Goal: Task Accomplishment & Management: Use online tool/utility

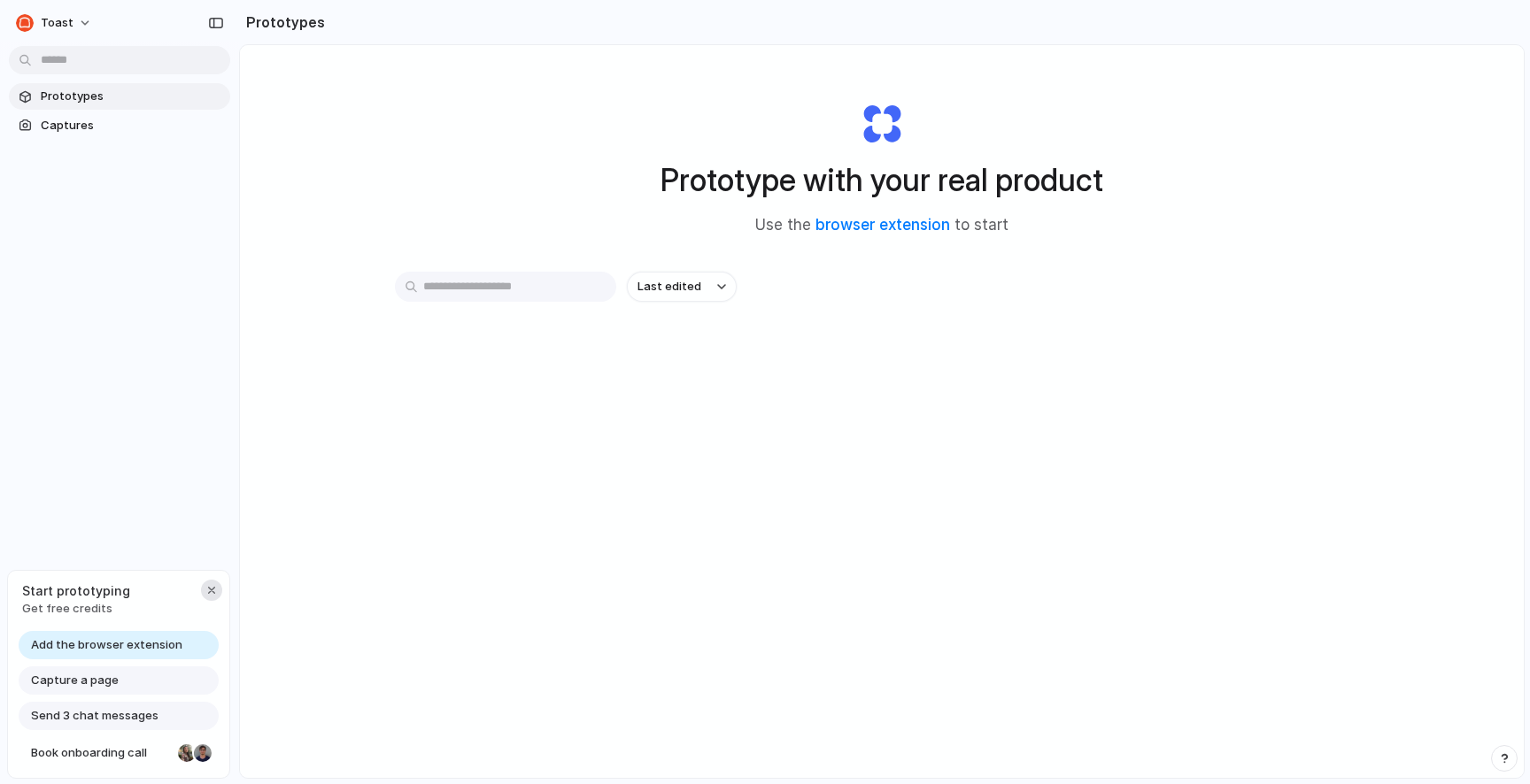
click at [213, 586] on div "button" at bounding box center [212, 590] width 14 height 14
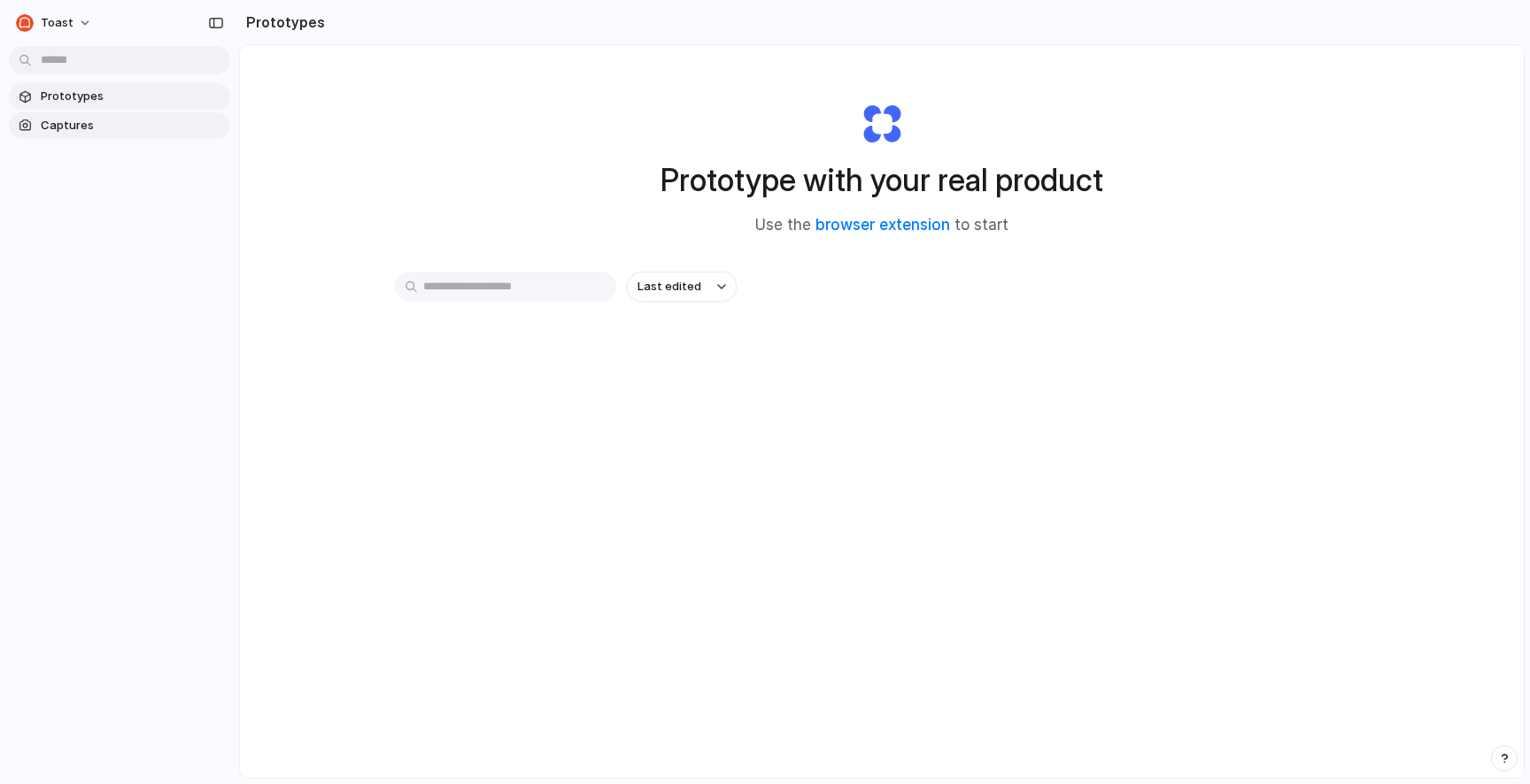
click at [84, 125] on span "Captures" at bounding box center [132, 125] width 182 height 18
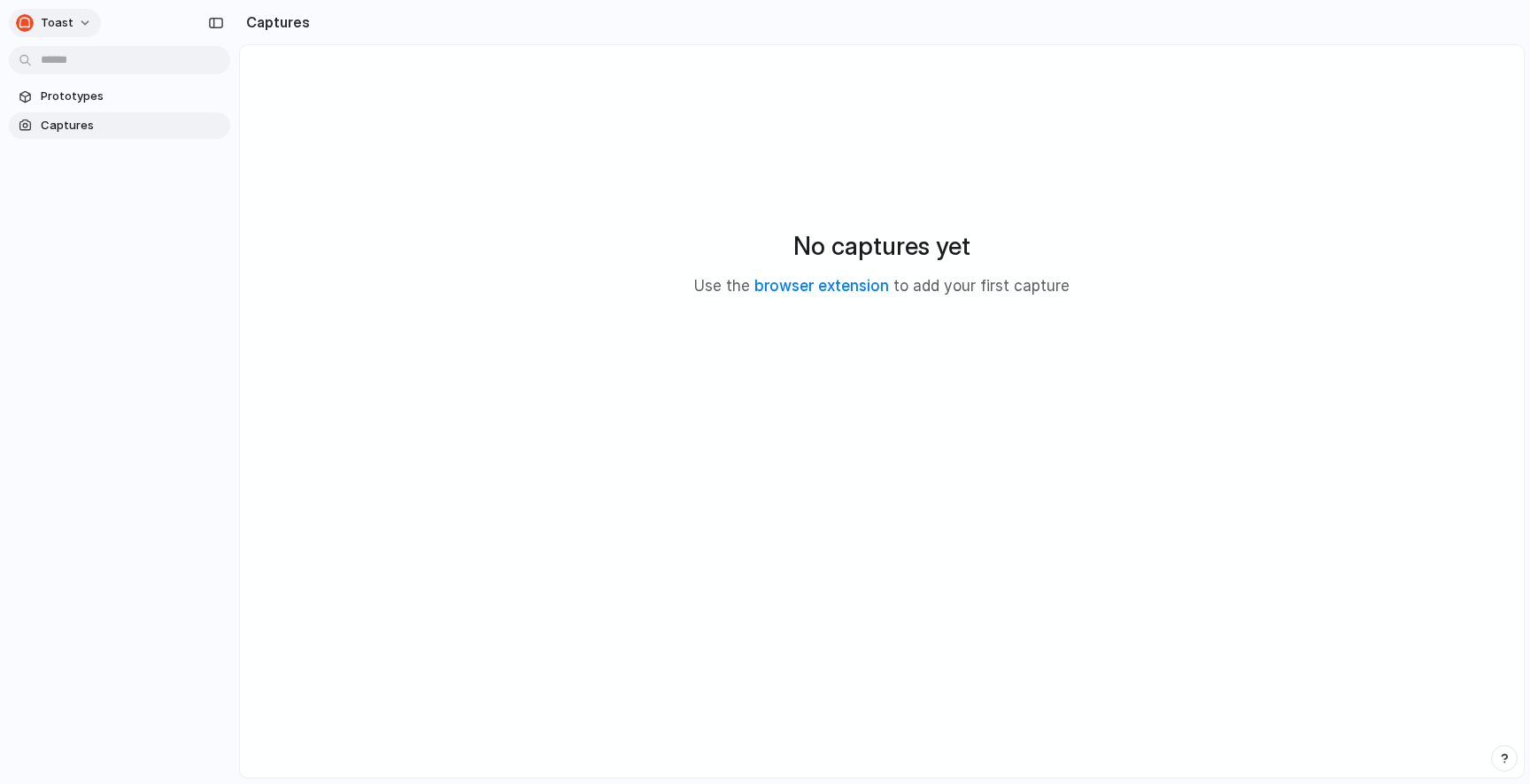
click at [55, 18] on span "Toast" at bounding box center [57, 23] width 33 height 18
click at [51, 24] on div "Settings Invite members Change theme Sign out" at bounding box center [765, 392] width 1530 height 784
click at [90, 90] on span "Prototypes" at bounding box center [132, 96] width 182 height 18
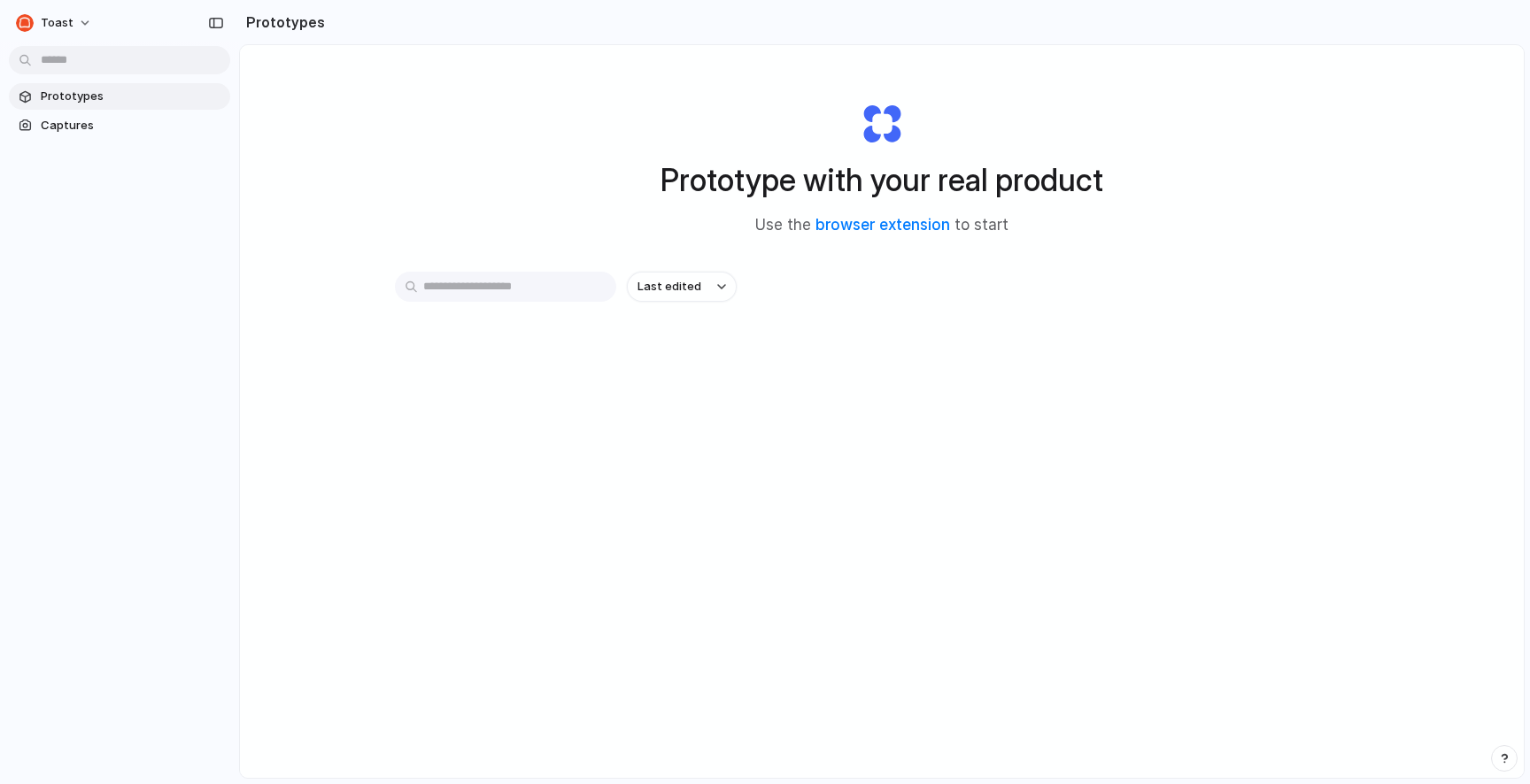
click at [75, 472] on div "Toast Prototypes Captures" at bounding box center [119, 392] width 239 height 784
click at [110, 131] on span "Captures" at bounding box center [132, 125] width 182 height 18
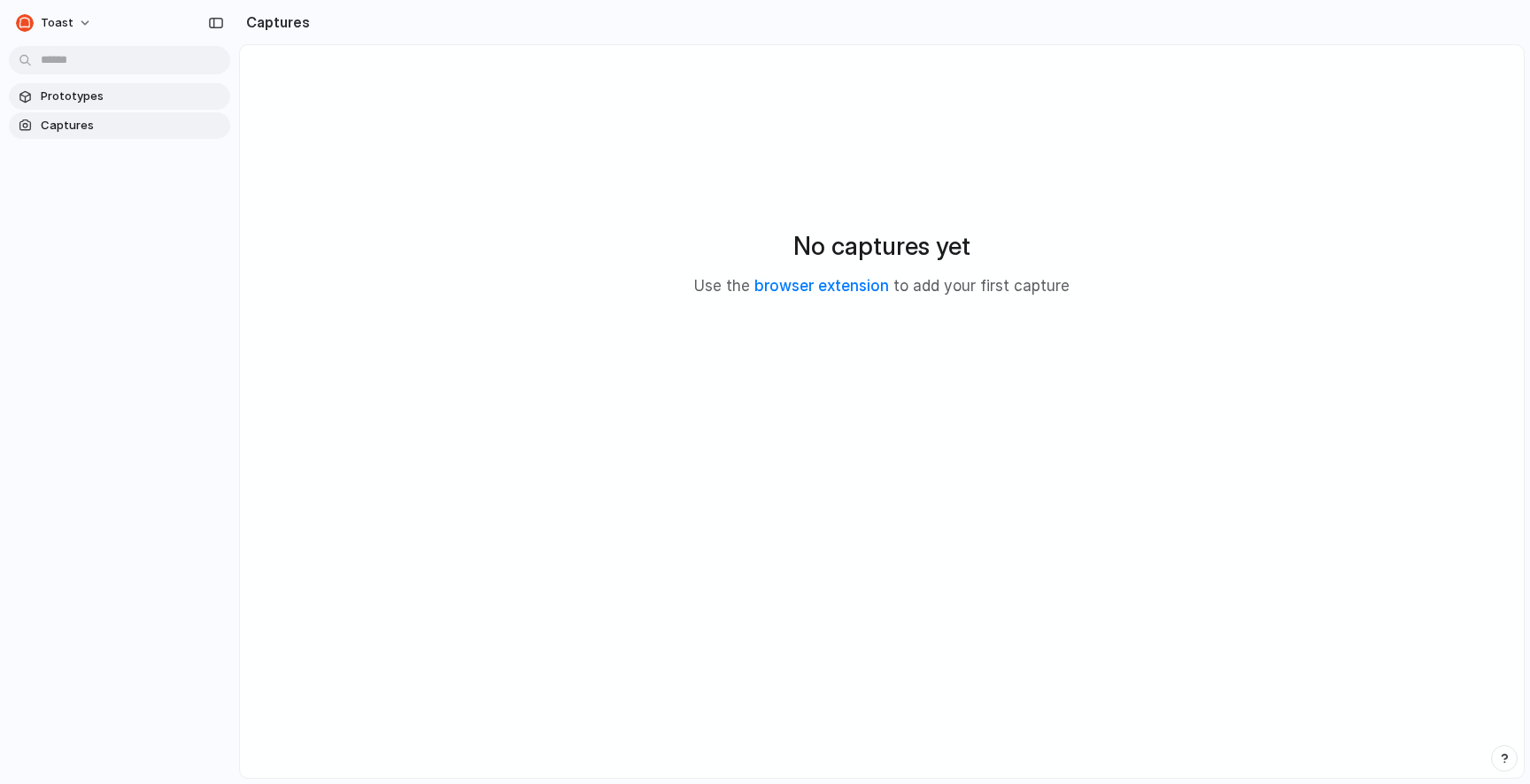
click at [101, 96] on span "Prototypes" at bounding box center [132, 96] width 182 height 18
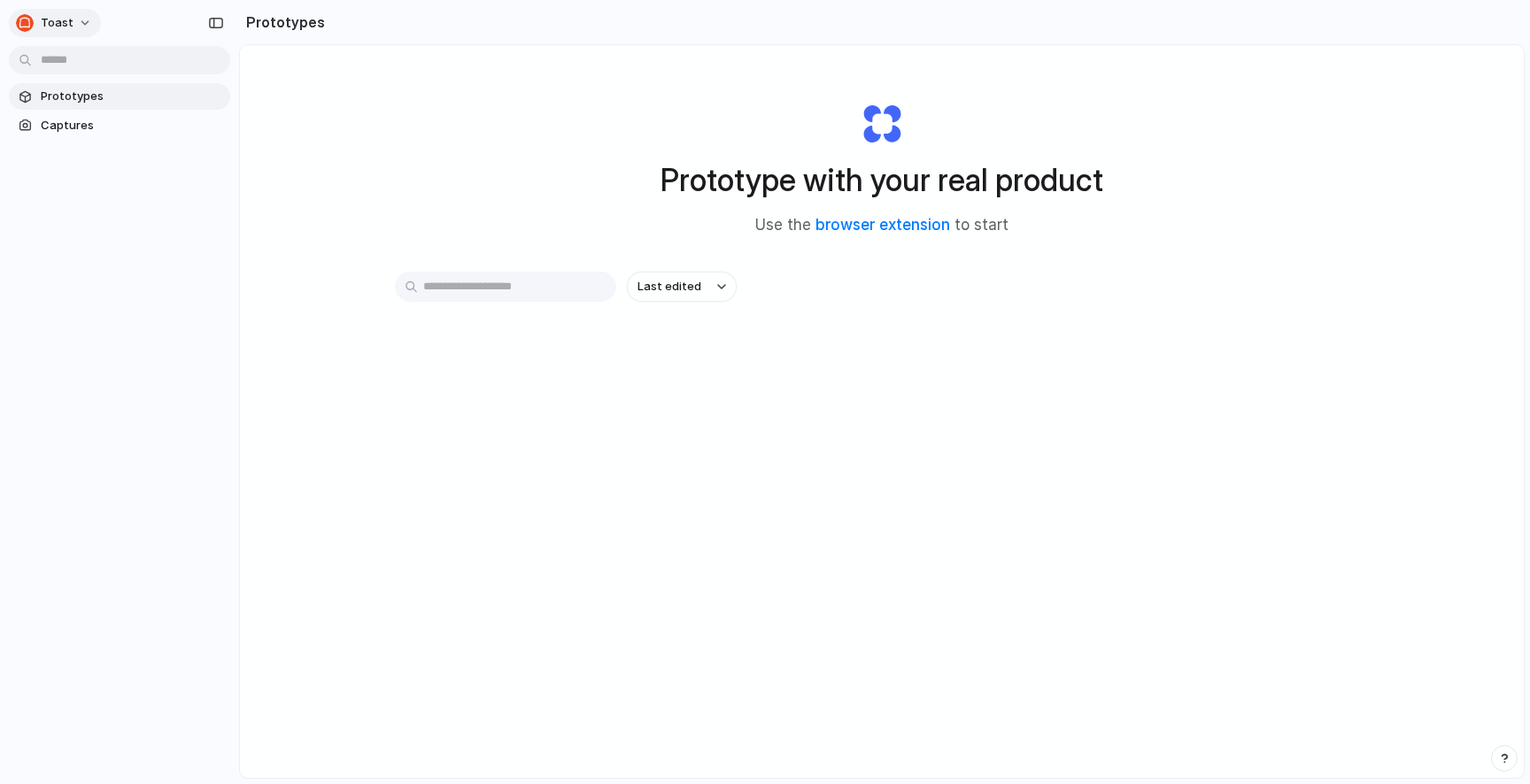
click at [80, 19] on button "Toast" at bounding box center [54, 23] width 92 height 28
click at [187, 139] on span "Light" at bounding box center [185, 148] width 28 height 18
click at [73, 25] on button "Toast" at bounding box center [54, 23] width 92 height 28
click at [201, 118] on span "System" at bounding box center [192, 119] width 43 height 18
click at [898, 226] on link "browser extension" at bounding box center [882, 225] width 134 height 18
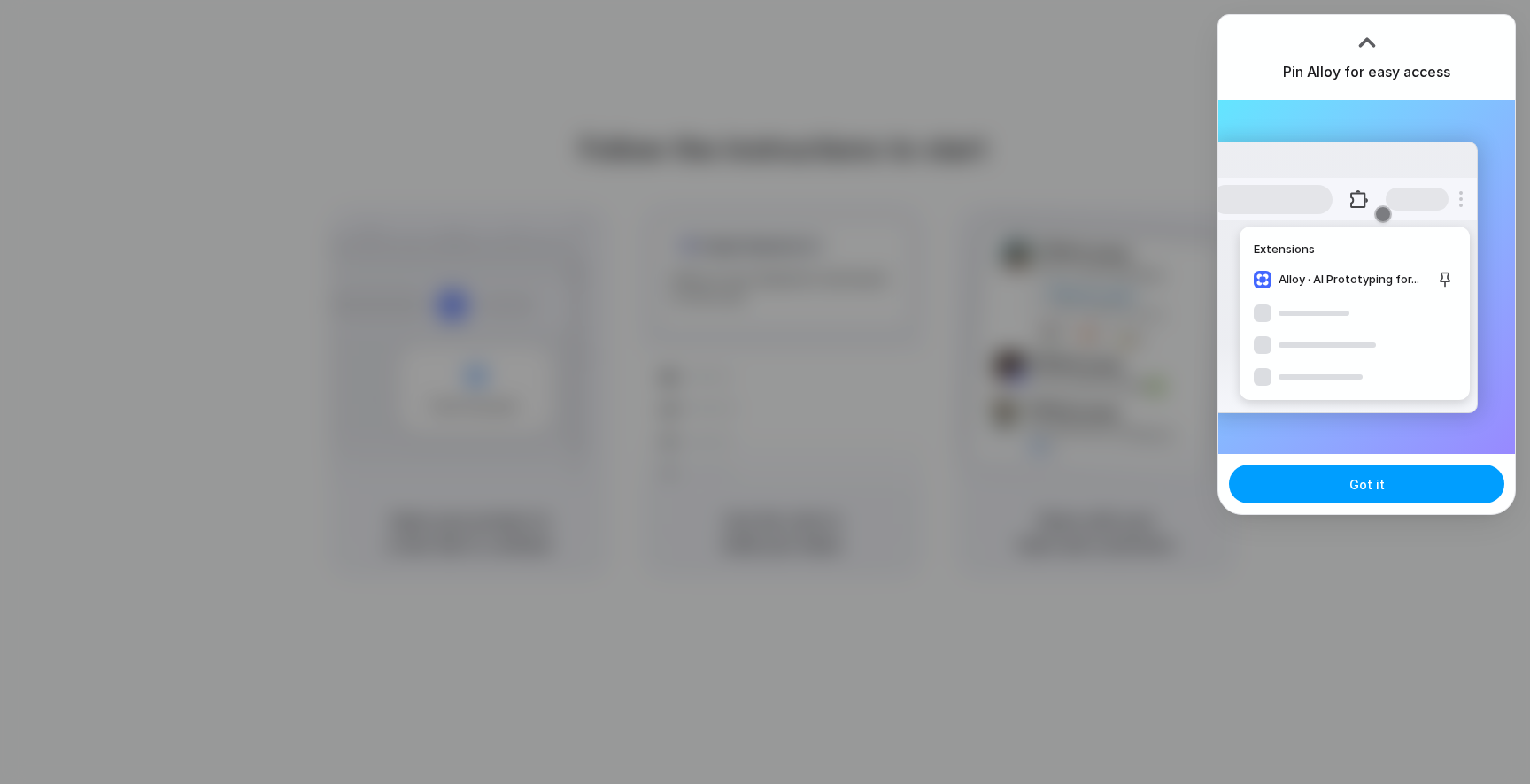
click at [1367, 488] on span "Got it" at bounding box center [1367, 484] width 36 height 19
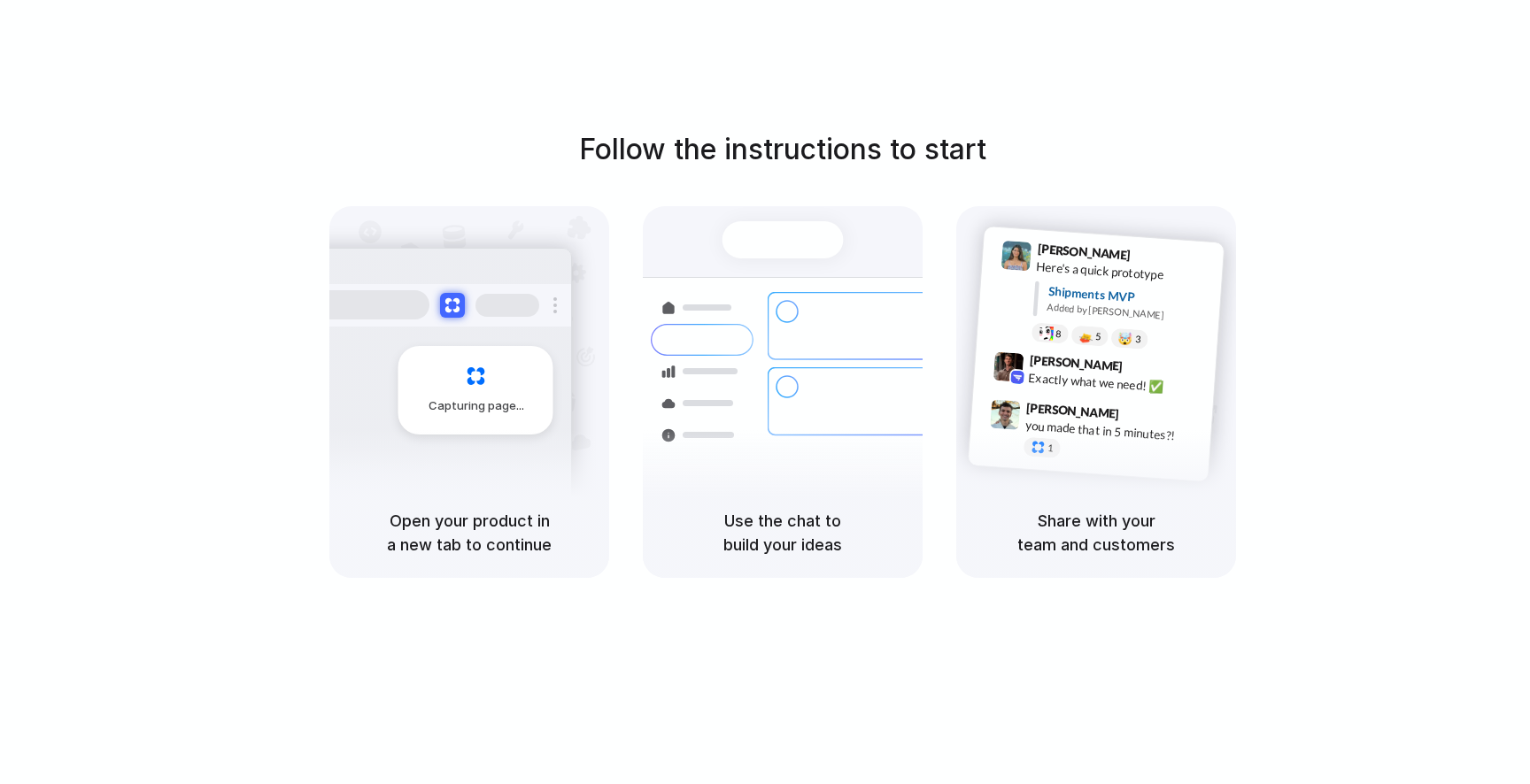
click at [765, 392] on div at bounding box center [765, 392] width 0 height 0
click at [796, 519] on h5 "Use the chat to build your ideas" at bounding box center [782, 533] width 238 height 48
click at [1093, 500] on div "Share with your team and customers" at bounding box center [1096, 532] width 279 height 90
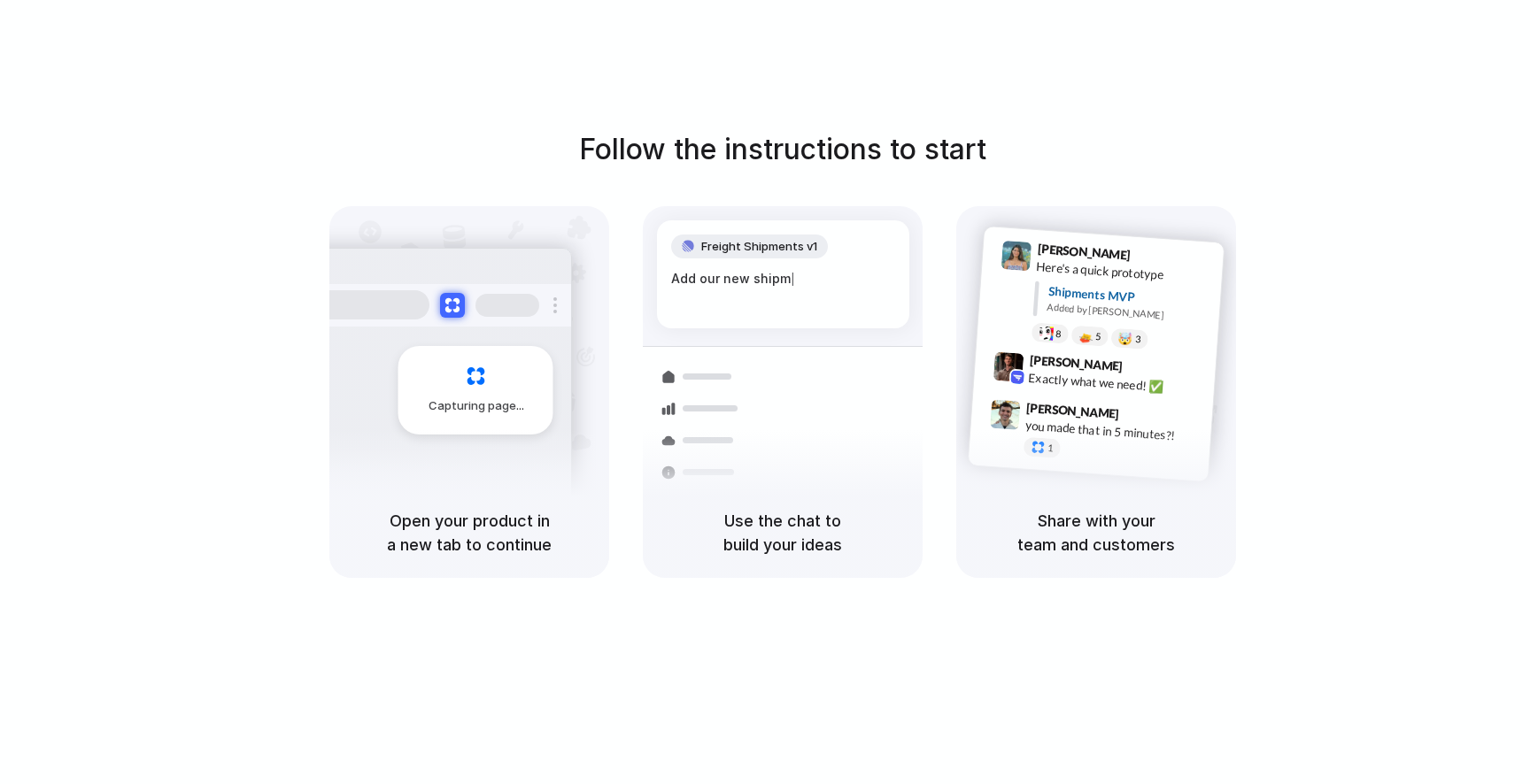
click at [865, 143] on h1 "Follow the instructions to start" at bounding box center [782, 150] width 408 height 43
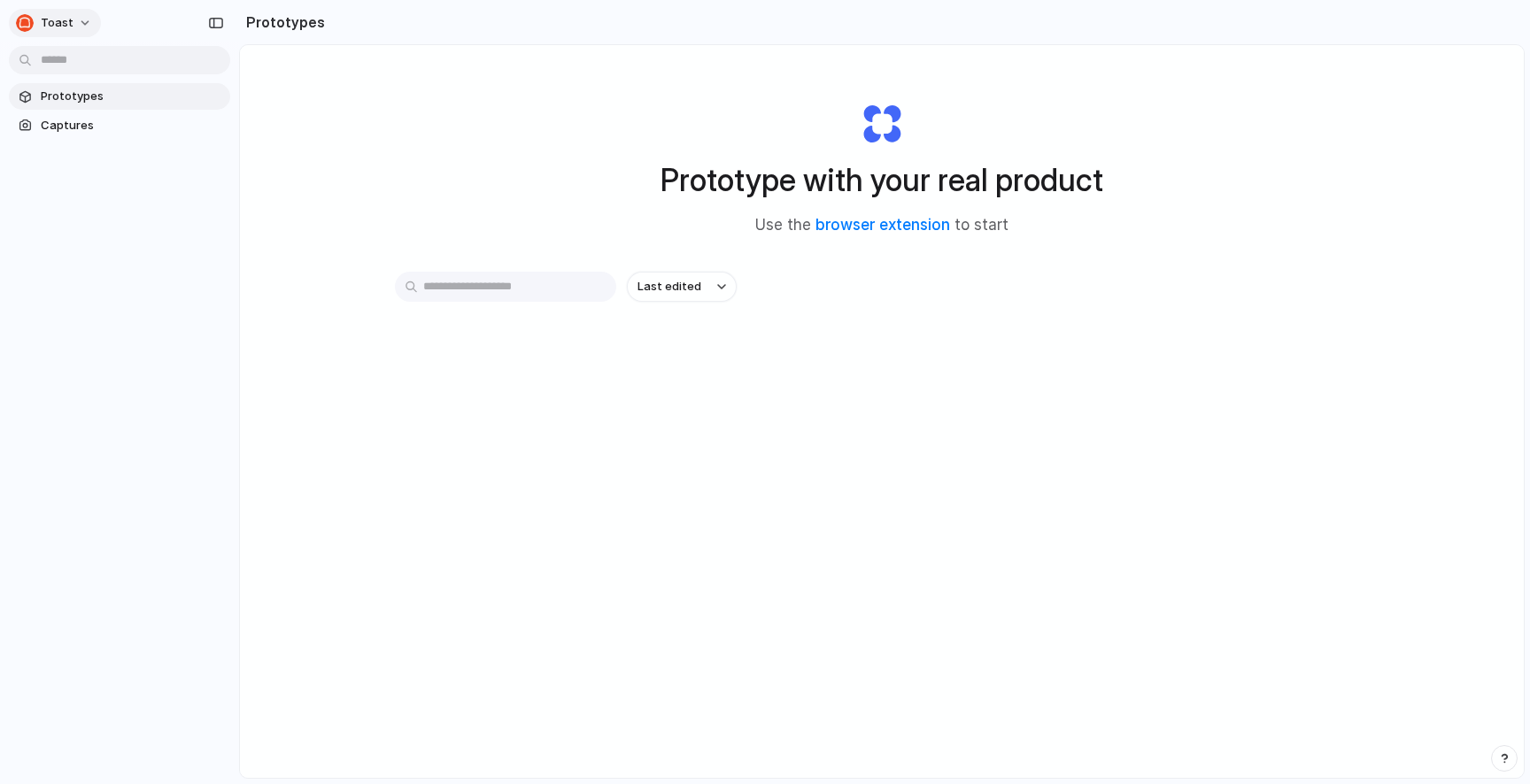
click at [30, 23] on div "button" at bounding box center [25, 23] width 18 height 18
click at [501, 126] on div "Settings Invite members Change theme Sign out" at bounding box center [765, 392] width 1530 height 784
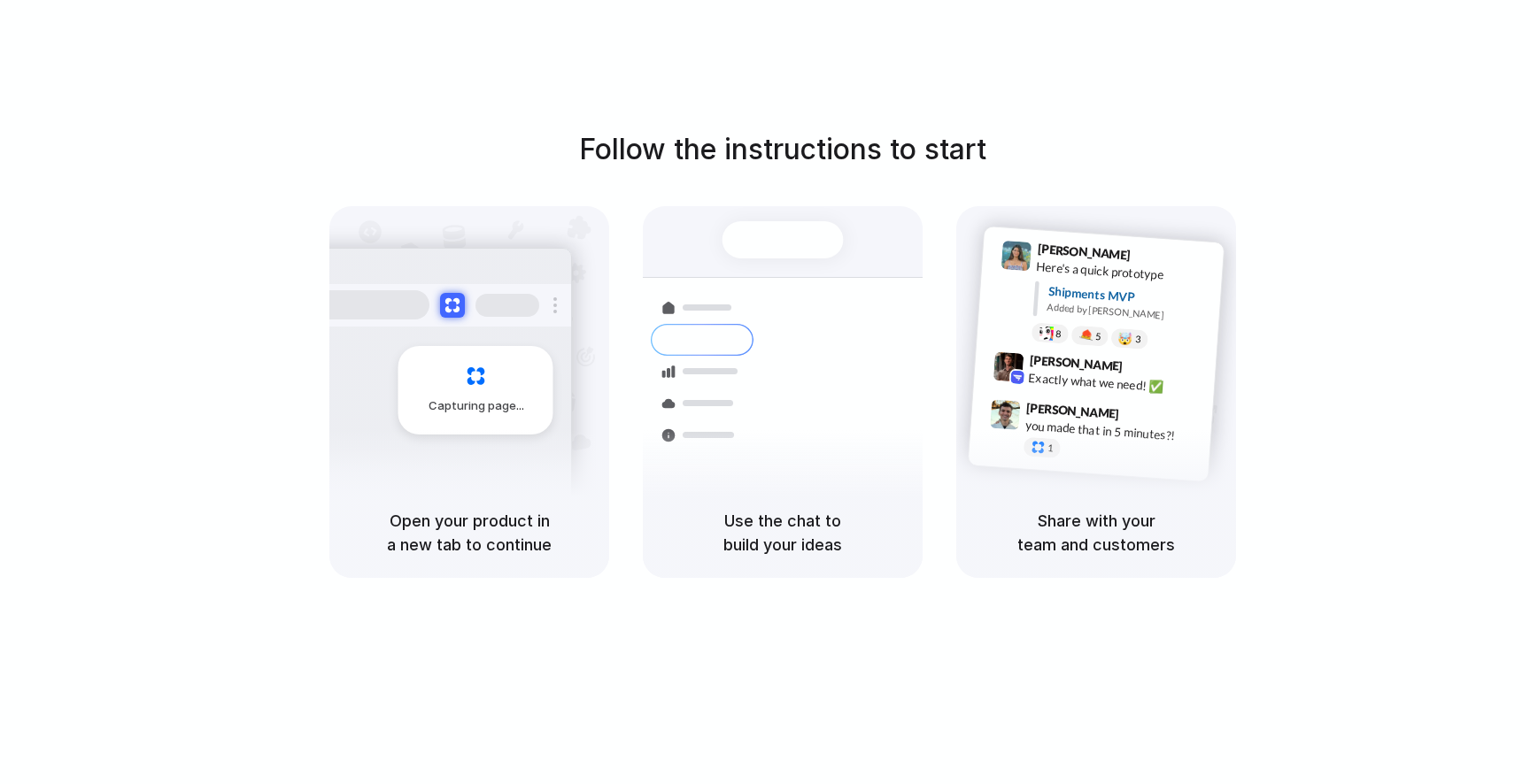
click at [765, 392] on div at bounding box center [765, 392] width 0 height 0
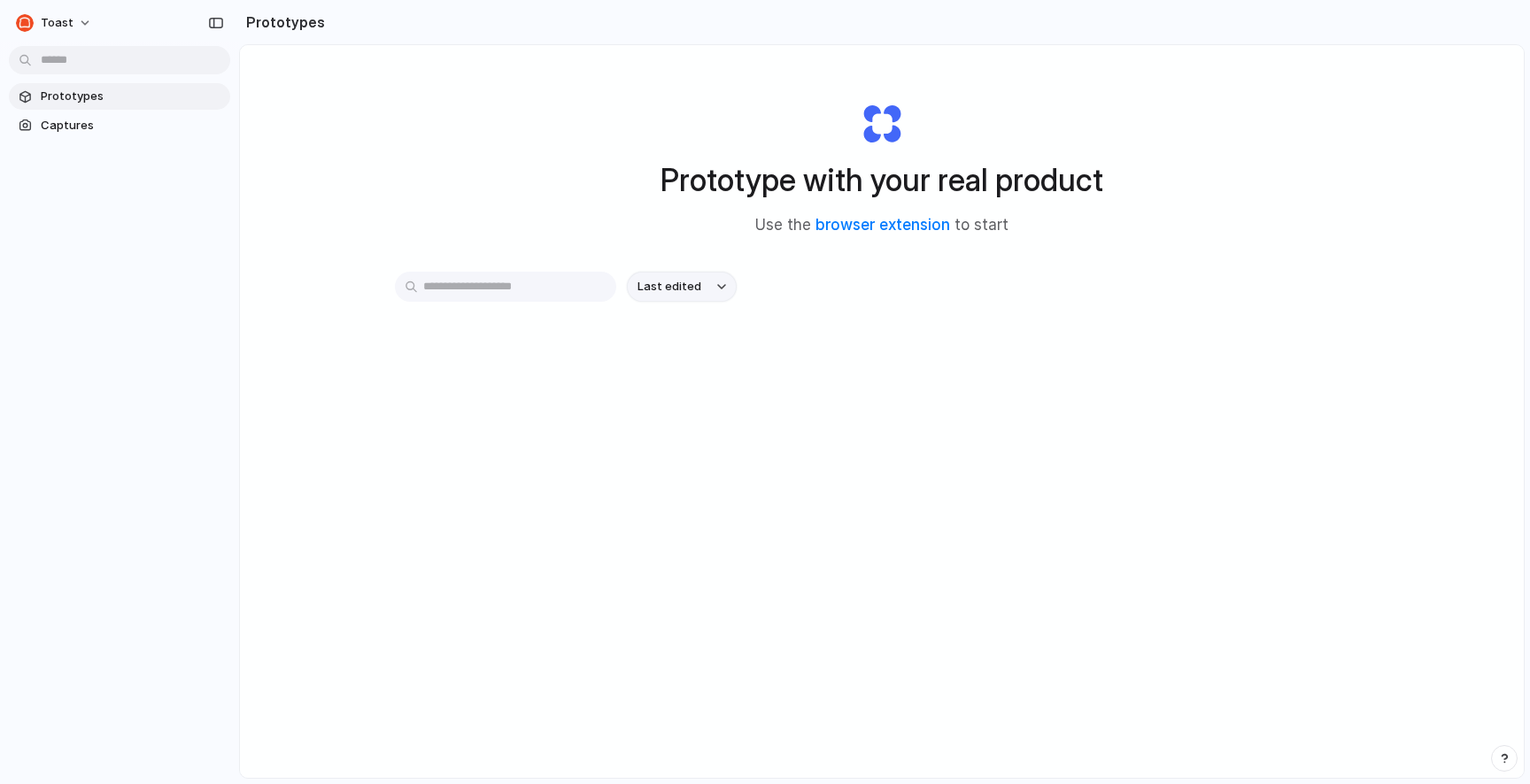
click at [692, 287] on span "Last edited" at bounding box center [669, 287] width 64 height 18
click at [531, 384] on div "Last edited Last created Alphabetical" at bounding box center [765, 392] width 1530 height 784
click at [157, 126] on span "Captures" at bounding box center [132, 125] width 182 height 18
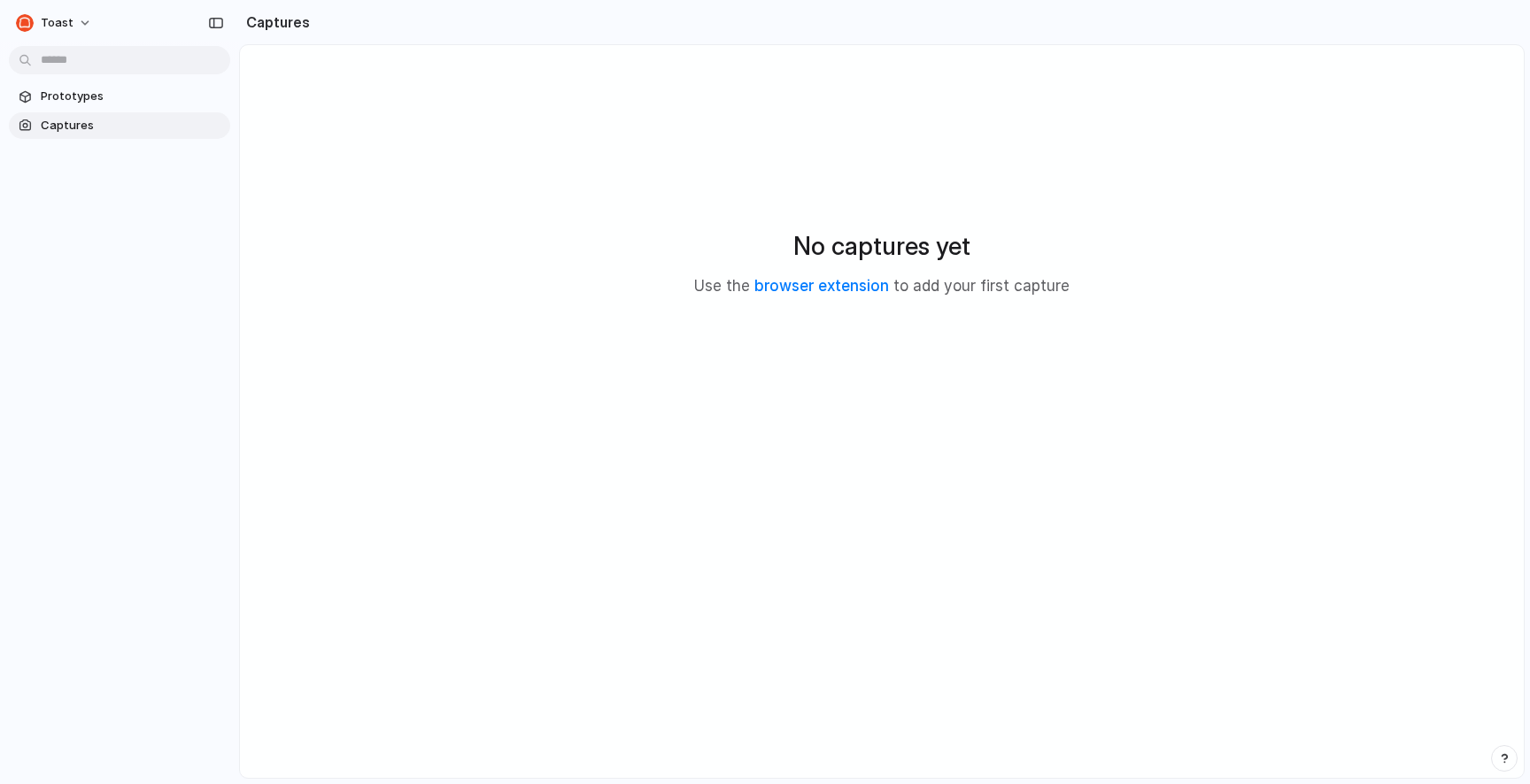
click at [841, 251] on h2 "No captures yet" at bounding box center [881, 247] width 177 height 37
click at [820, 288] on link "browser extension" at bounding box center [821, 286] width 134 height 18
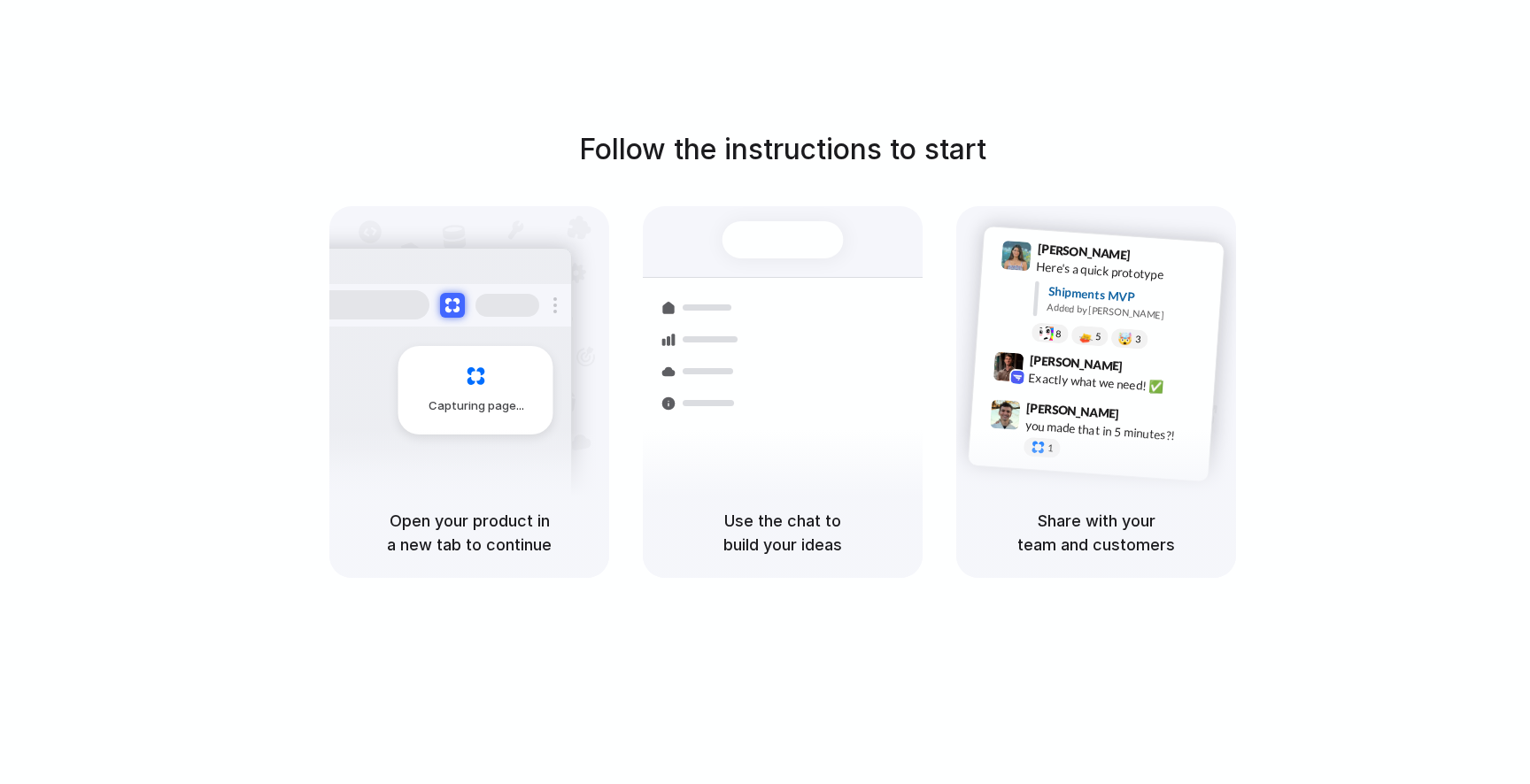
click at [449, 542] on h5 "Open your product in a new tab to continue" at bounding box center [469, 533] width 238 height 48
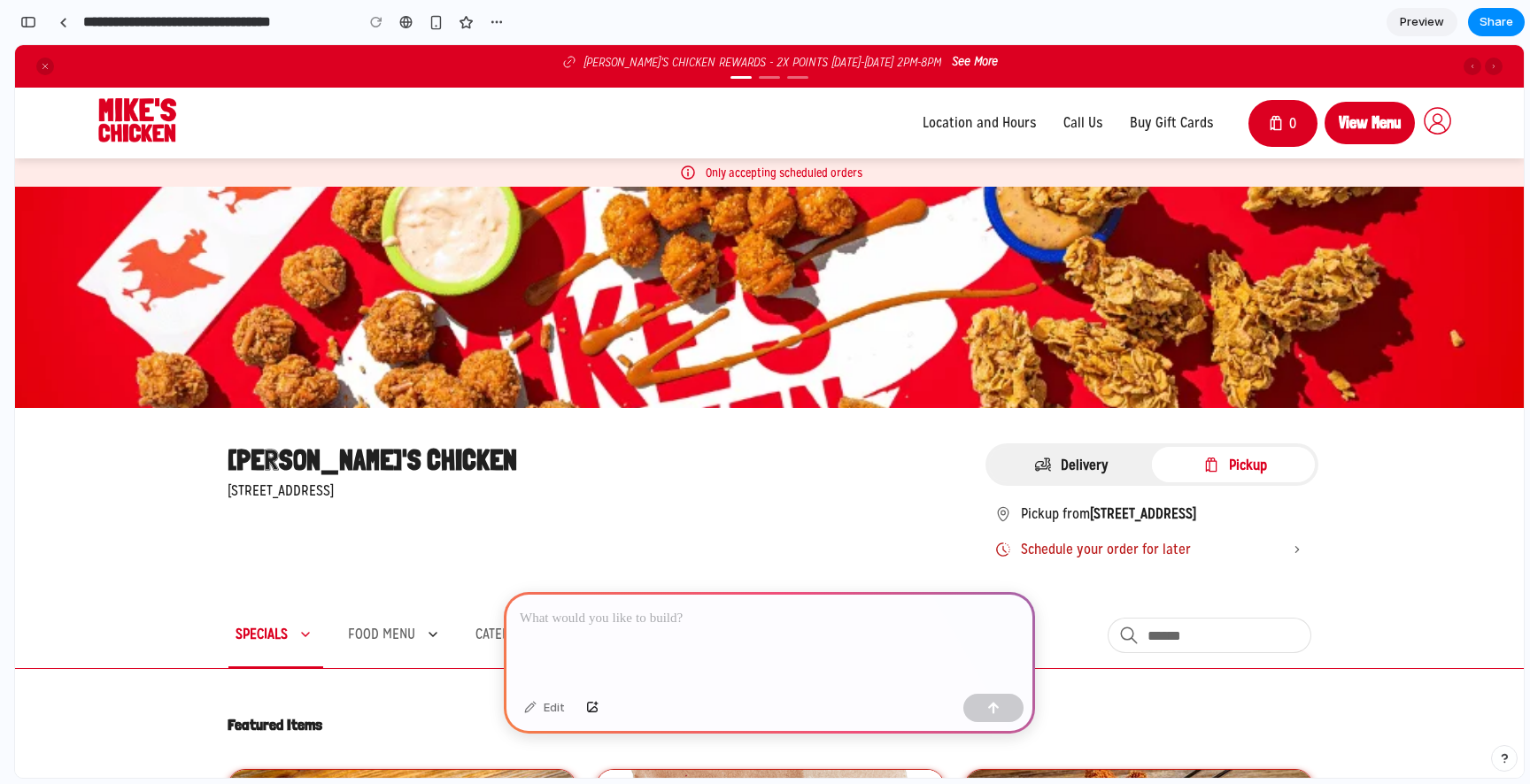
click at [697, 636] on div at bounding box center [769, 639] width 531 height 94
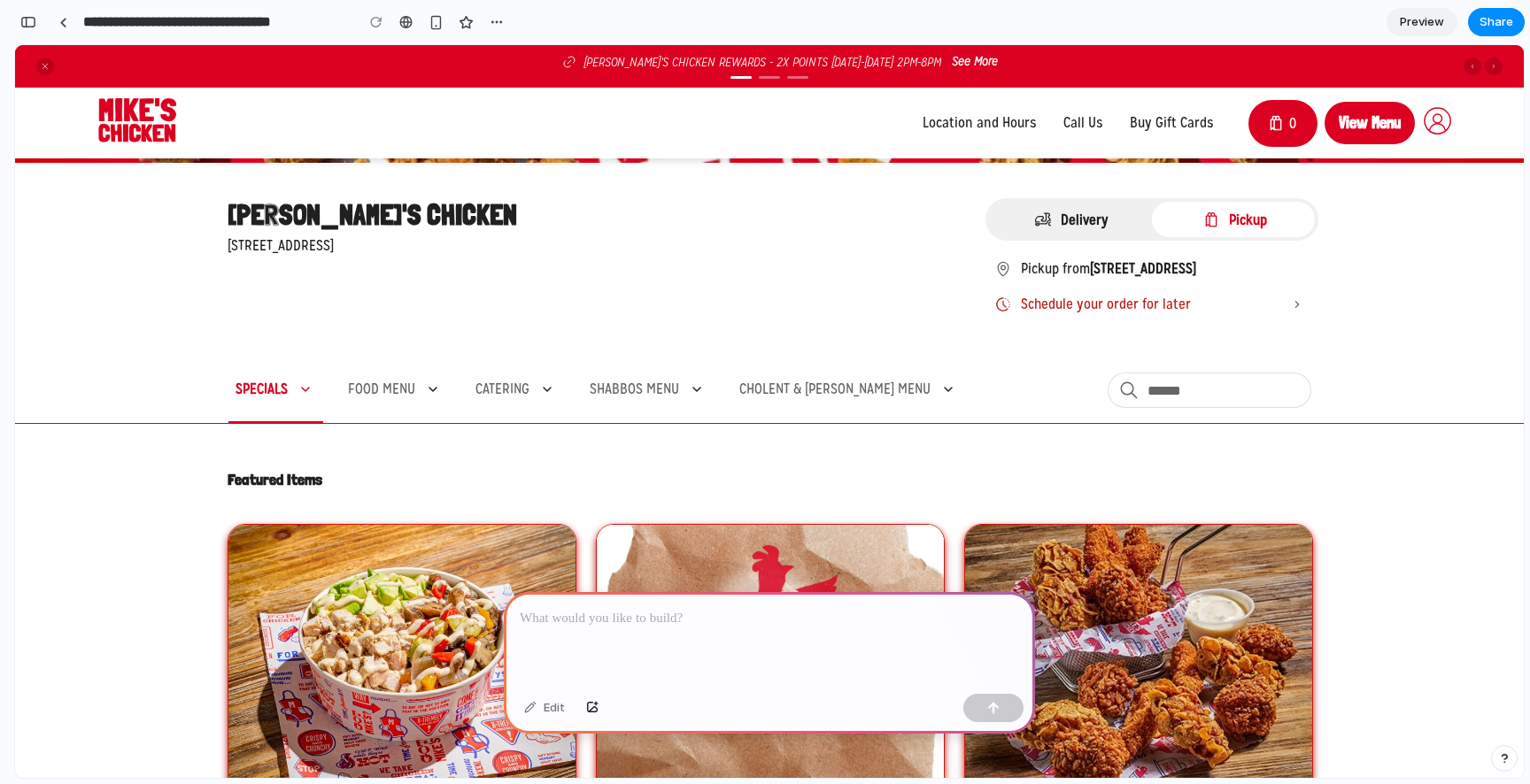
scroll to position [203, 0]
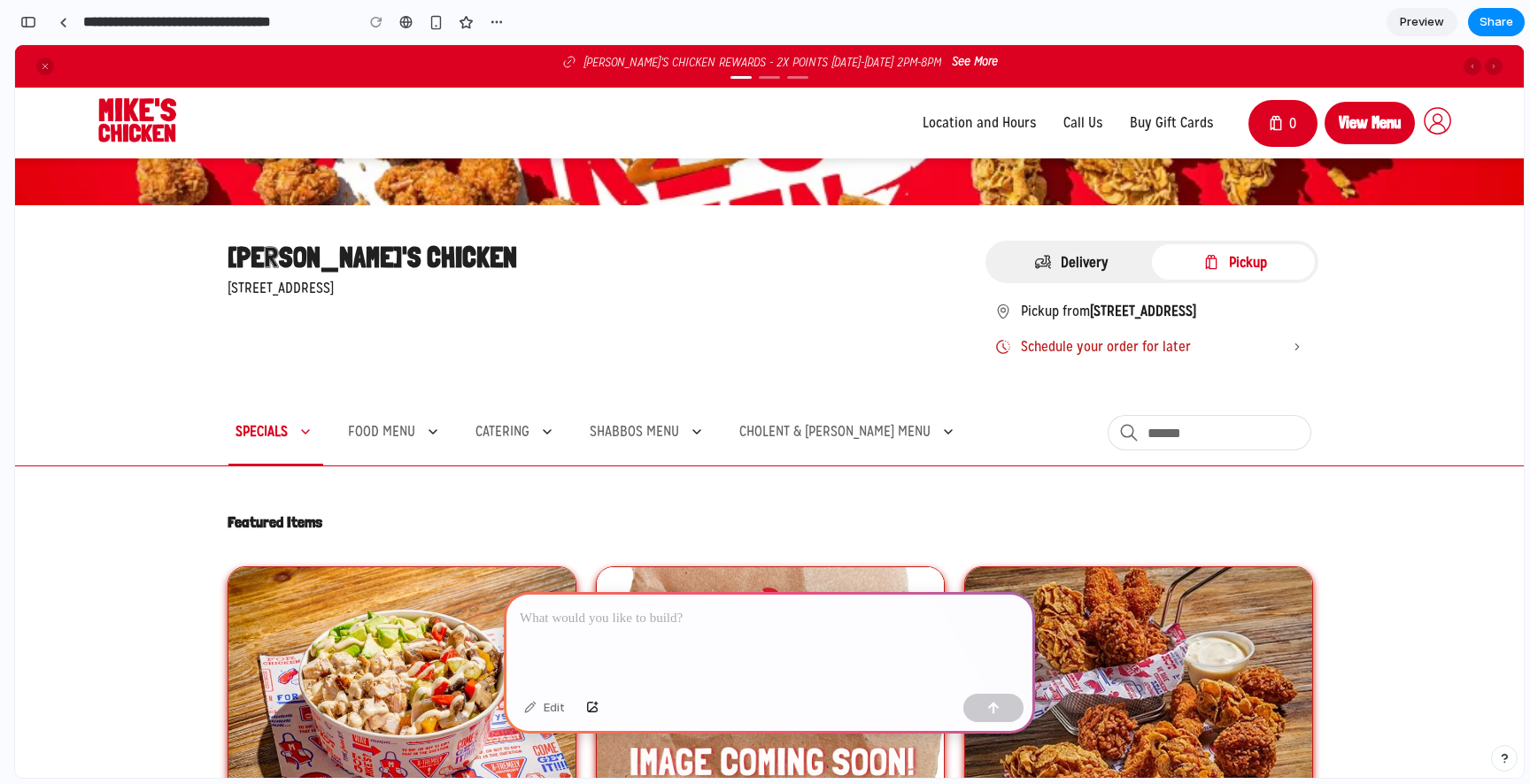
click at [1056, 262] on button "Delivery" at bounding box center [1070, 263] width 163 height 36
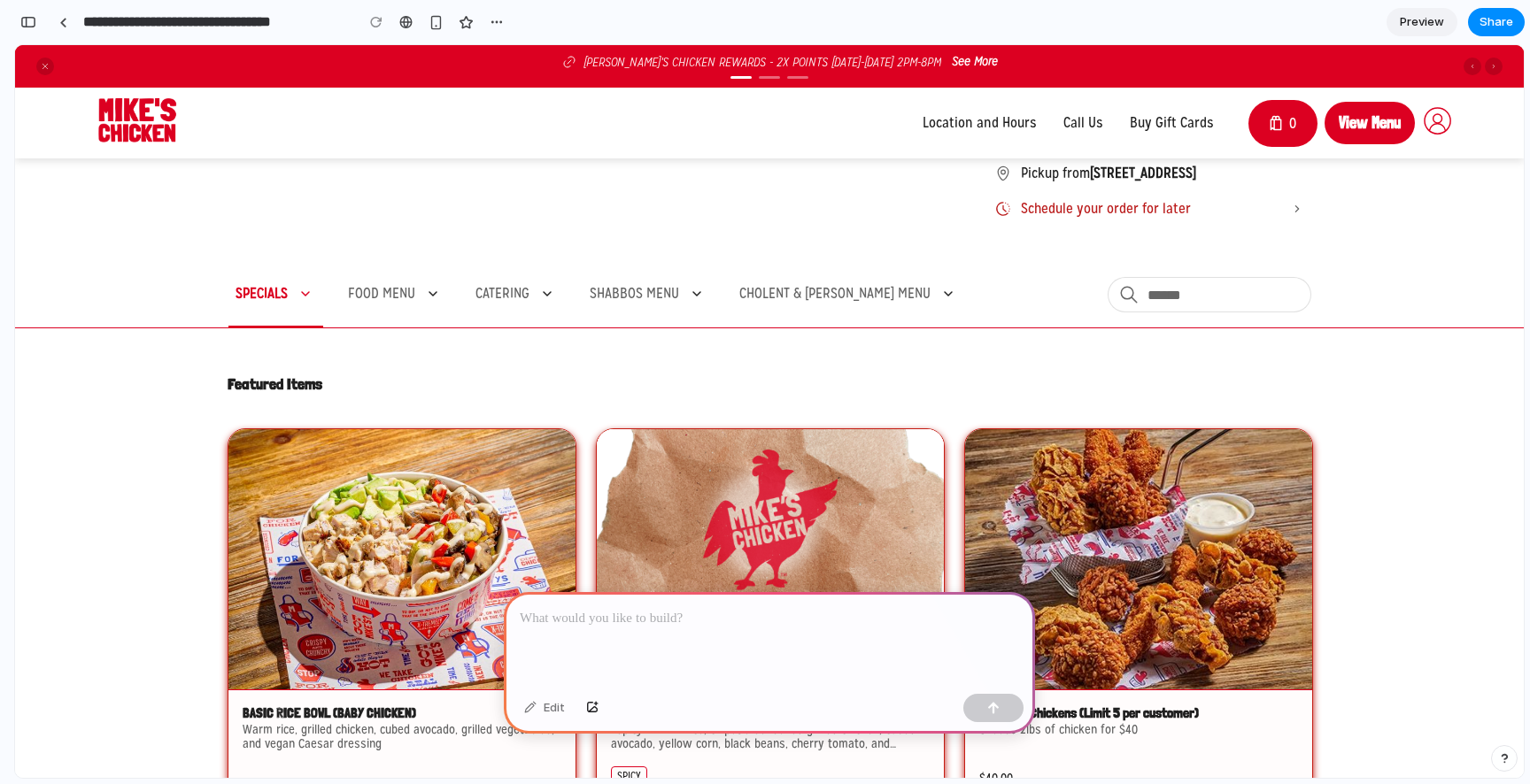
scroll to position [0, 0]
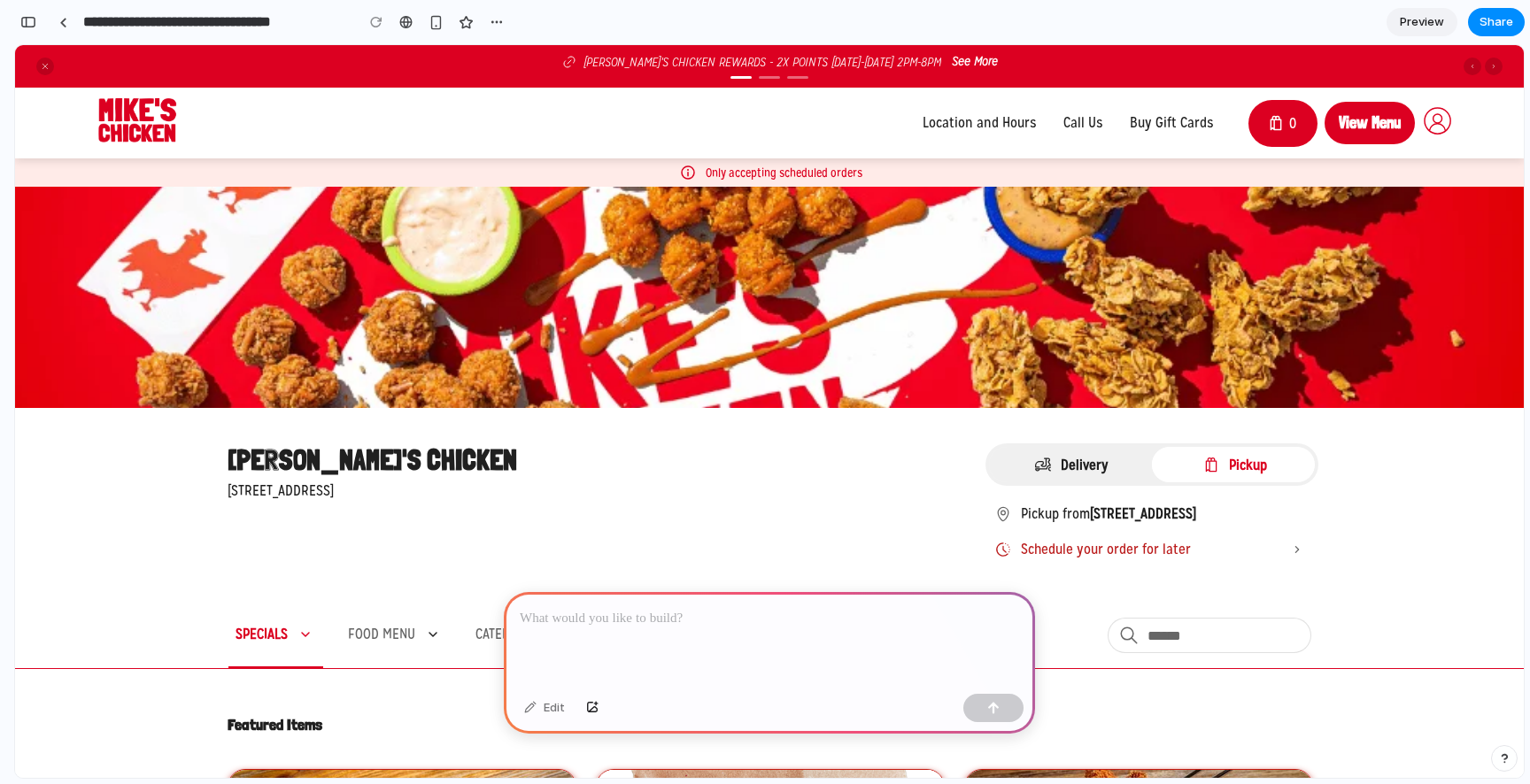
click at [733, 618] on p at bounding box center [769, 618] width 499 height 21
click at [740, 619] on p "**********" at bounding box center [769, 618] width 499 height 21
click at [773, 517] on div "MIKE'S CHICKEN 700 Cedar Bridge Avenue, Lakewood, NJ Delivery Pickup Pickup fro…" at bounding box center [769, 505] width 1083 height 124
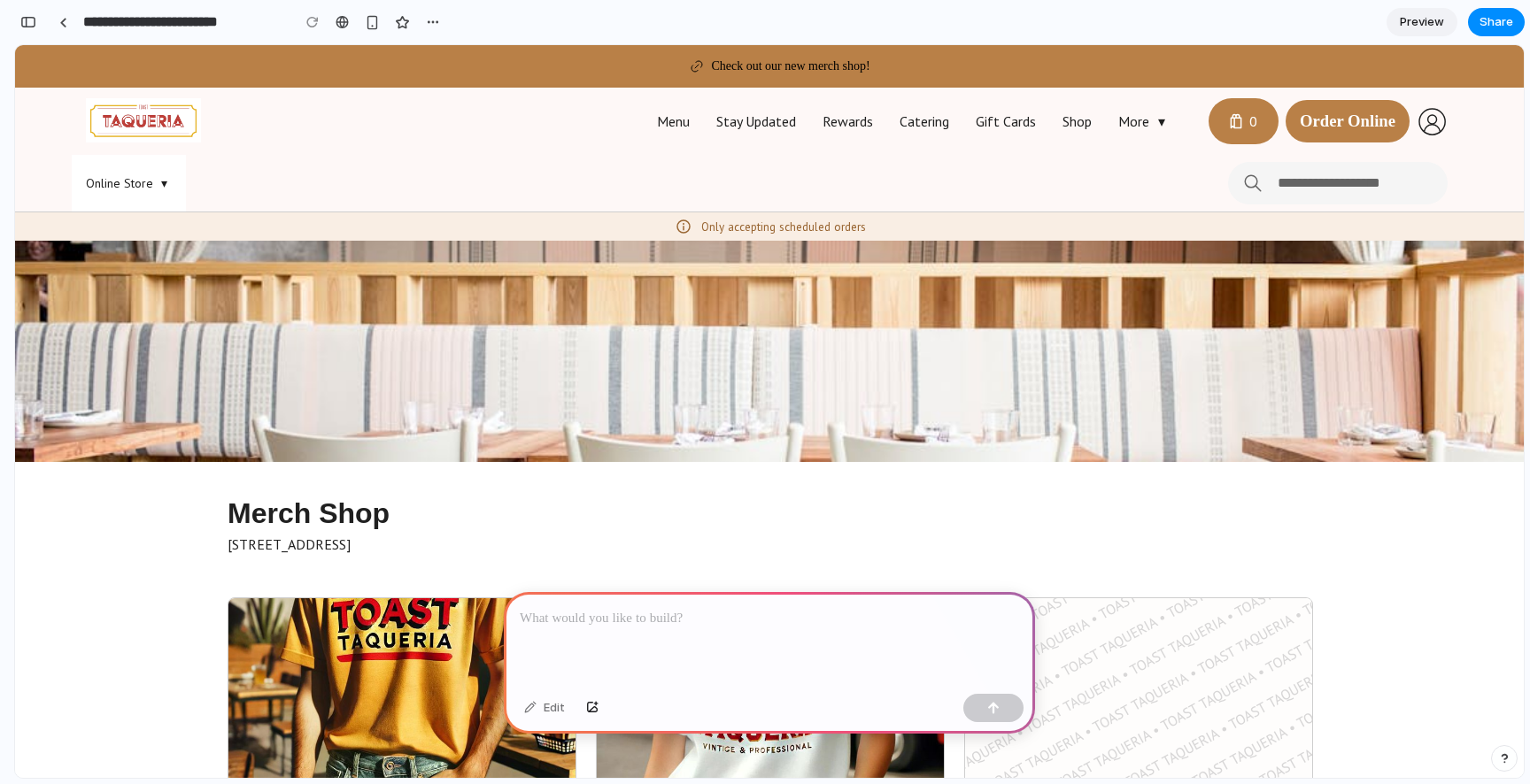
click at [763, 629] on div at bounding box center [769, 639] width 531 height 94
click at [881, 618] on p "**********" at bounding box center [769, 618] width 499 height 21
click at [790, 618] on p "**********" at bounding box center [769, 618] width 499 height 21
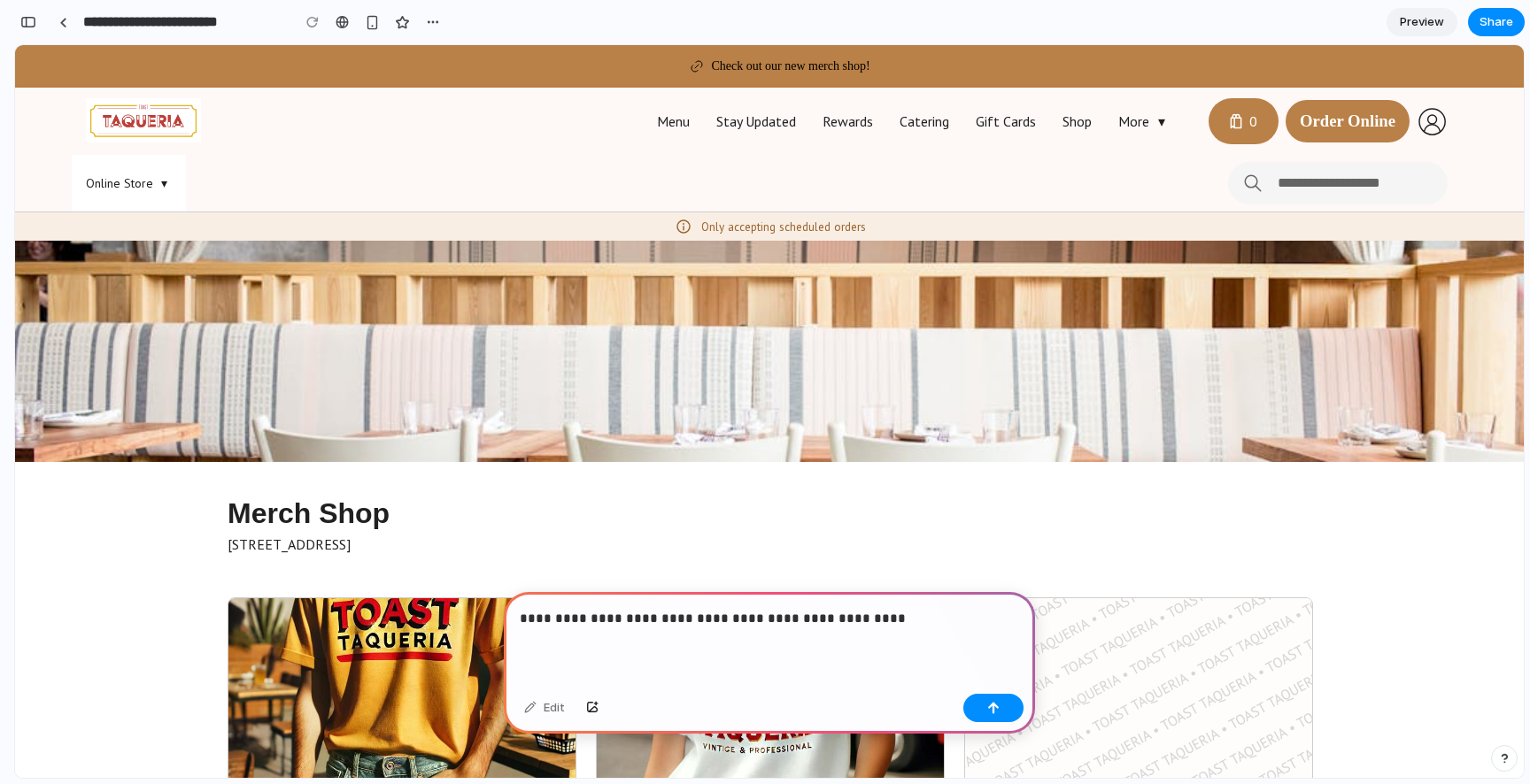
click at [869, 622] on p "**********" at bounding box center [769, 618] width 499 height 21
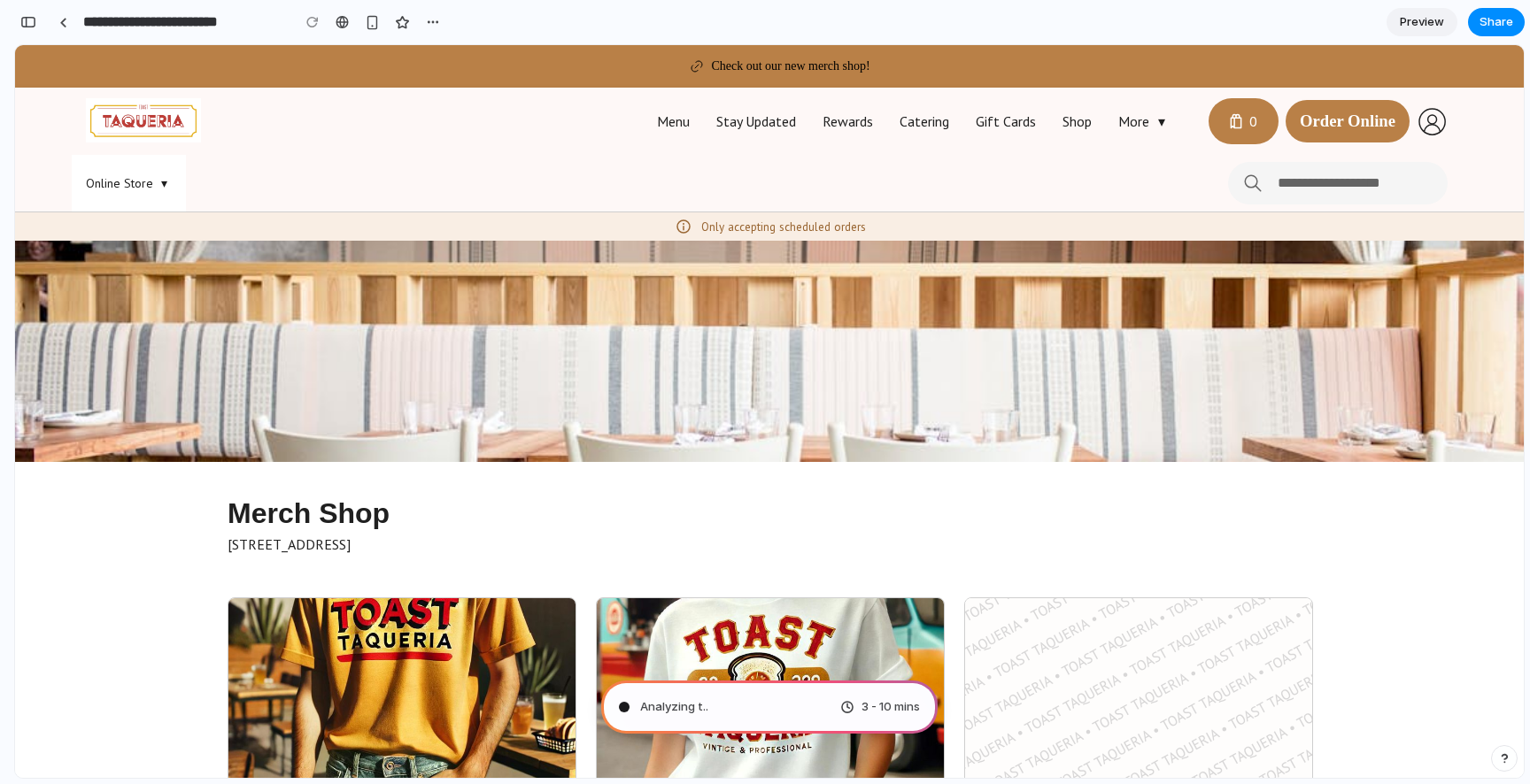
type input "**********"
click at [1502, 759] on div "button" at bounding box center [1504, 758] width 12 height 12
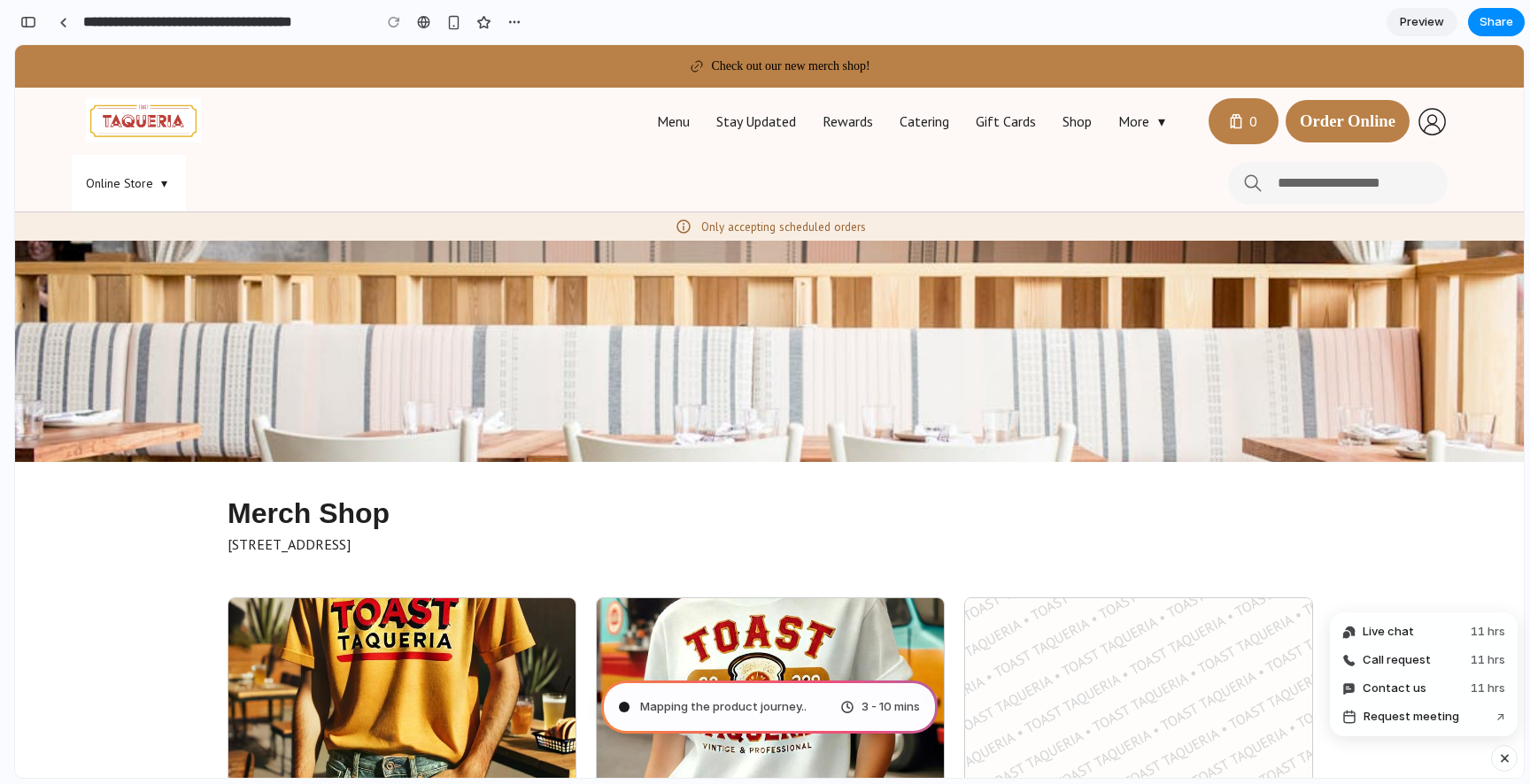
click at [1502, 759] on div "button" at bounding box center [1504, 758] width 15 height 21
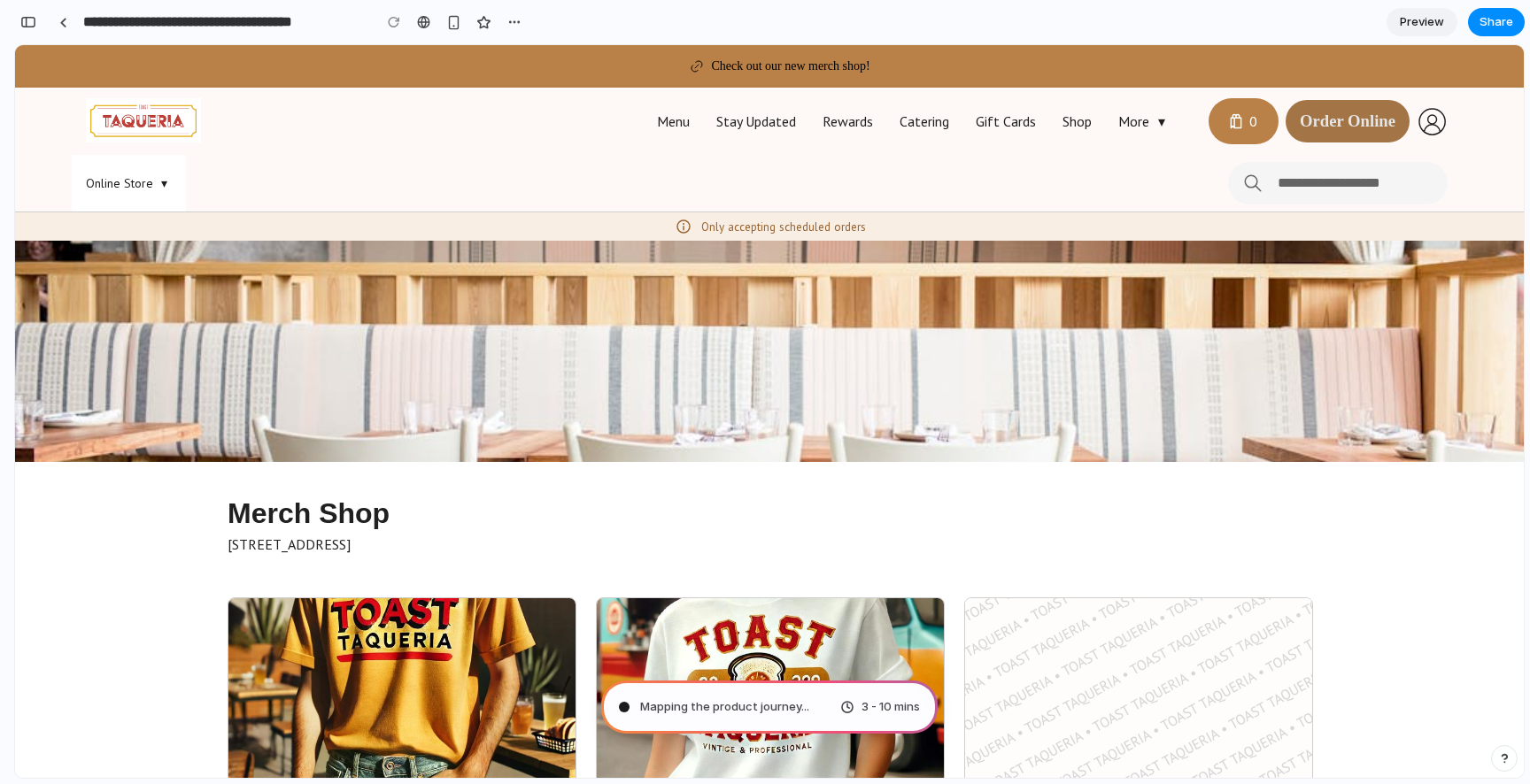
click at [1316, 124] on button "Order Online" at bounding box center [1347, 121] width 124 height 43
click at [1259, 124] on div "0" at bounding box center [1243, 121] width 70 height 46
click at [1132, 129] on div "More" at bounding box center [1133, 121] width 31 height 18
click at [1129, 116] on div "More" at bounding box center [1133, 121] width 31 height 18
click at [1068, 125] on link "Shop" at bounding box center [1077, 121] width 56 height 18
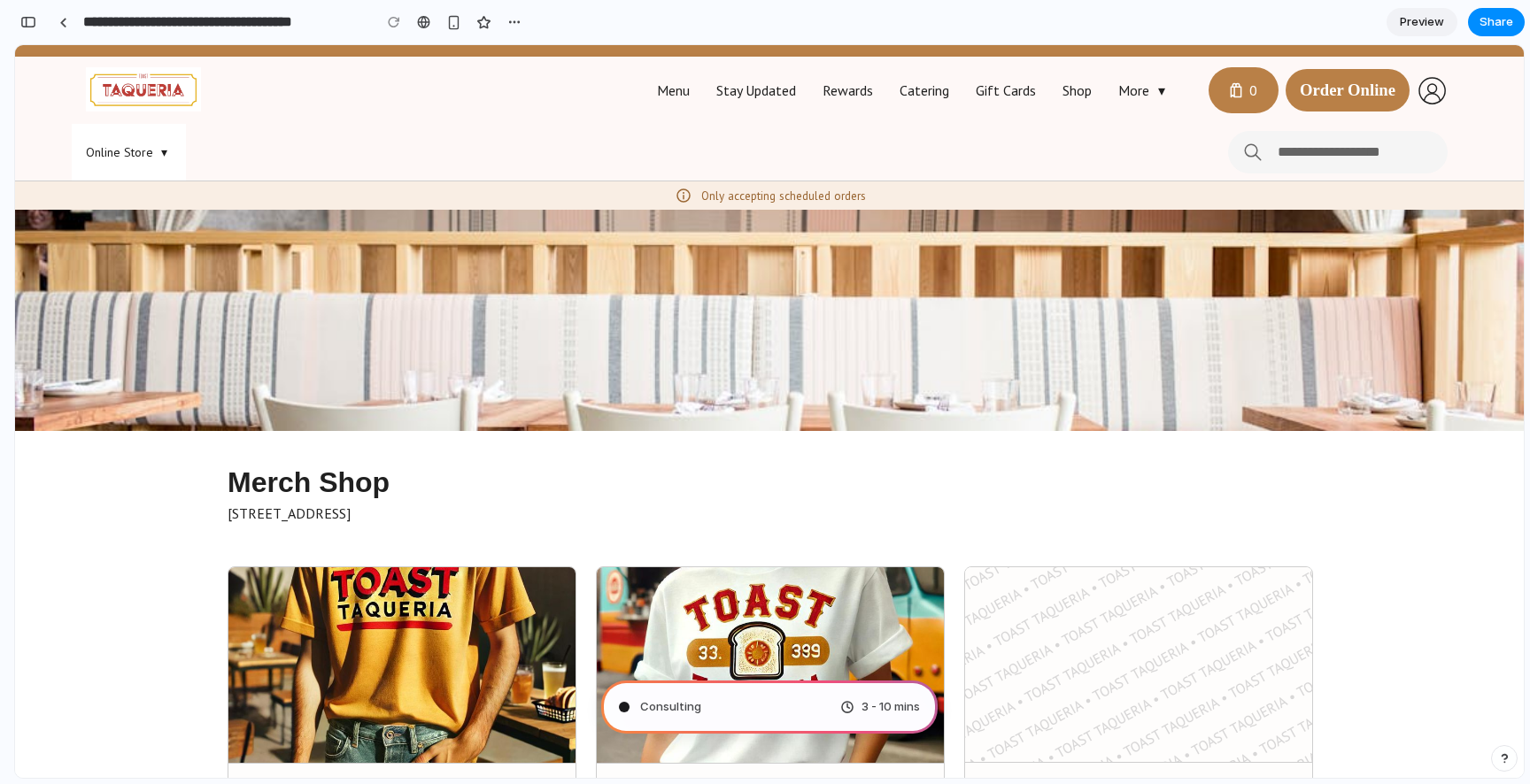
scroll to position [0, 0]
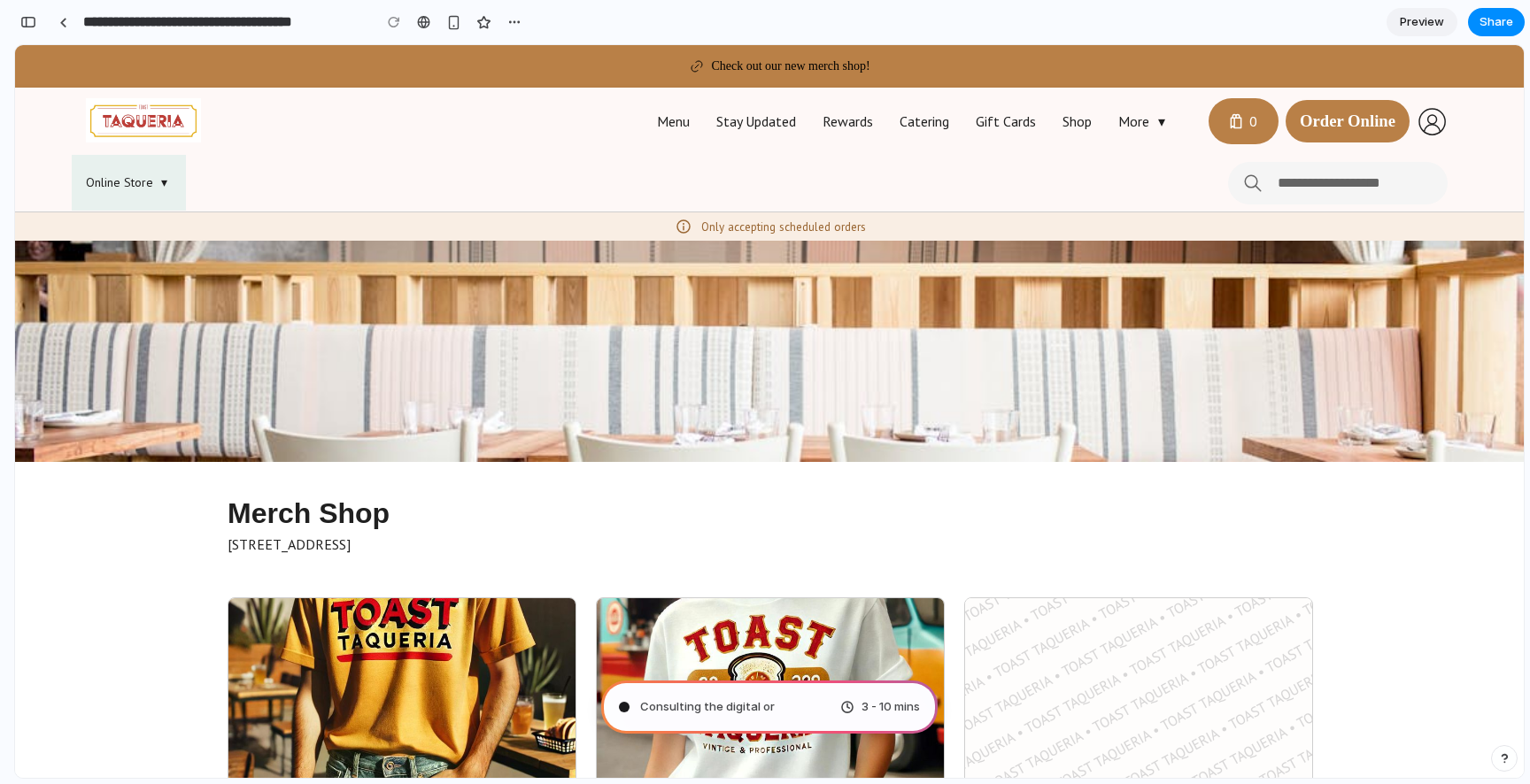
click at [158, 182] on div at bounding box center [164, 182] width 15 height 16
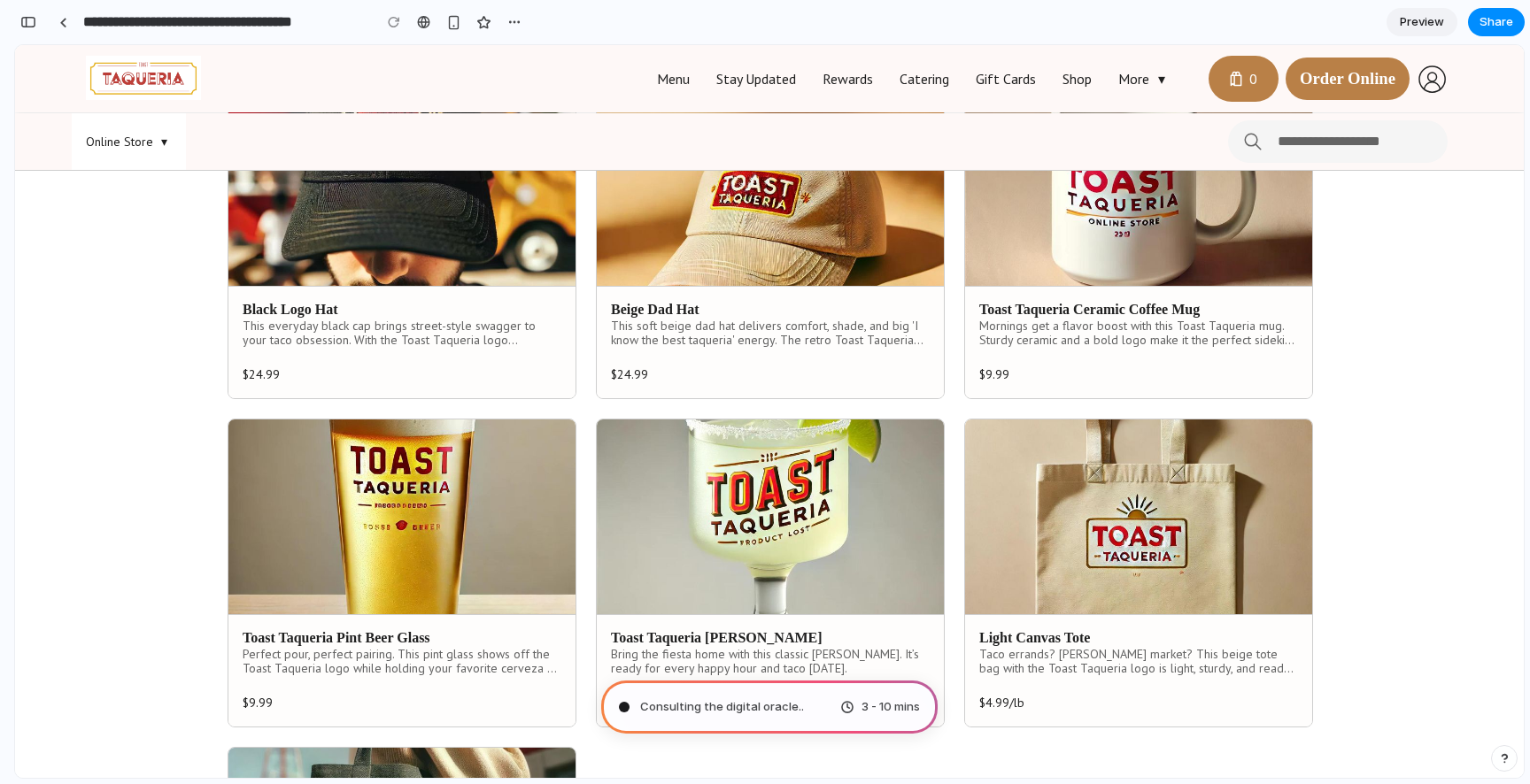
scroll to position [1354, 0]
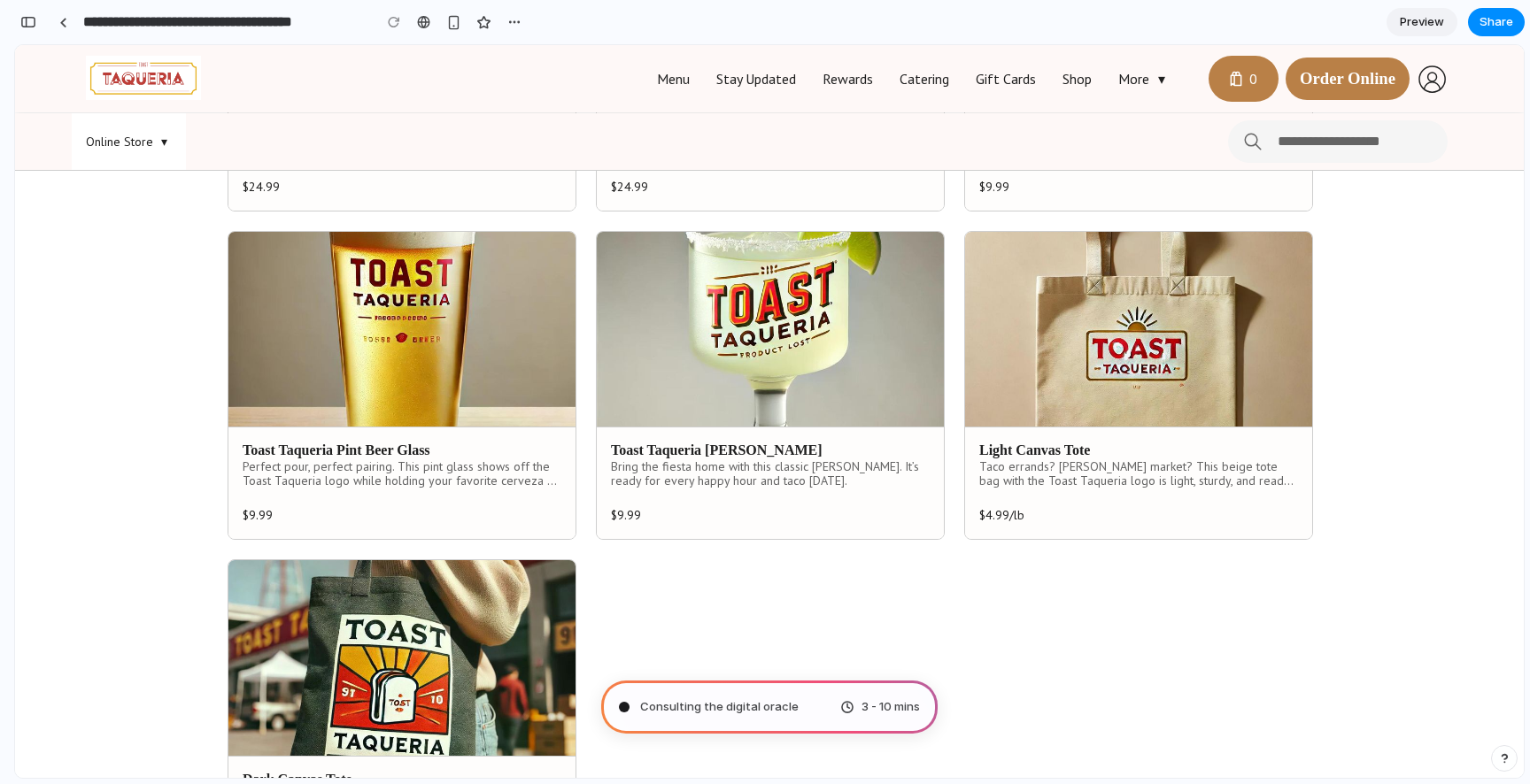
click at [684, 356] on img at bounding box center [770, 330] width 347 height 197
click at [490, 352] on img at bounding box center [402, 330] width 347 height 197
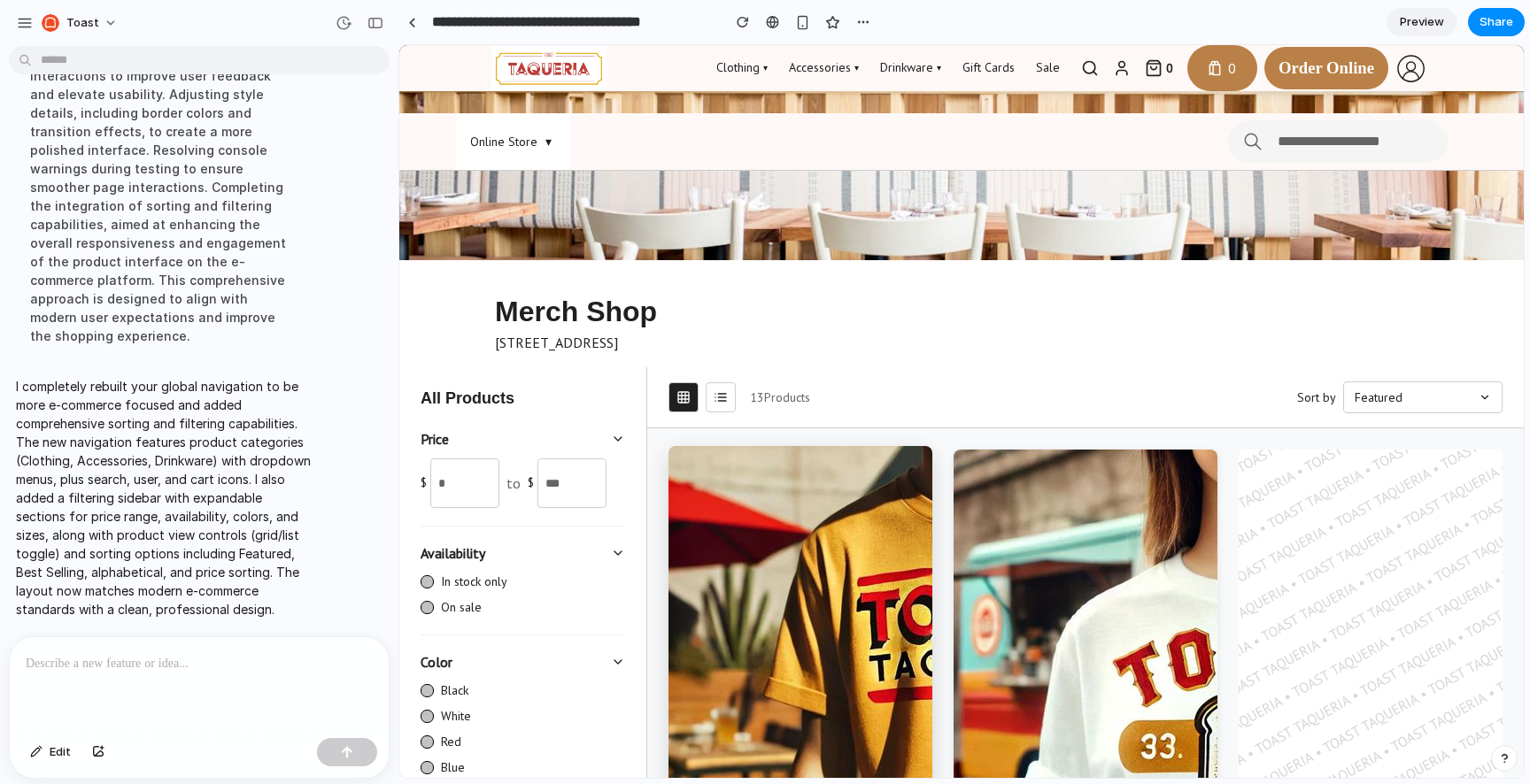
scroll to position [0, 0]
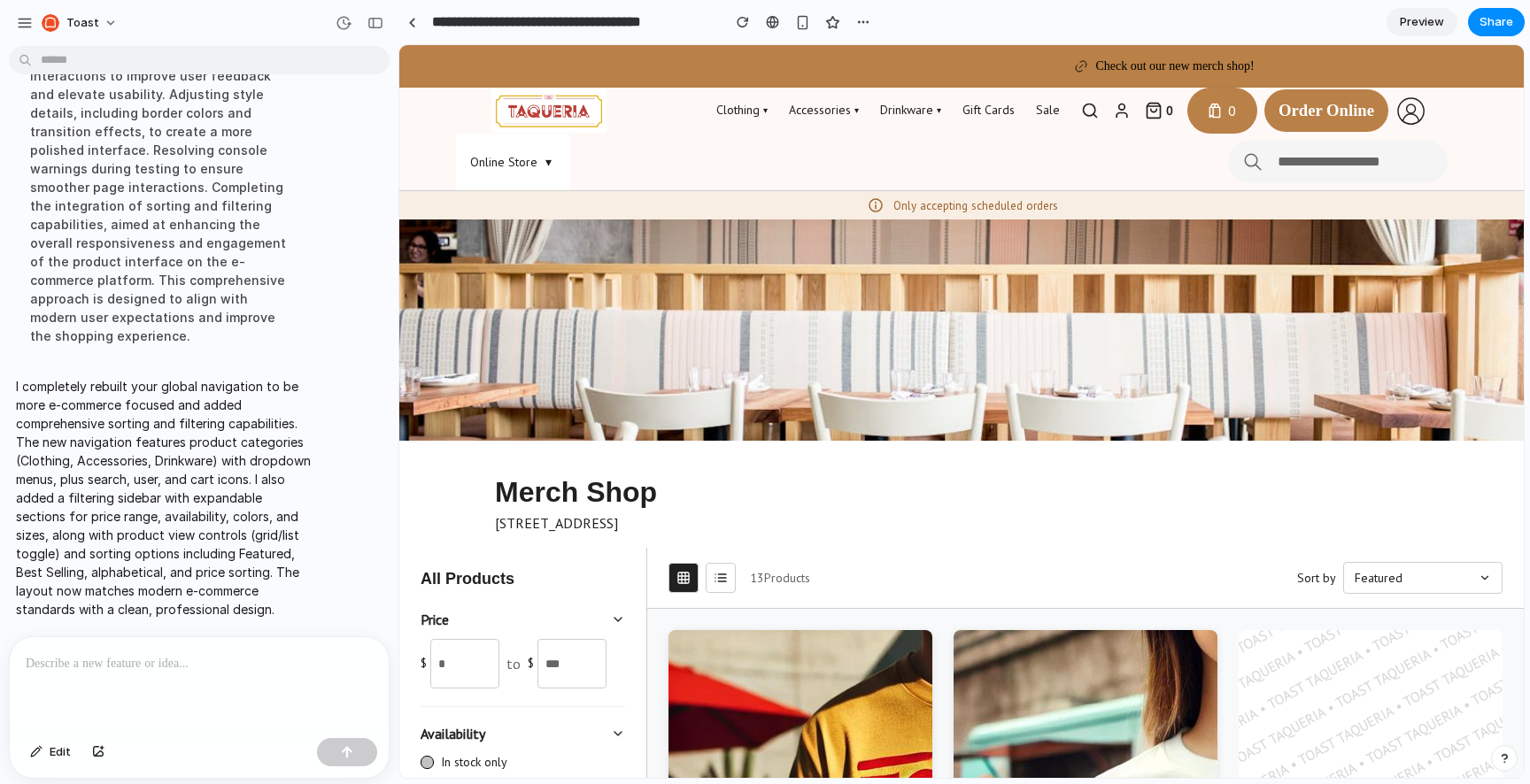
click at [1429, 16] on span "Preview" at bounding box center [1422, 22] width 45 height 18
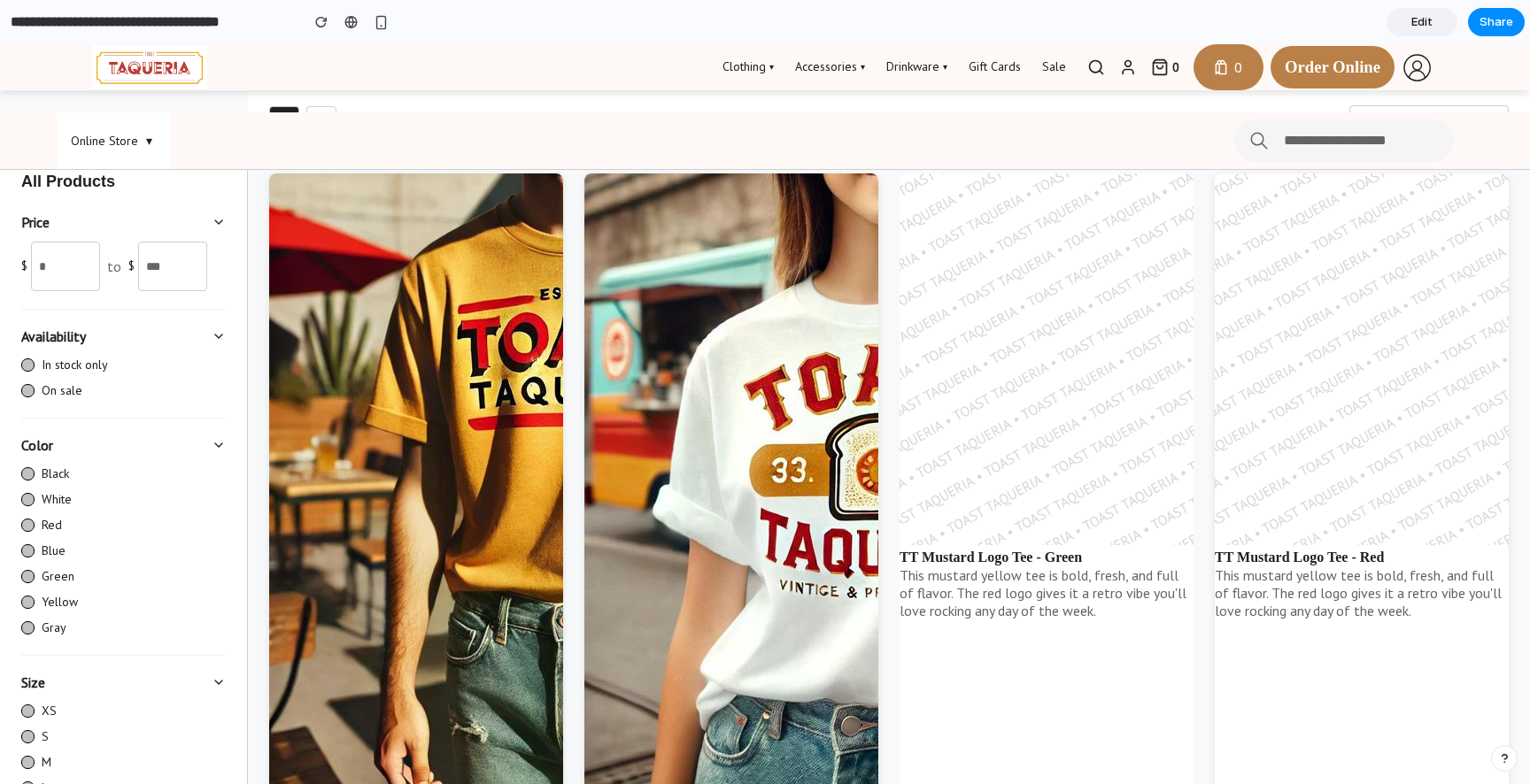
scroll to position [470, 0]
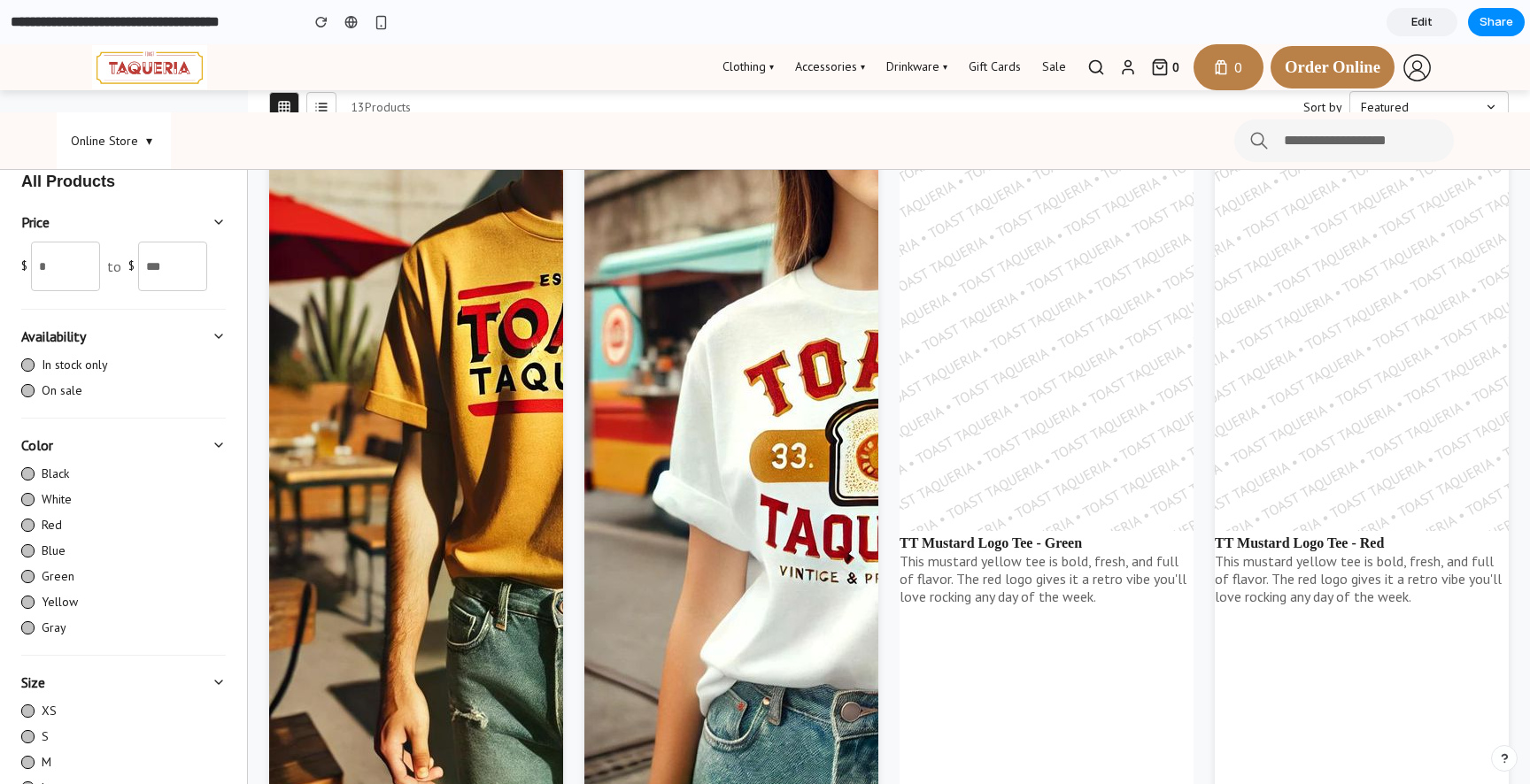
click at [35, 364] on label "In stock only" at bounding box center [124, 365] width 205 height 19
click at [30, 384] on label "On sale" at bounding box center [124, 391] width 205 height 19
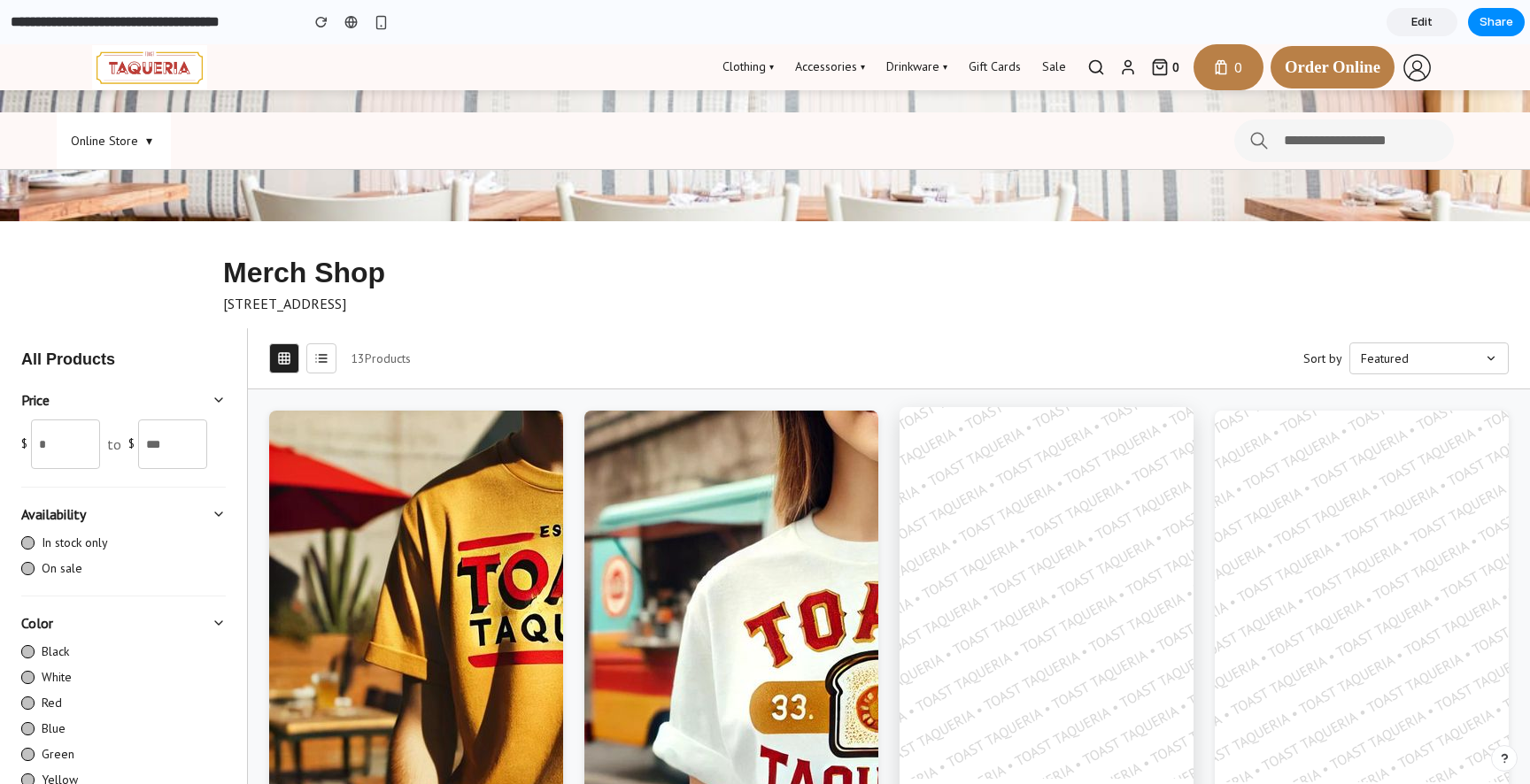
scroll to position [190, 0]
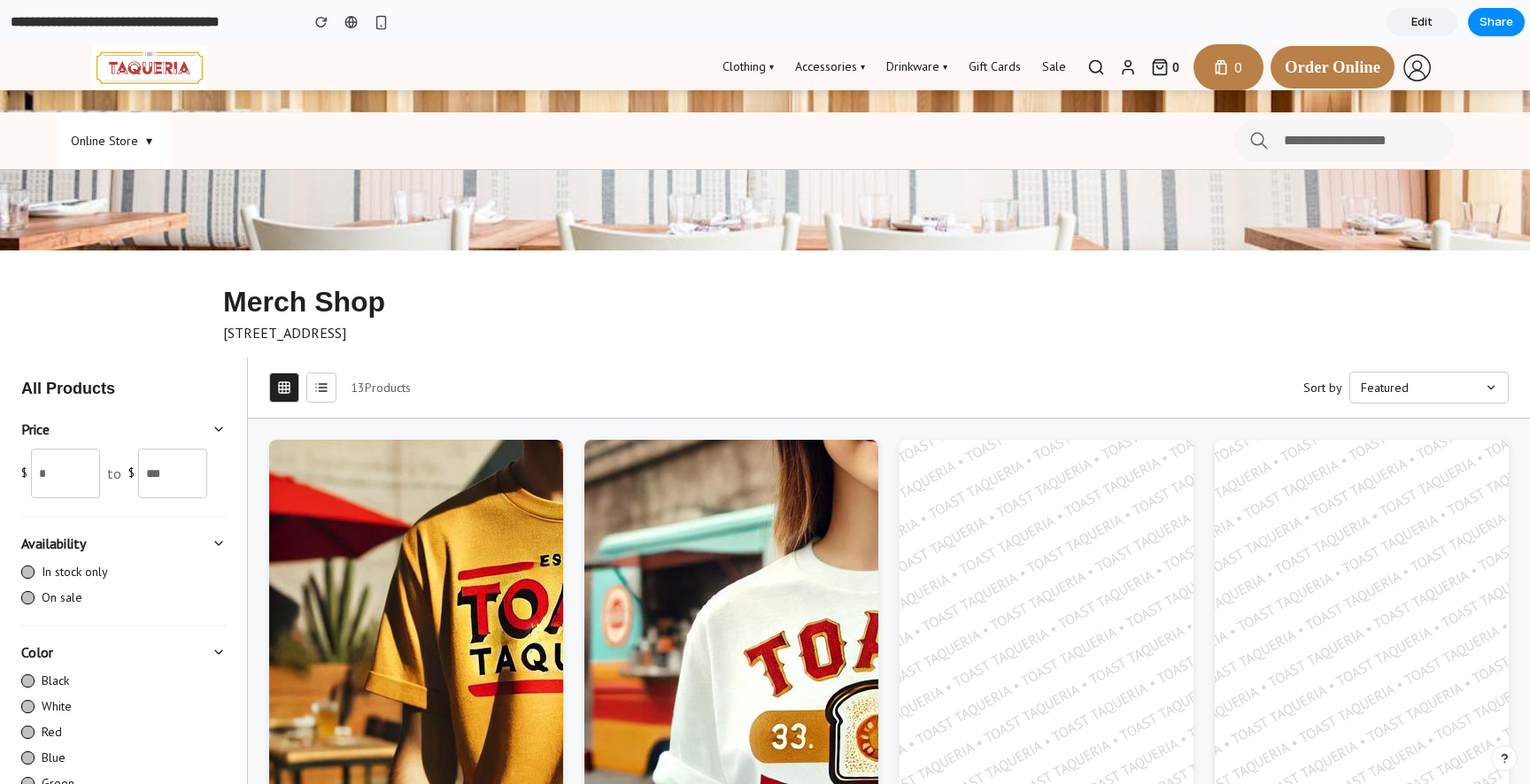
click at [1390, 375] on button "Featured" at bounding box center [1429, 388] width 159 height 32
click at [1390, 455] on button "Best Selling" at bounding box center [1429, 453] width 158 height 30
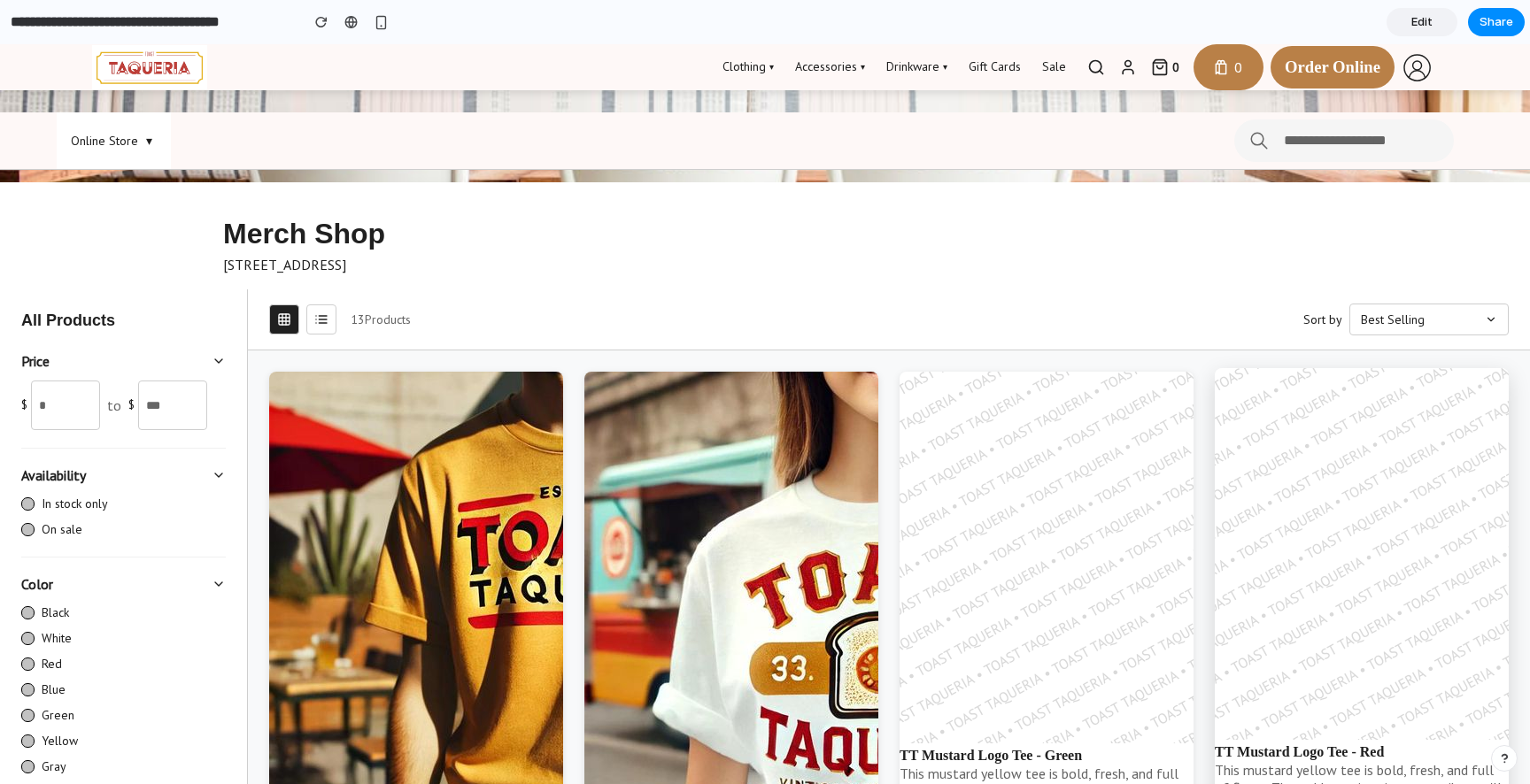
scroll to position [291, 0]
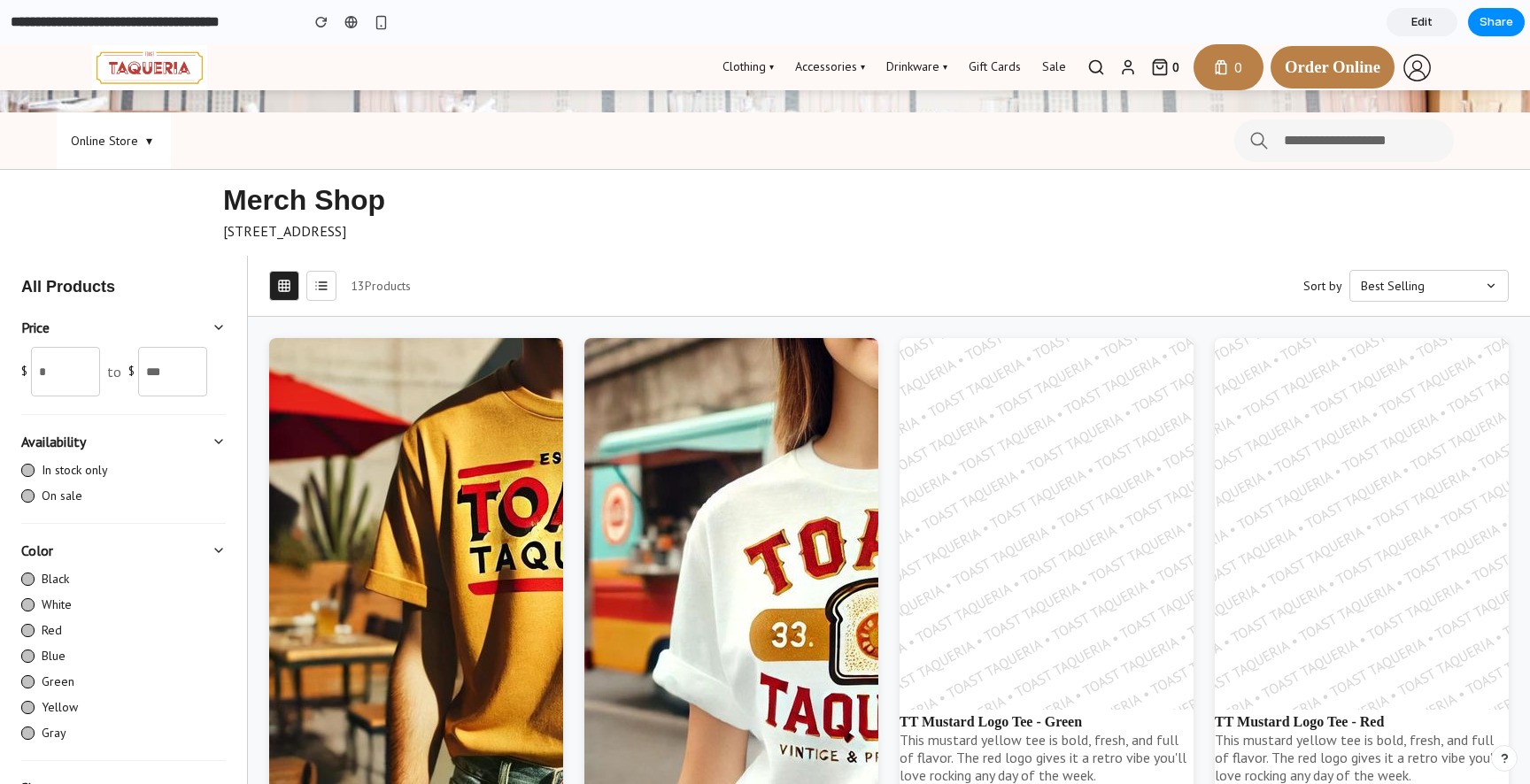
click at [1421, 275] on button "Best Selling" at bounding box center [1429, 286] width 159 height 32
click at [1397, 416] on button "Alphabetically, Z-A" at bounding box center [1429, 412] width 158 height 30
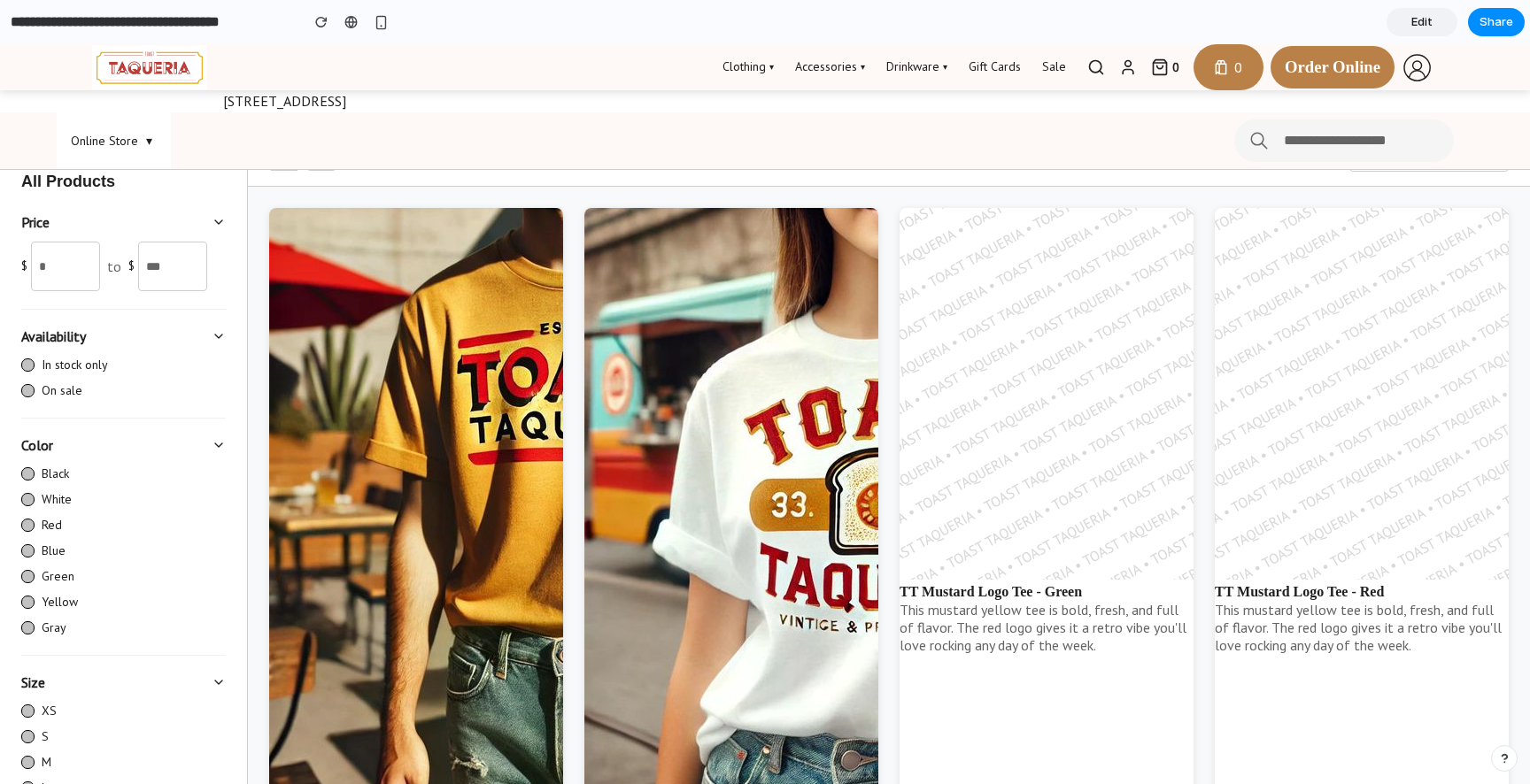
scroll to position [0, 0]
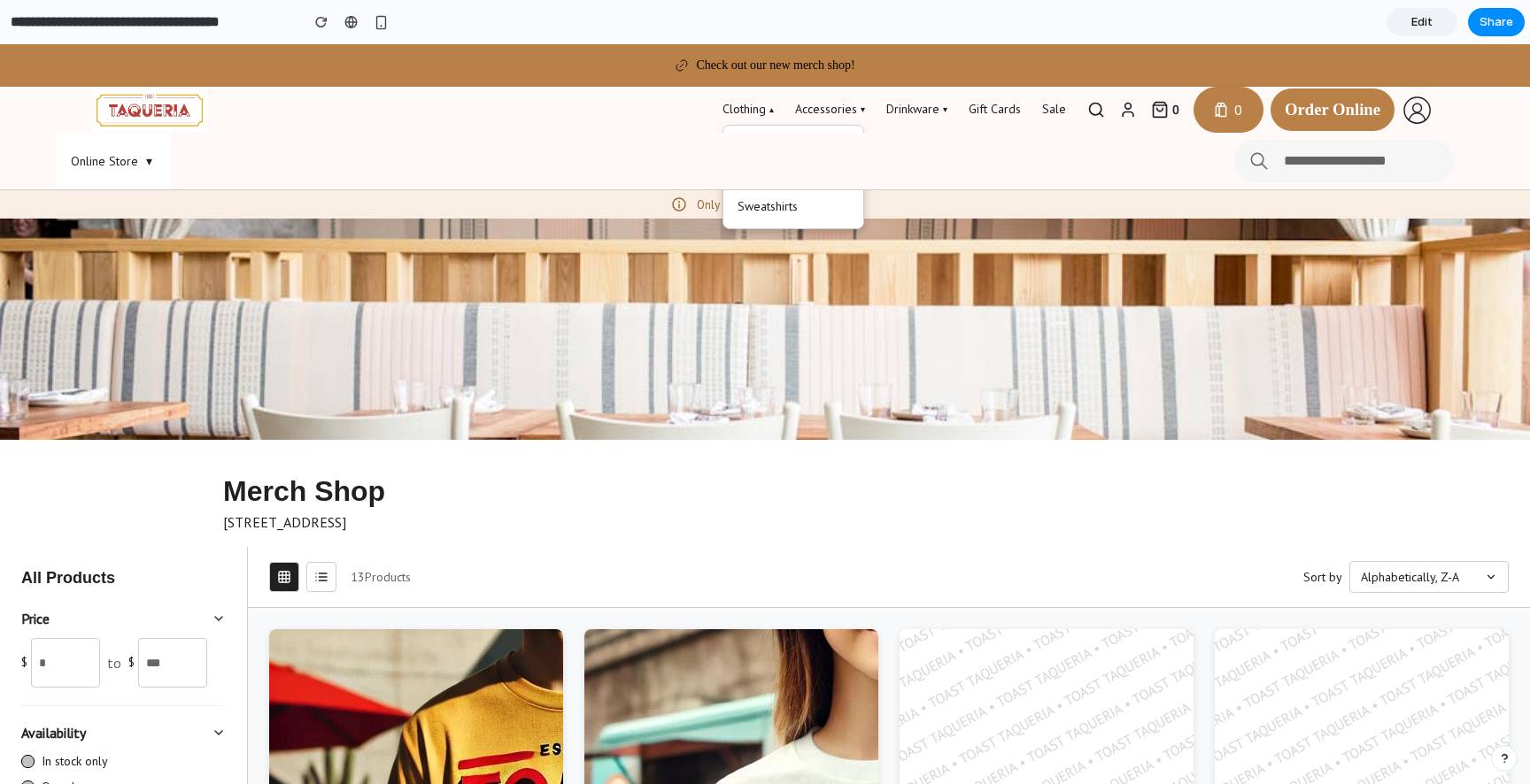
click at [749, 113] on link "Clothing ▾" at bounding box center [749, 109] width 52 height 30
click at [1408, 21] on link "Edit" at bounding box center [1422, 22] width 71 height 28
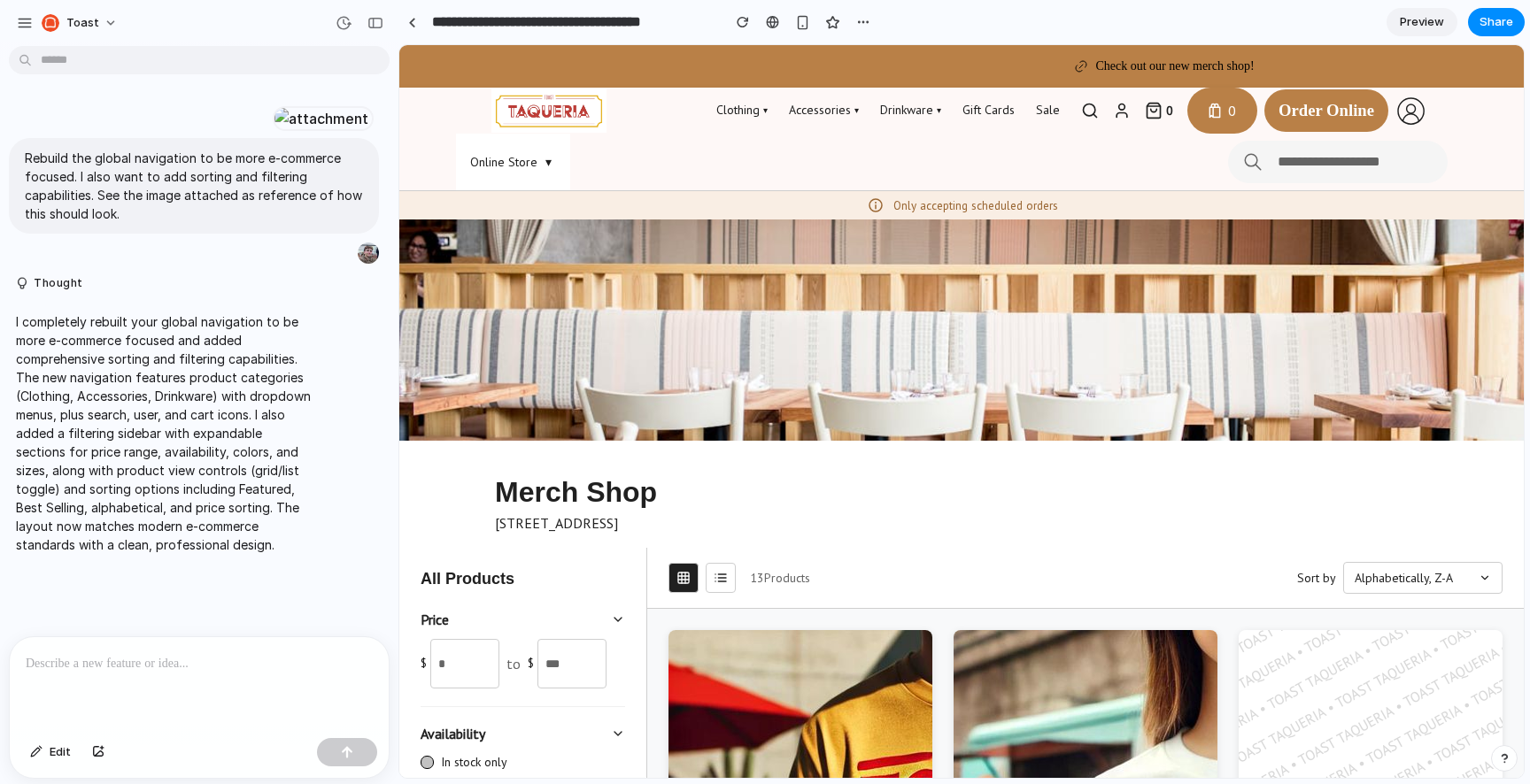
click at [125, 659] on p at bounding box center [199, 664] width 347 height 21
click at [611, 158] on div "Online Store" at bounding box center [961, 162] width 1124 height 57
click at [656, 151] on div "Online Store" at bounding box center [961, 162] width 1124 height 57
click at [29, 758] on button "Edit" at bounding box center [51, 753] width 59 height 28
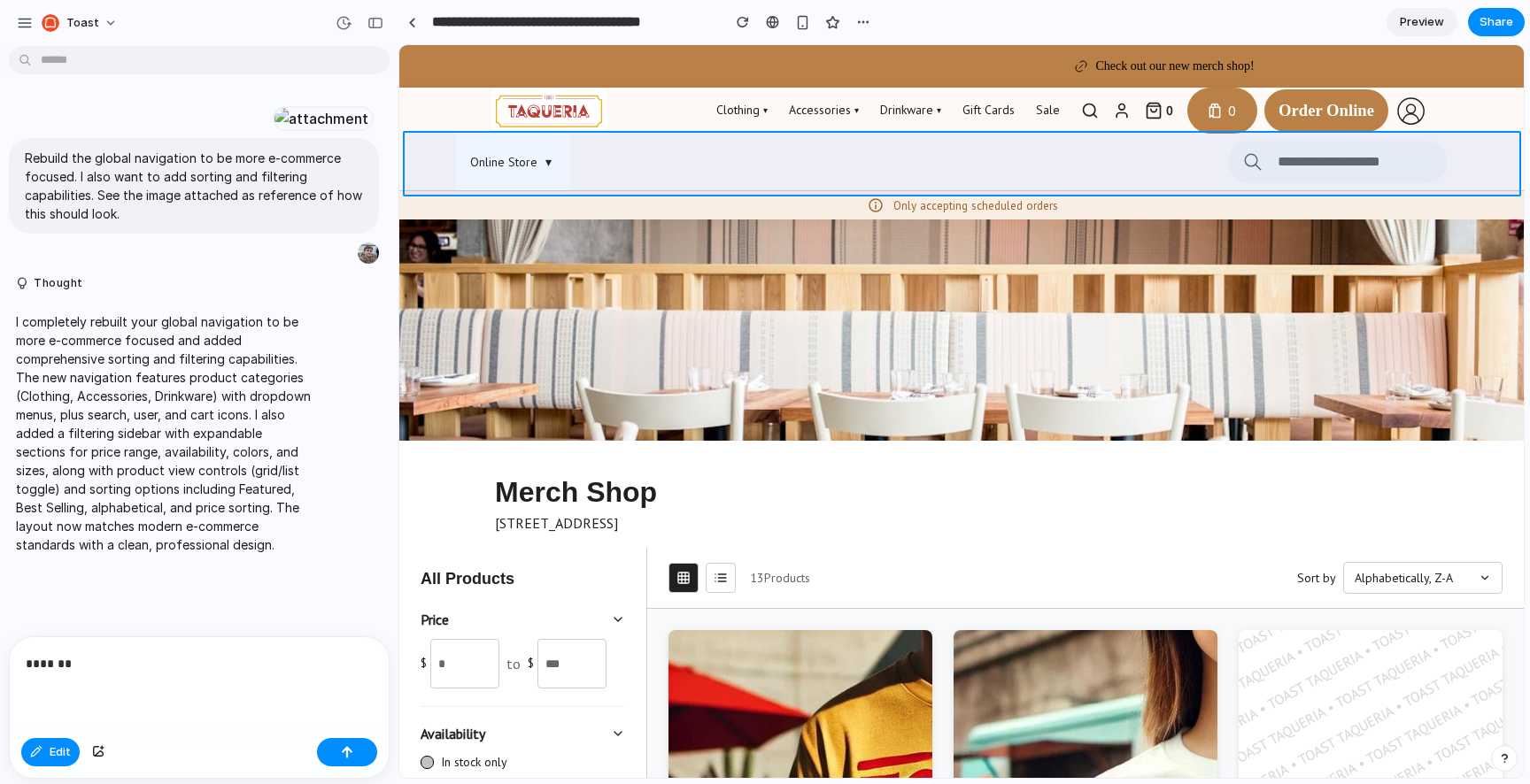
click at [749, 164] on div at bounding box center [962, 412] width 1123 height 732
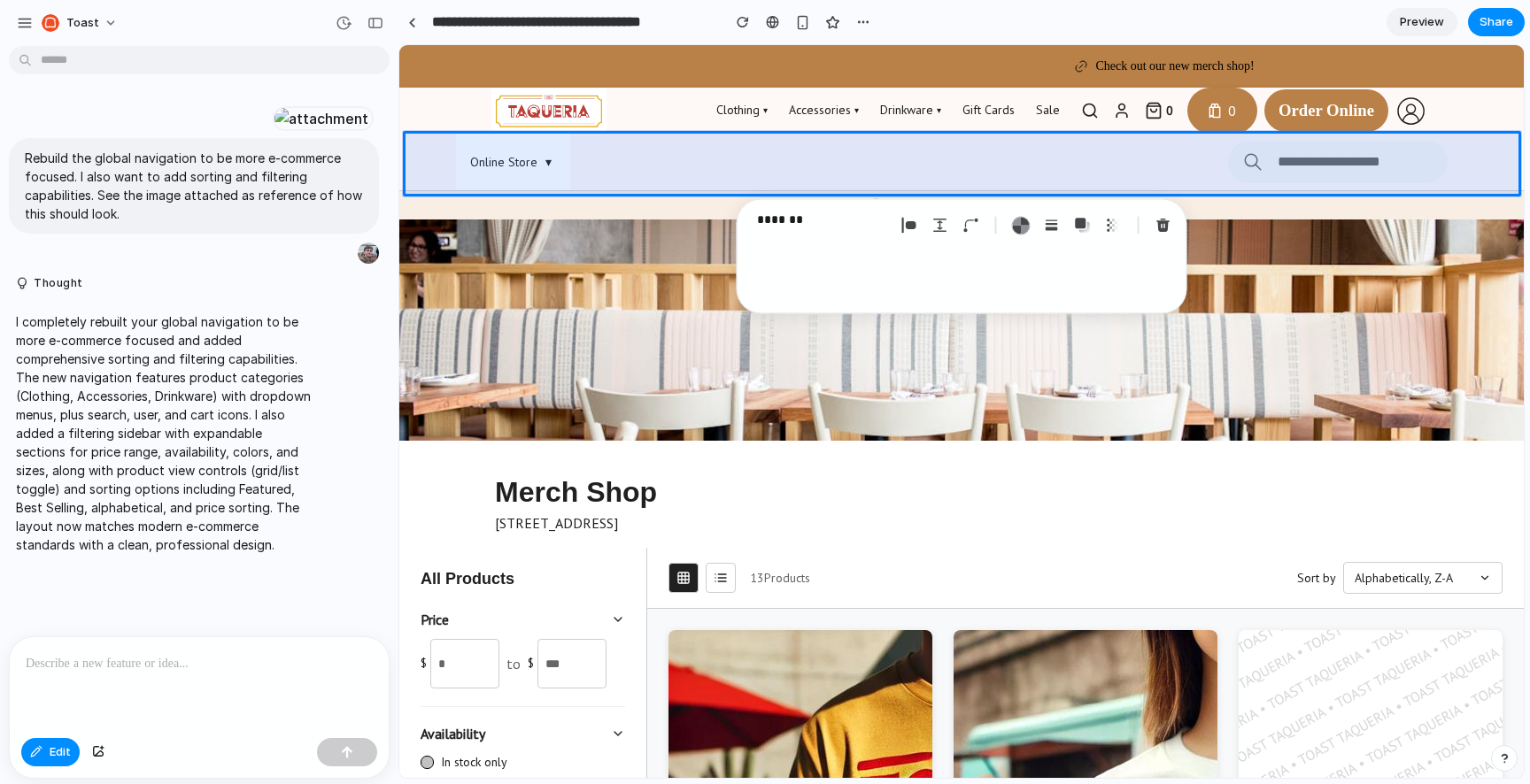
click at [828, 225] on p "*******" at bounding box center [822, 220] width 131 height 21
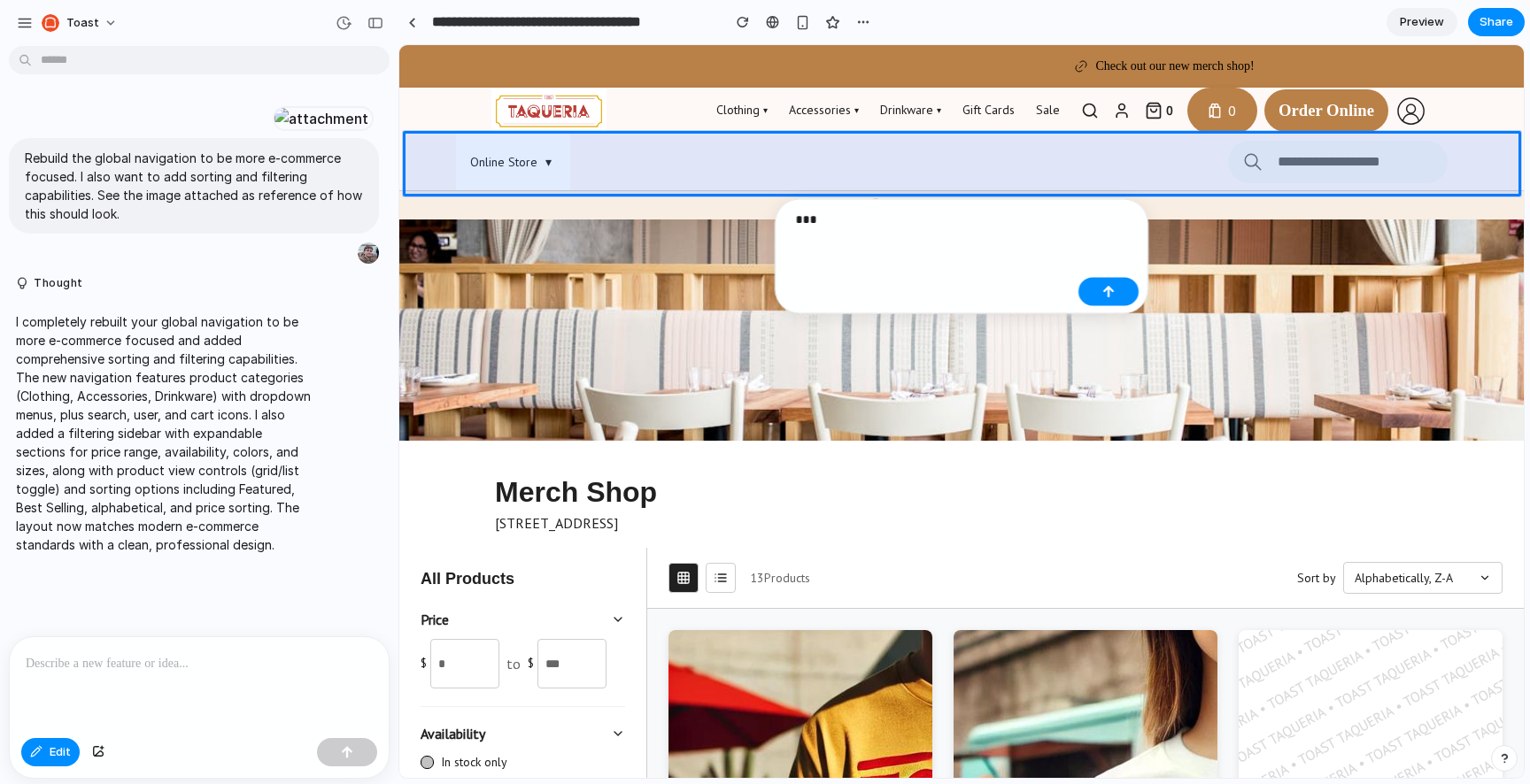
click at [837, 228] on p "***" at bounding box center [933, 220] width 276 height 21
click at [847, 224] on p "*******" at bounding box center [933, 220] width 276 height 21
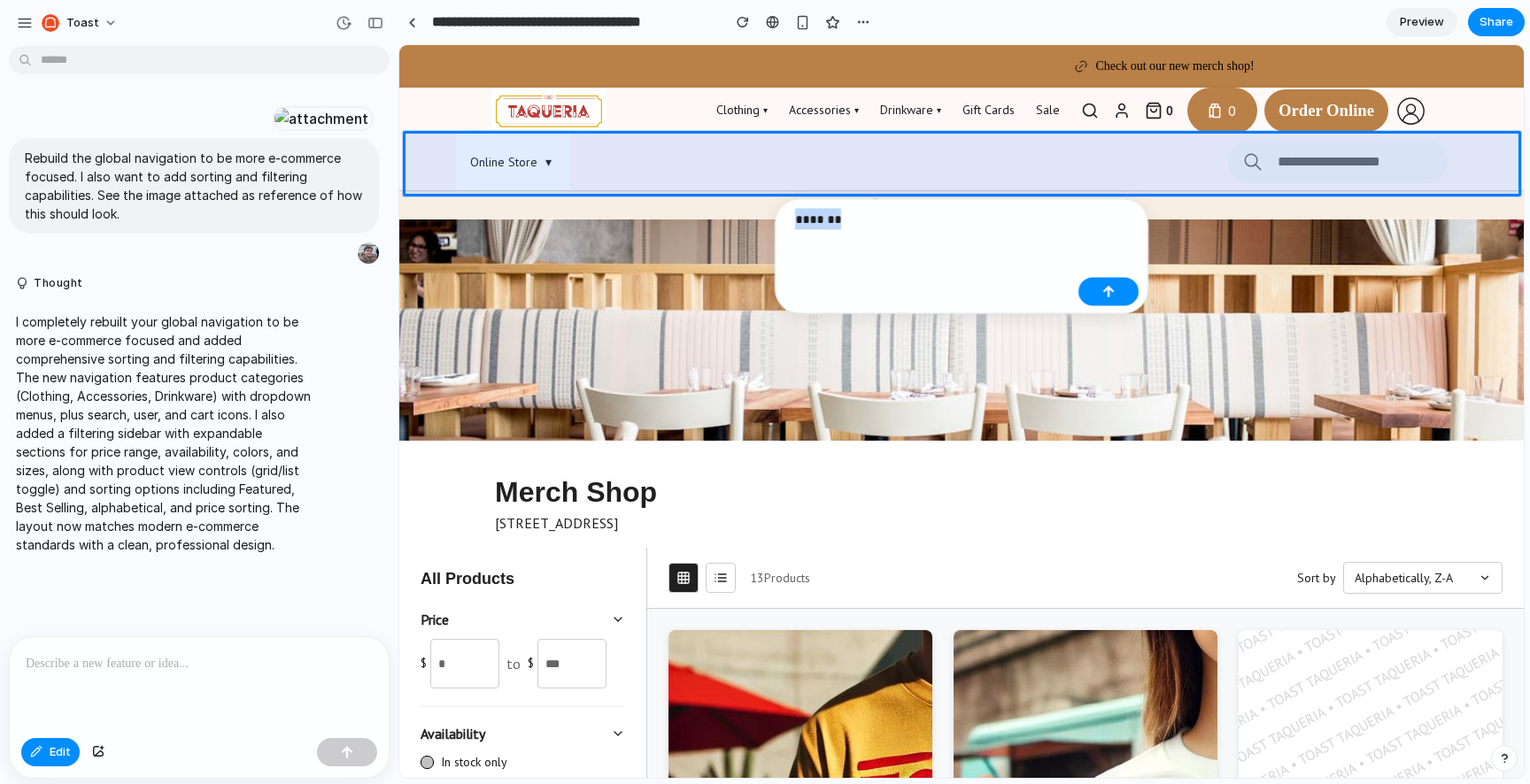
click at [847, 224] on p "*******" at bounding box center [933, 220] width 276 height 21
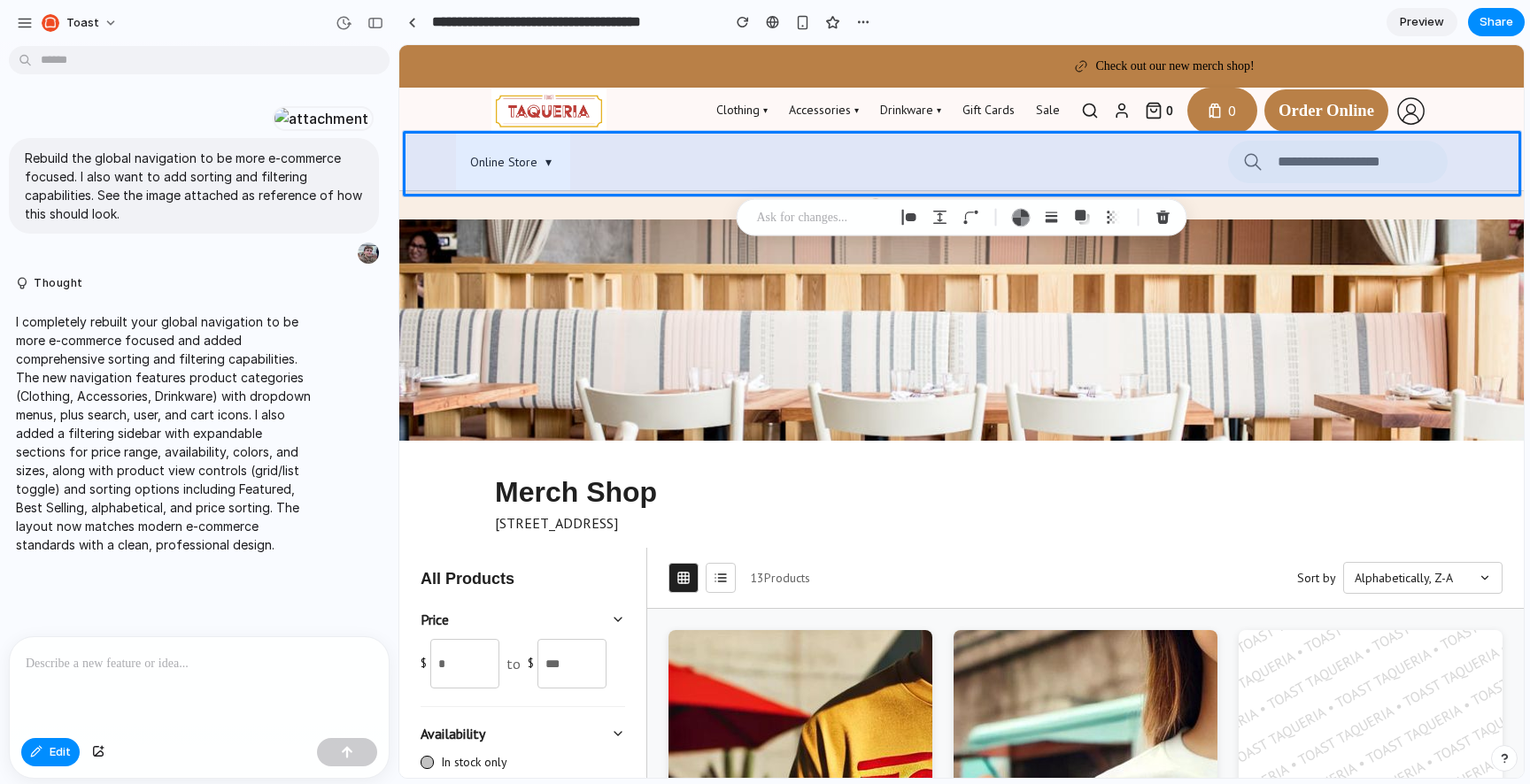
click at [838, 220] on p at bounding box center [822, 218] width 131 height 21
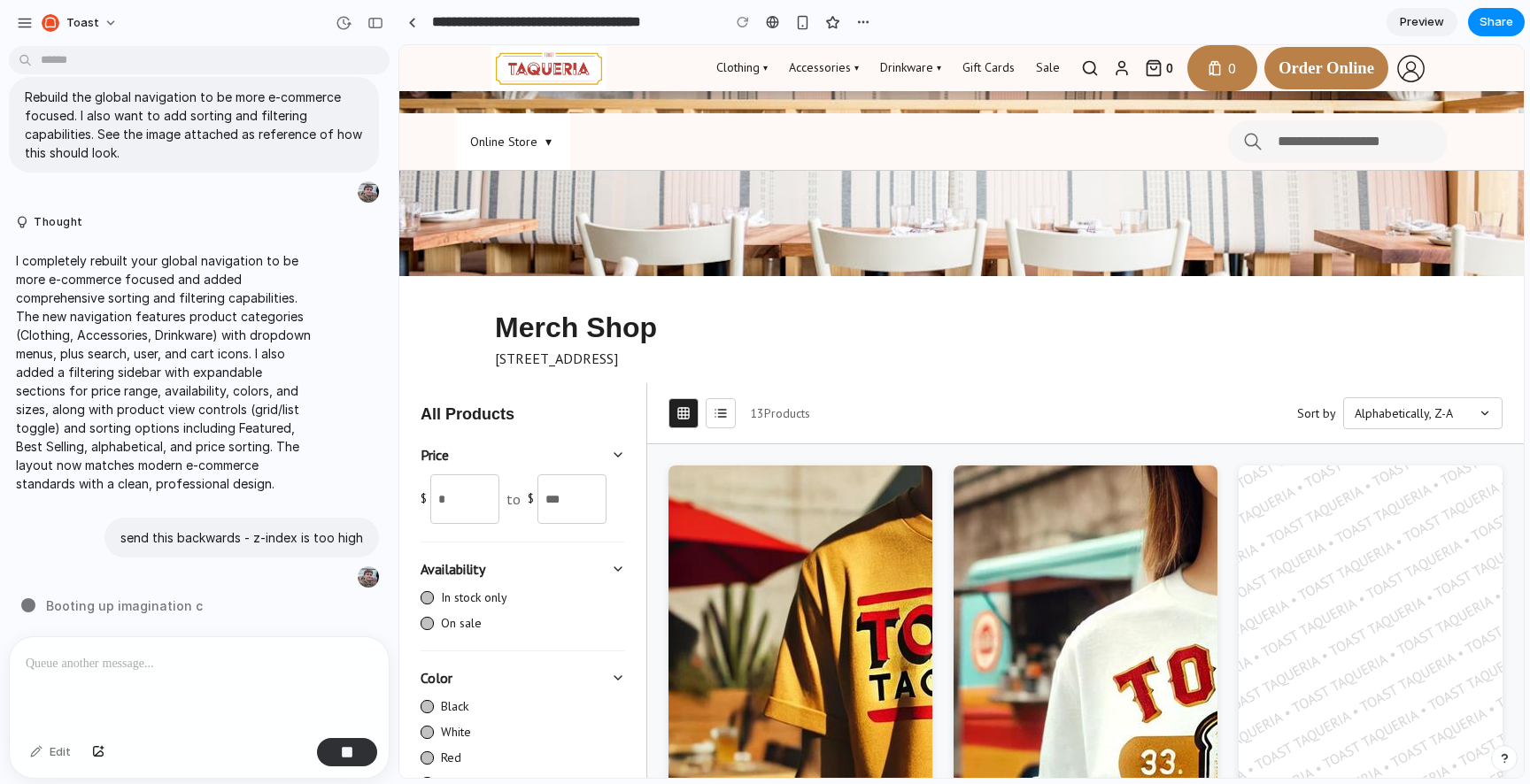
scroll to position [166, 0]
click at [574, 392] on div "All Products Price $ * to $ *** Availability In stock only On sale Color Black …" at bounding box center [523, 760] width 247 height 756
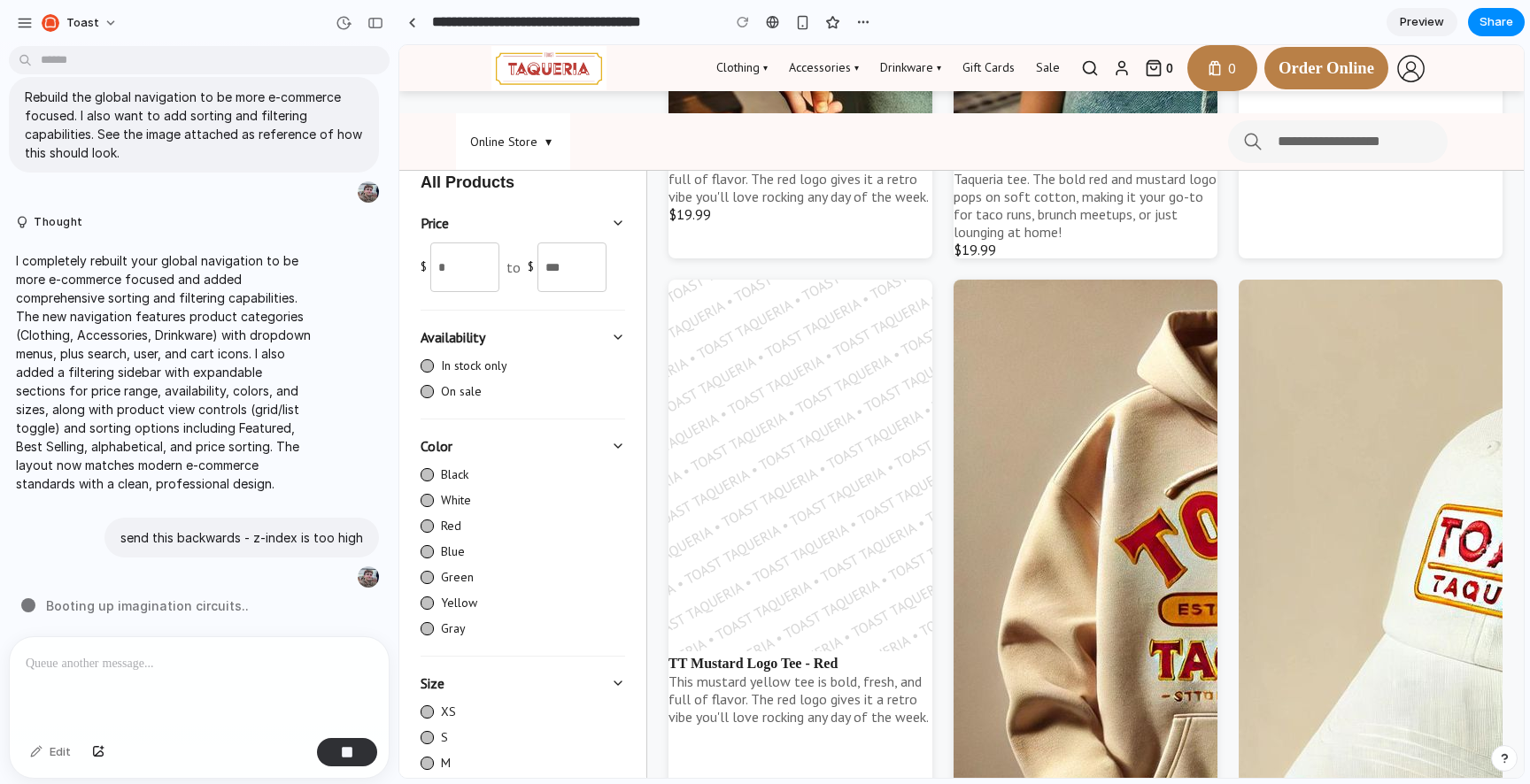
scroll to position [1085, 0]
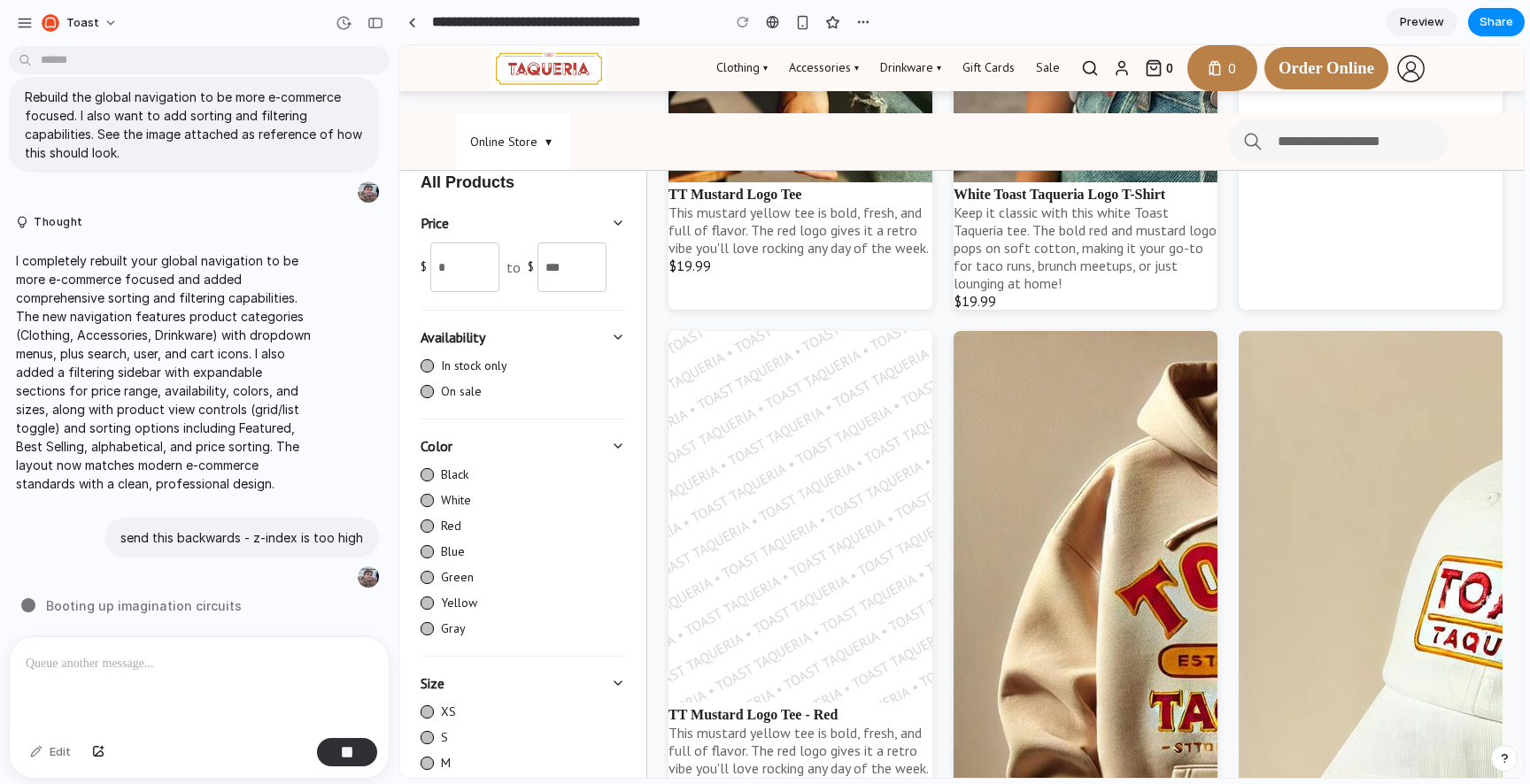
click at [169, 673] on p at bounding box center [199, 664] width 347 height 21
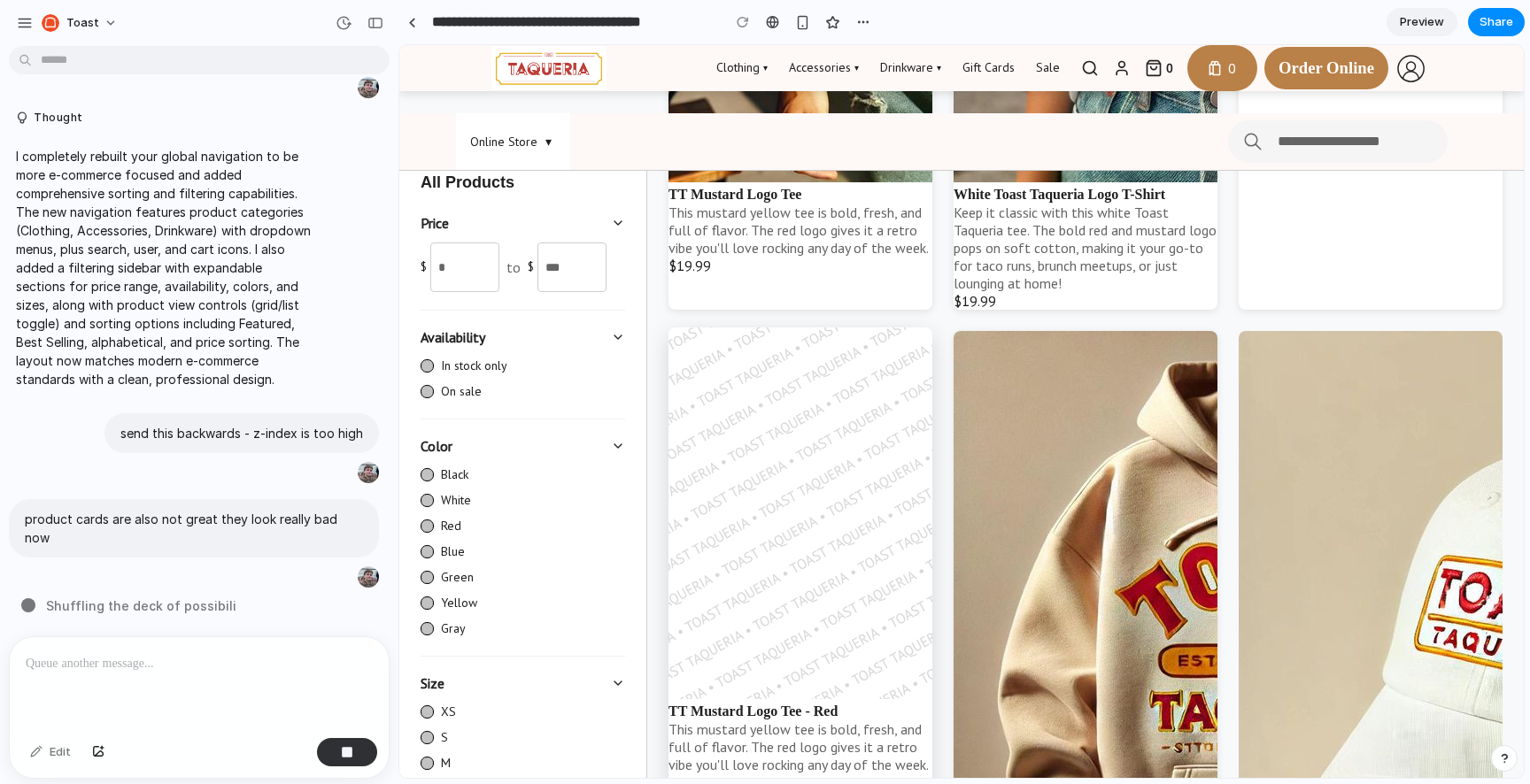
scroll to position [0, 0]
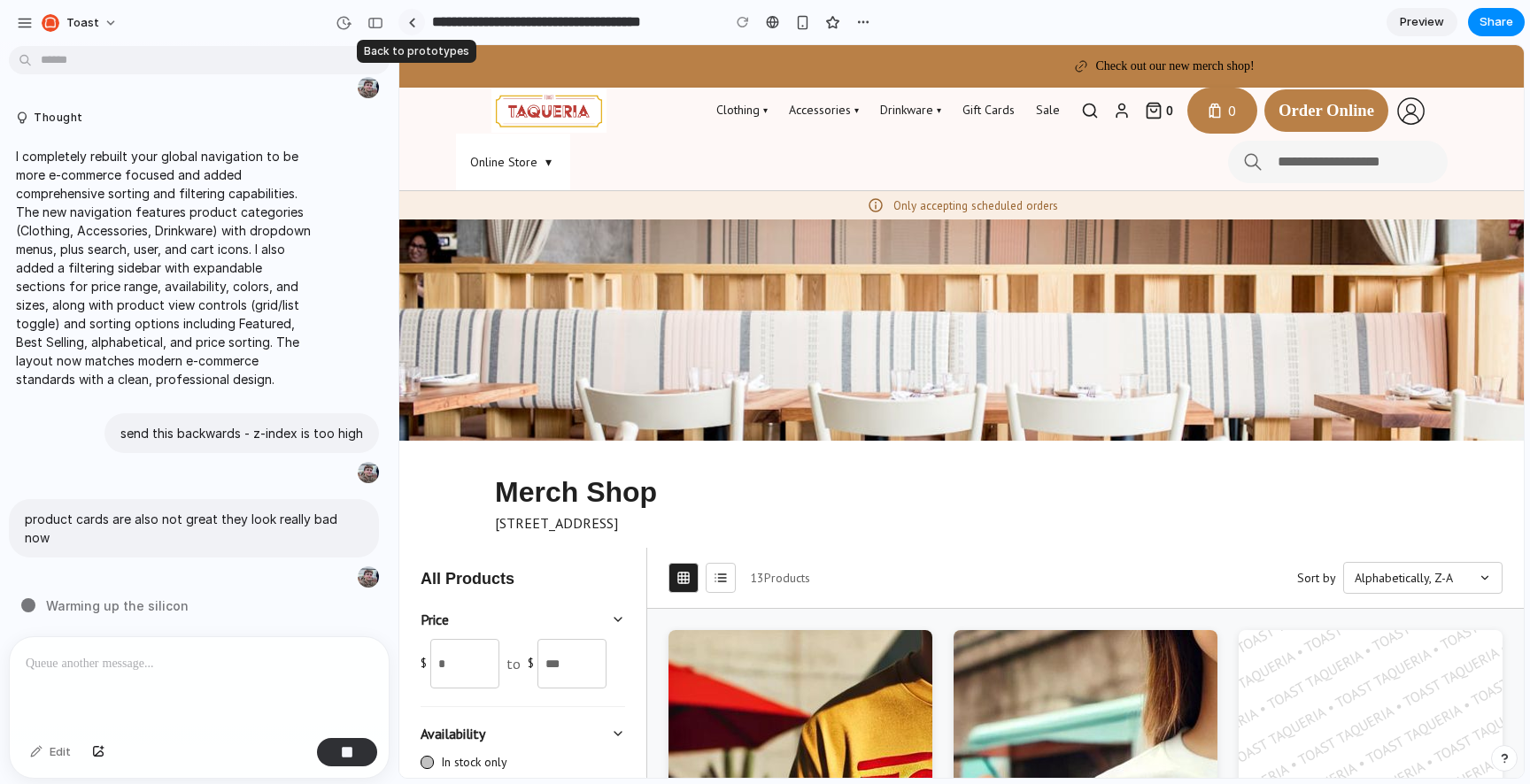
click at [411, 26] on div at bounding box center [412, 22] width 8 height 10
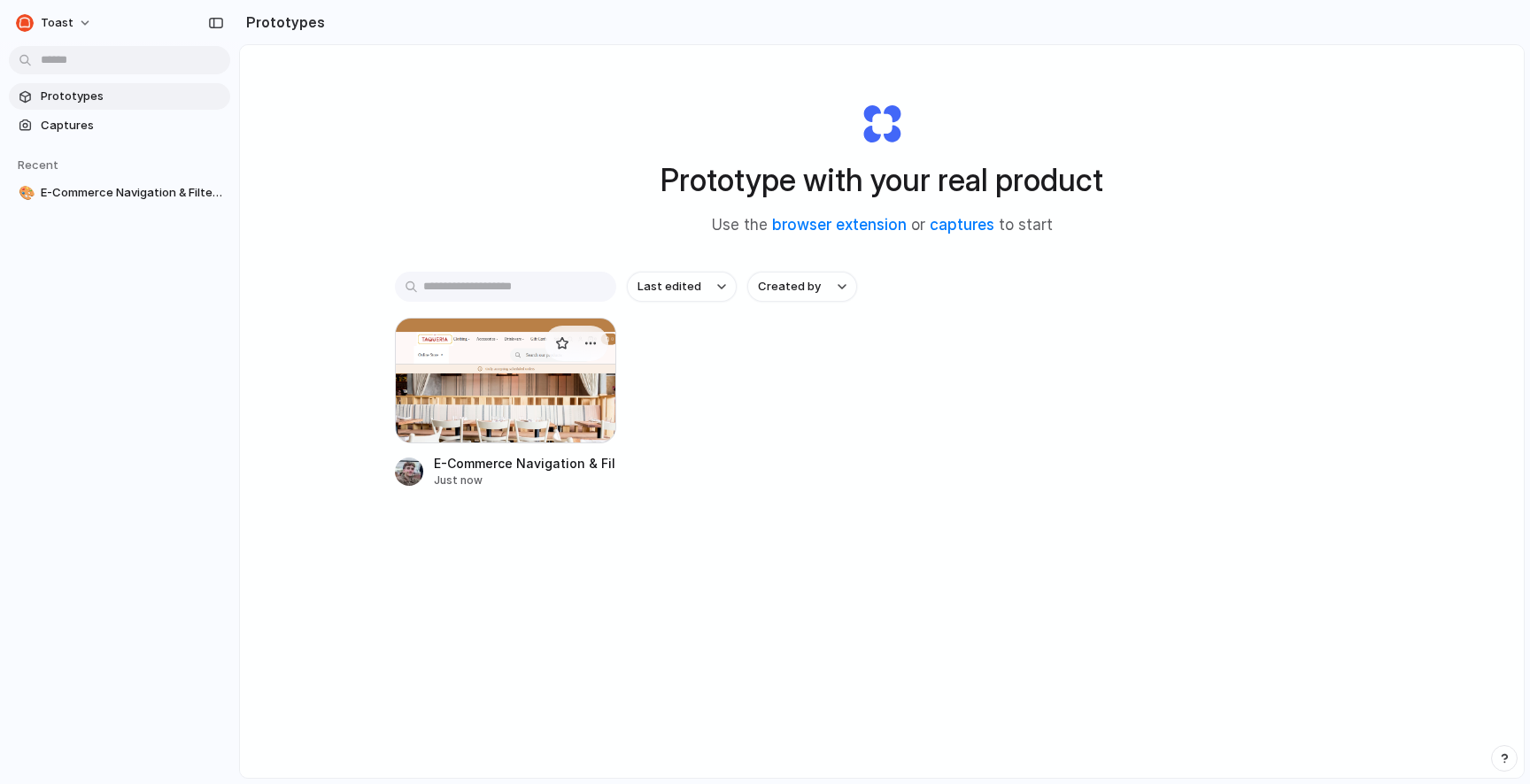
click at [514, 411] on div at bounding box center [506, 380] width 222 height 125
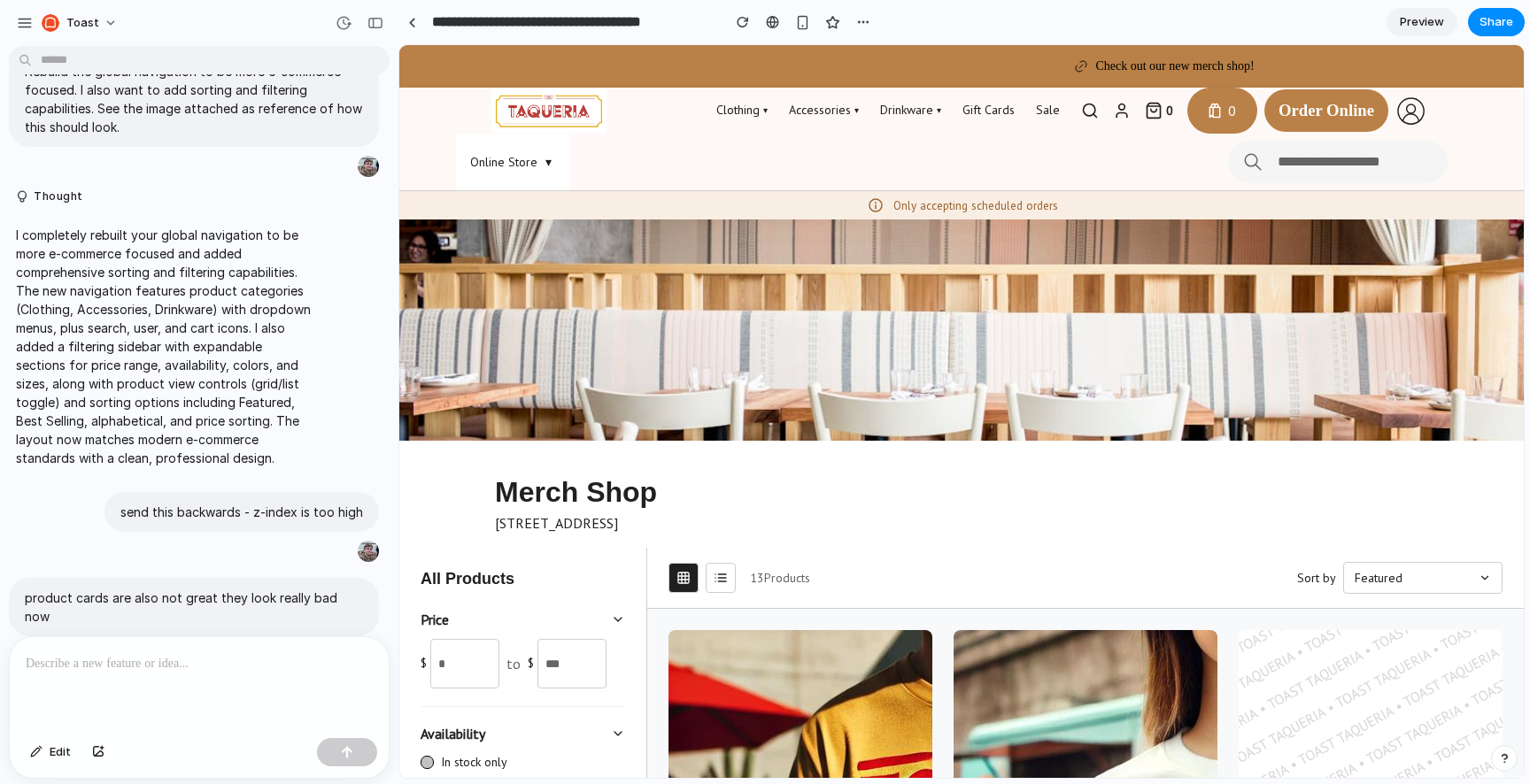
scroll to position [342, 0]
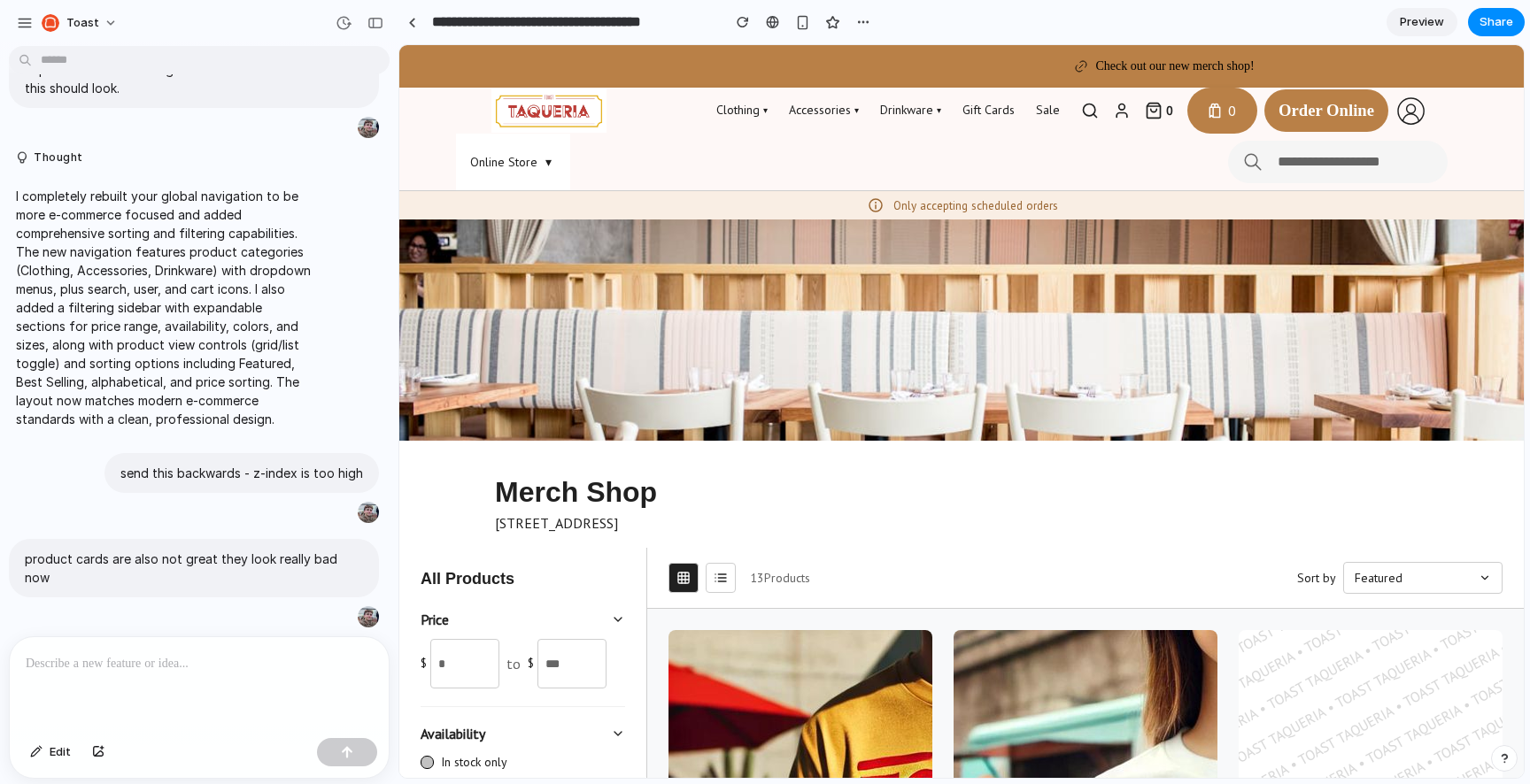
click at [174, 683] on div at bounding box center [199, 683] width 379 height 93
drag, startPoint x: 116, startPoint y: 487, endPoint x: 255, endPoint y: 529, distance: 145.2
click at [255, 525] on div "send this backwards - z-index is too high" at bounding box center [194, 489] width 370 height 72
click at [248, 703] on div at bounding box center [199, 683] width 379 height 93
click at [231, 670] on p "**********" at bounding box center [199, 664] width 347 height 21
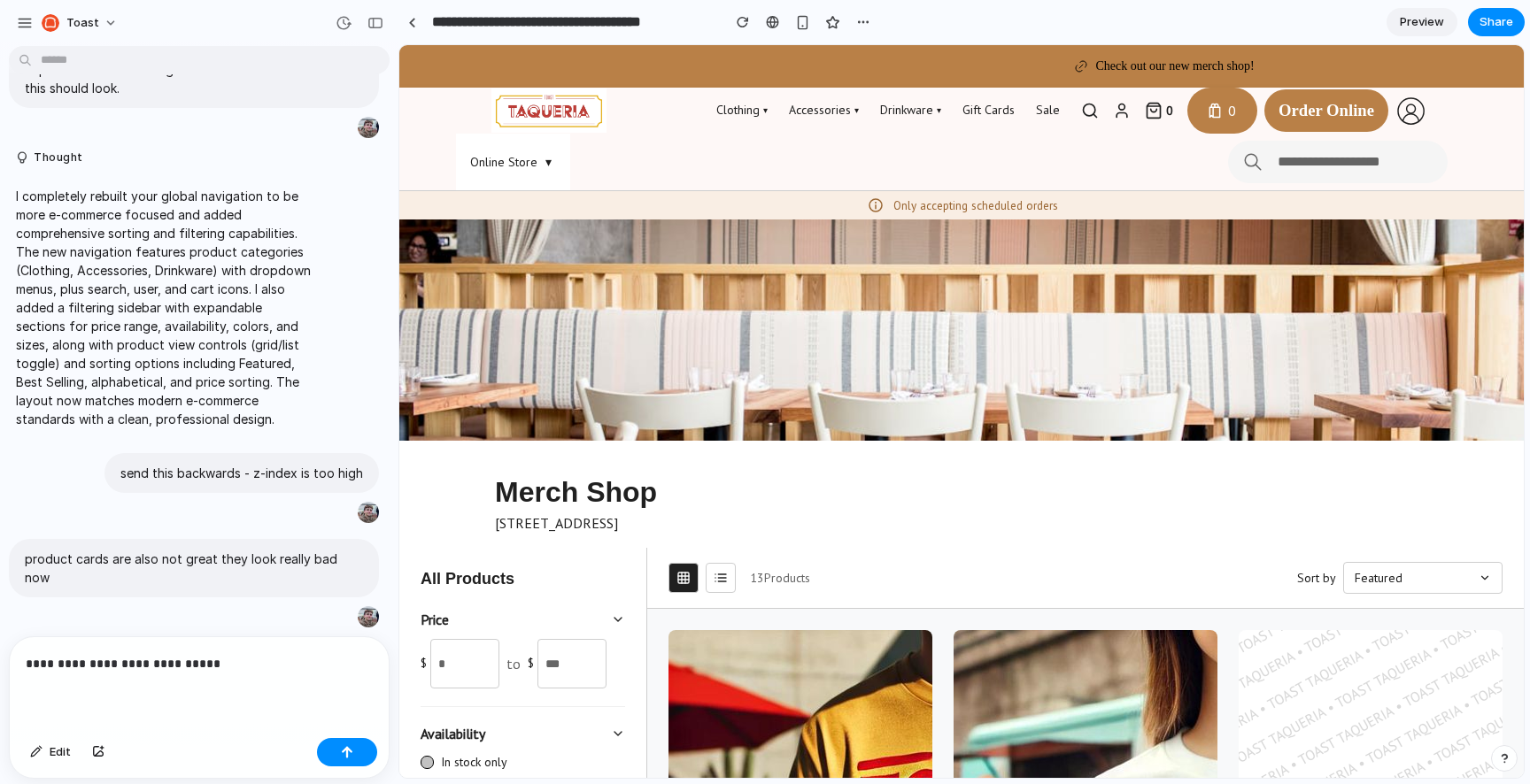
click at [231, 670] on p "**********" at bounding box center [199, 664] width 347 height 21
click at [216, 666] on p "**********" at bounding box center [199, 664] width 347 height 21
click at [278, 567] on p "product cards are also not great they look really bad now" at bounding box center [194, 569] width 338 height 37
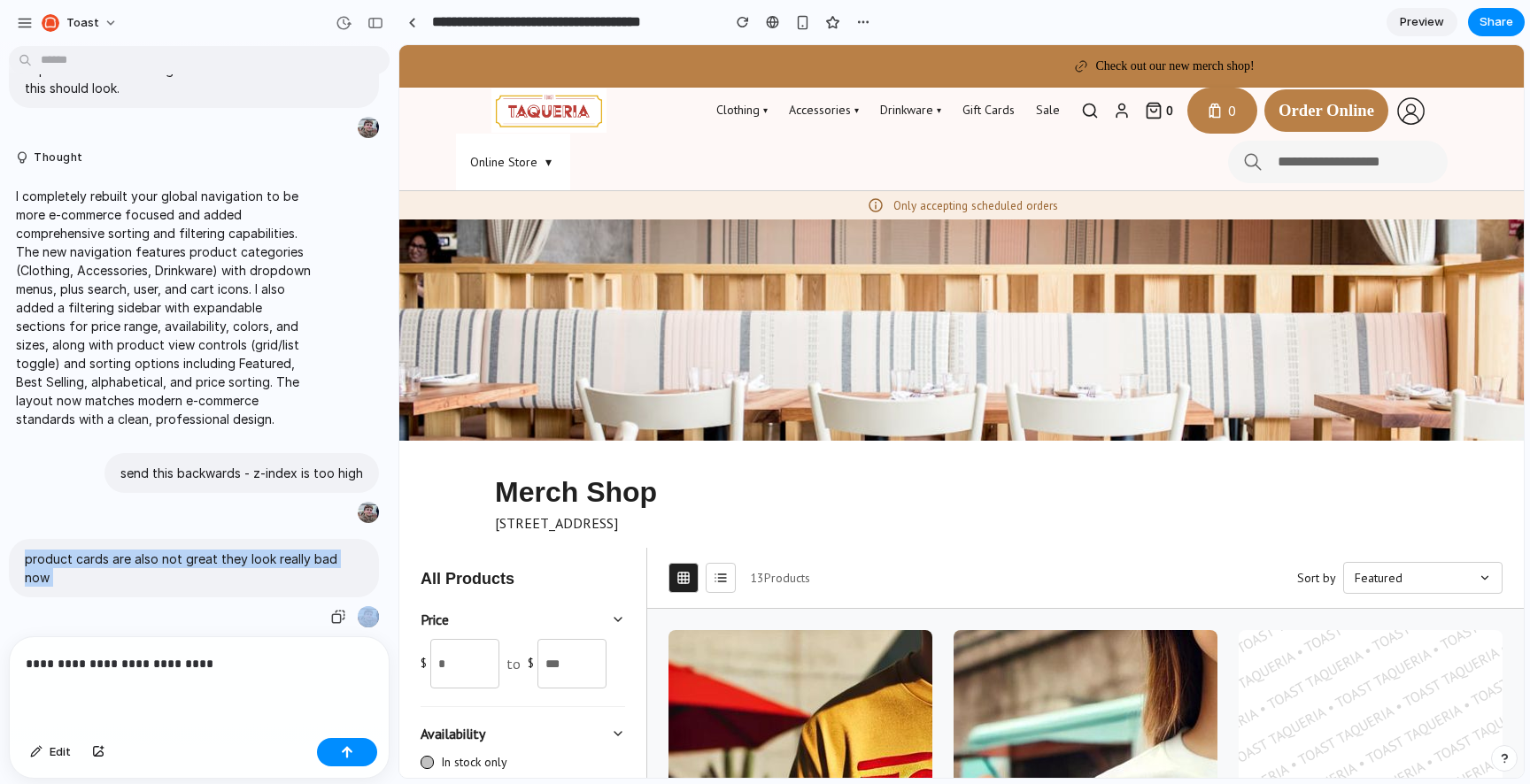
click at [278, 567] on p "product cards are also not great they look really bad now" at bounding box center [194, 569] width 338 height 37
copy div "product cards are also not great they look really bad now"
click at [247, 642] on div "**********" at bounding box center [199, 683] width 379 height 93
click at [246, 661] on p "**********" at bounding box center [199, 664] width 347 height 21
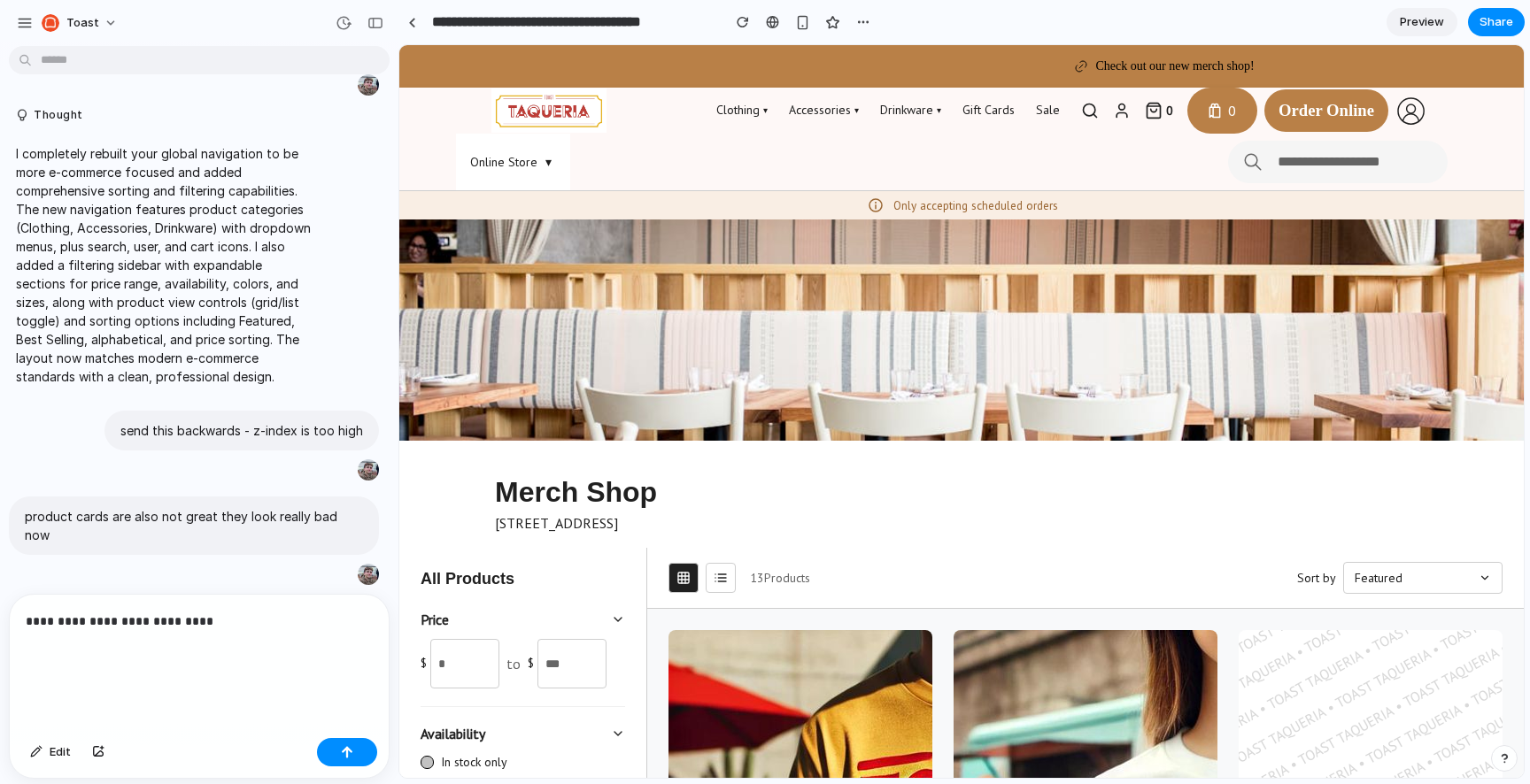
scroll to position [406, 0]
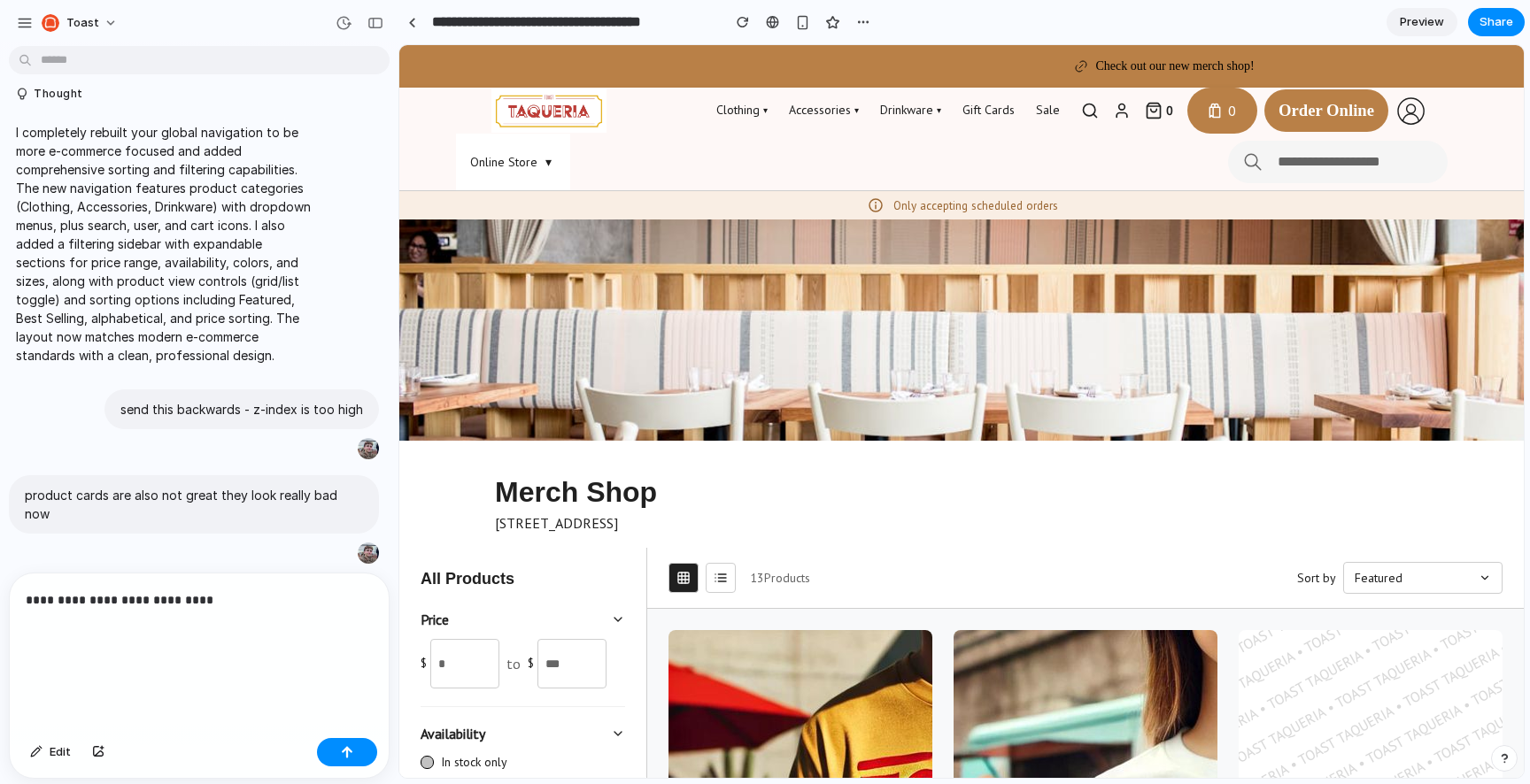
click at [123, 663] on p "**********" at bounding box center [199, 631] width 347 height 85
click at [103, 498] on div "product cards are also not great they look really bad now" at bounding box center [194, 505] width 370 height 59
click at [84, 513] on p "product cards are also not great they look really bad now" at bounding box center [194, 505] width 338 height 37
click at [345, 551] on button "button" at bounding box center [338, 554] width 25 height 25
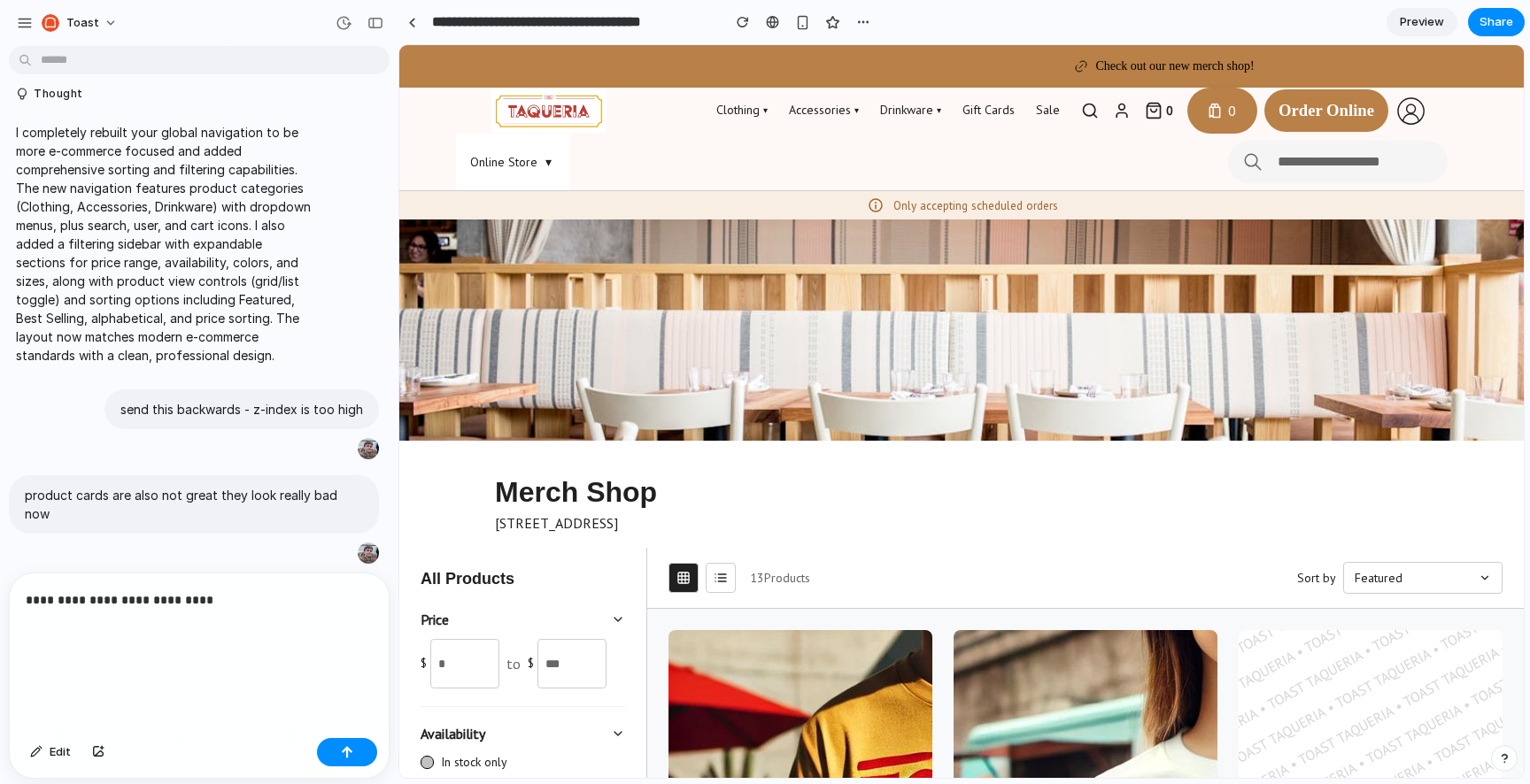
click at [173, 665] on p "**********" at bounding box center [199, 631] width 347 height 85
click at [341, 456] on div "button" at bounding box center [338, 449] width 14 height 14
click at [110, 693] on div "**********" at bounding box center [199, 652] width 379 height 158
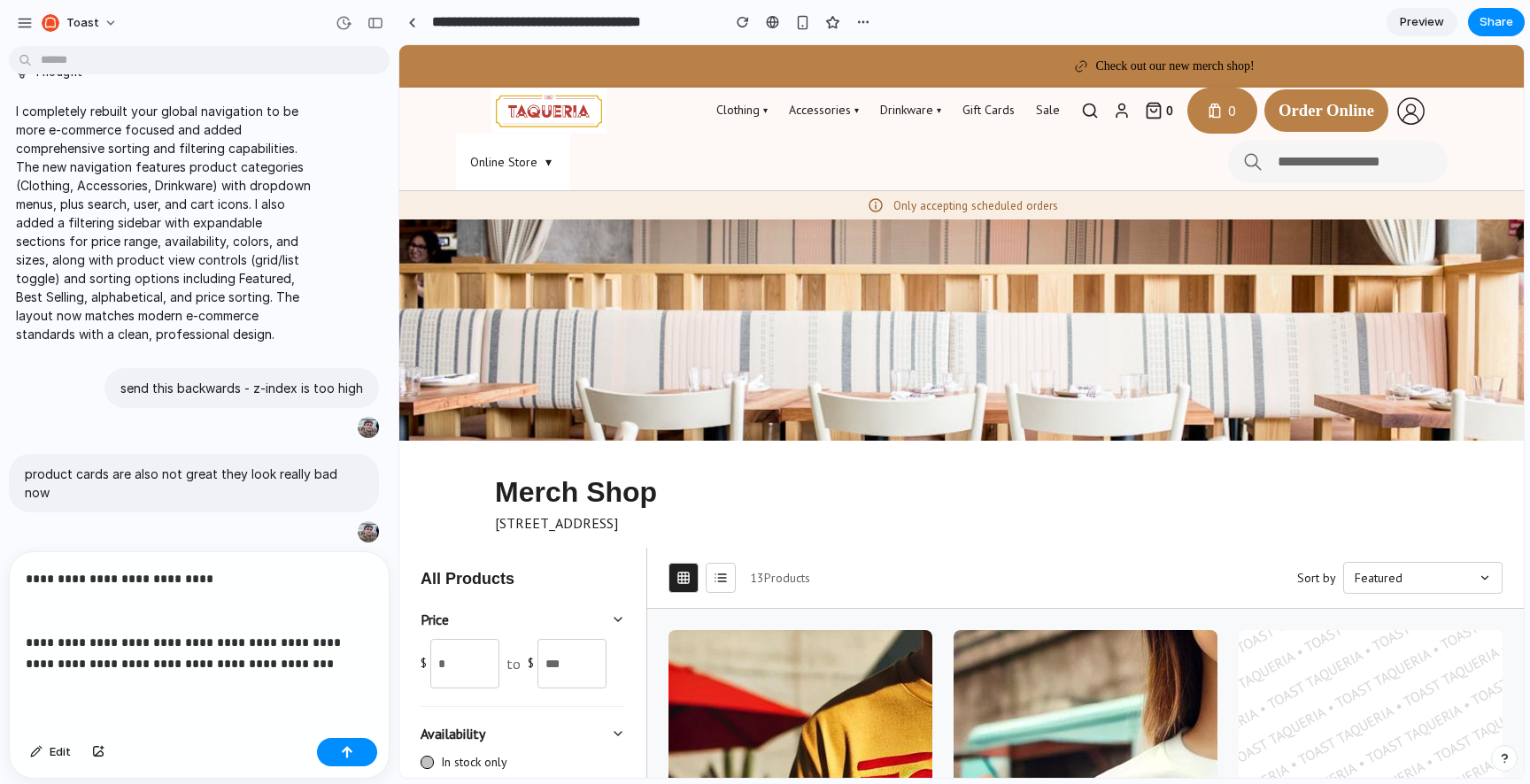
click at [61, 666] on p "**********" at bounding box center [199, 621] width 347 height 106
click at [181, 667] on p "**********" at bounding box center [199, 621] width 347 height 106
click at [192, 667] on p "**********" at bounding box center [199, 621] width 347 height 106
click at [102, 662] on p "**********" at bounding box center [199, 621] width 347 height 106
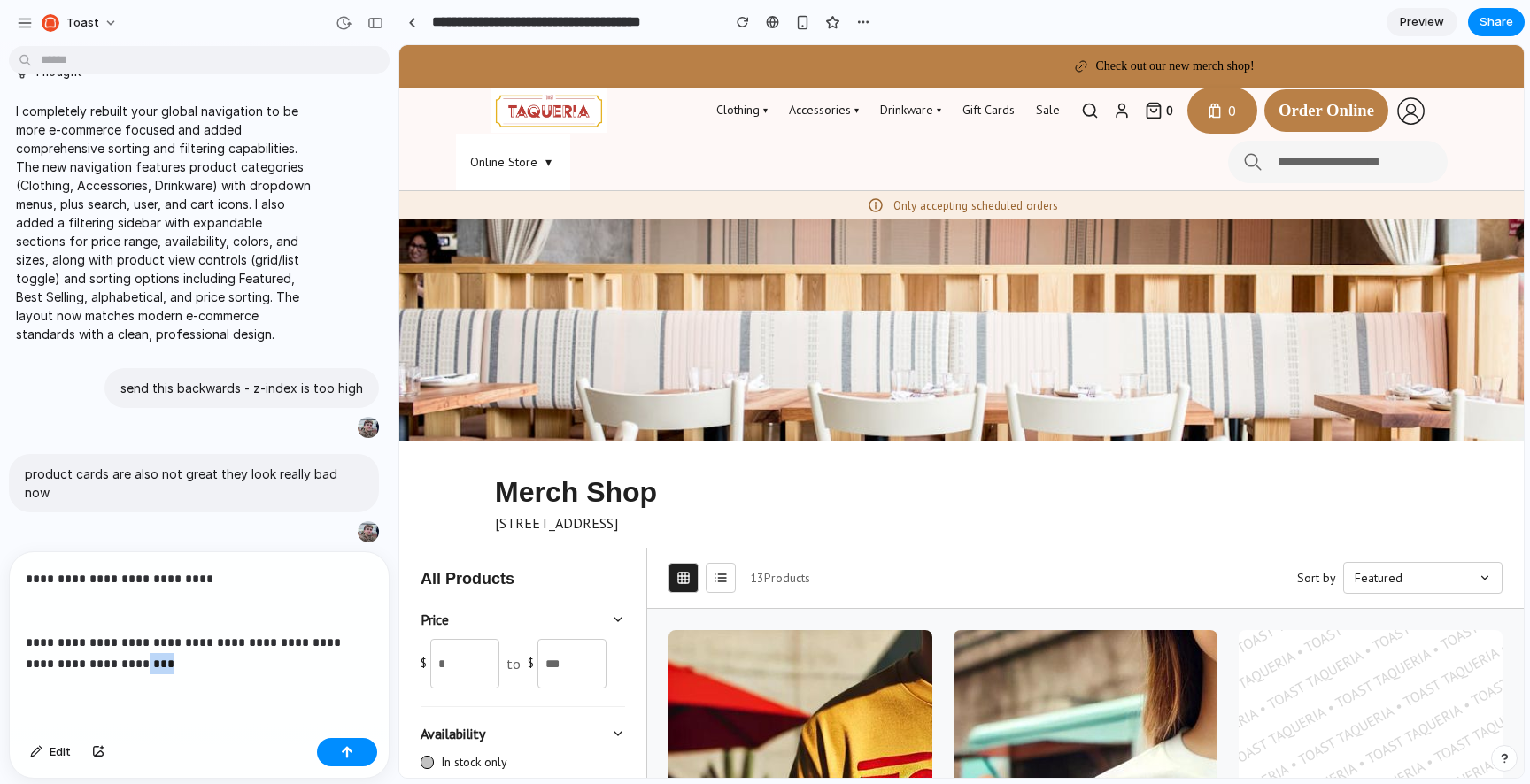
click at [102, 662] on p "**********" at bounding box center [199, 621] width 347 height 106
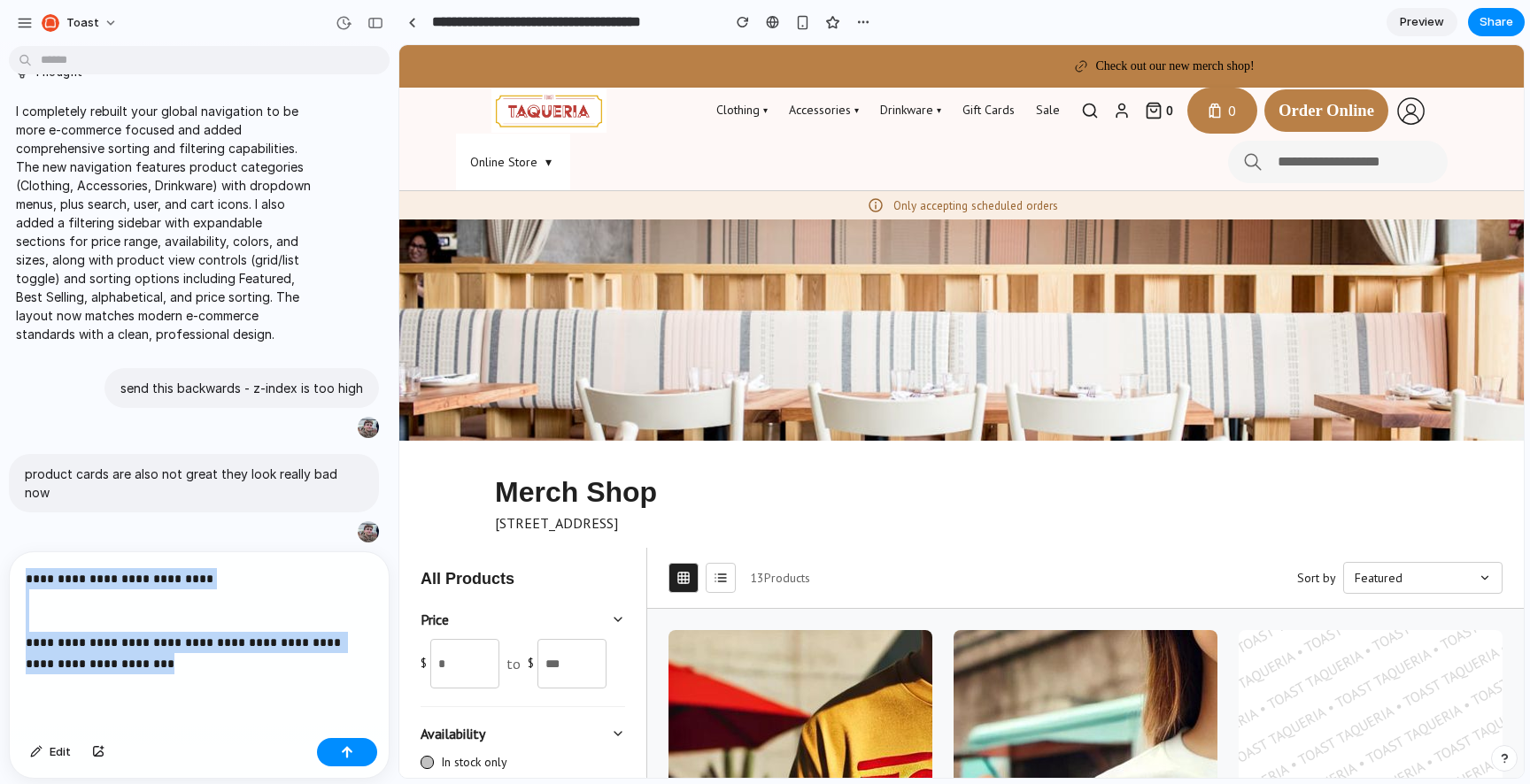
click at [102, 662] on p "**********" at bounding box center [199, 621] width 347 height 106
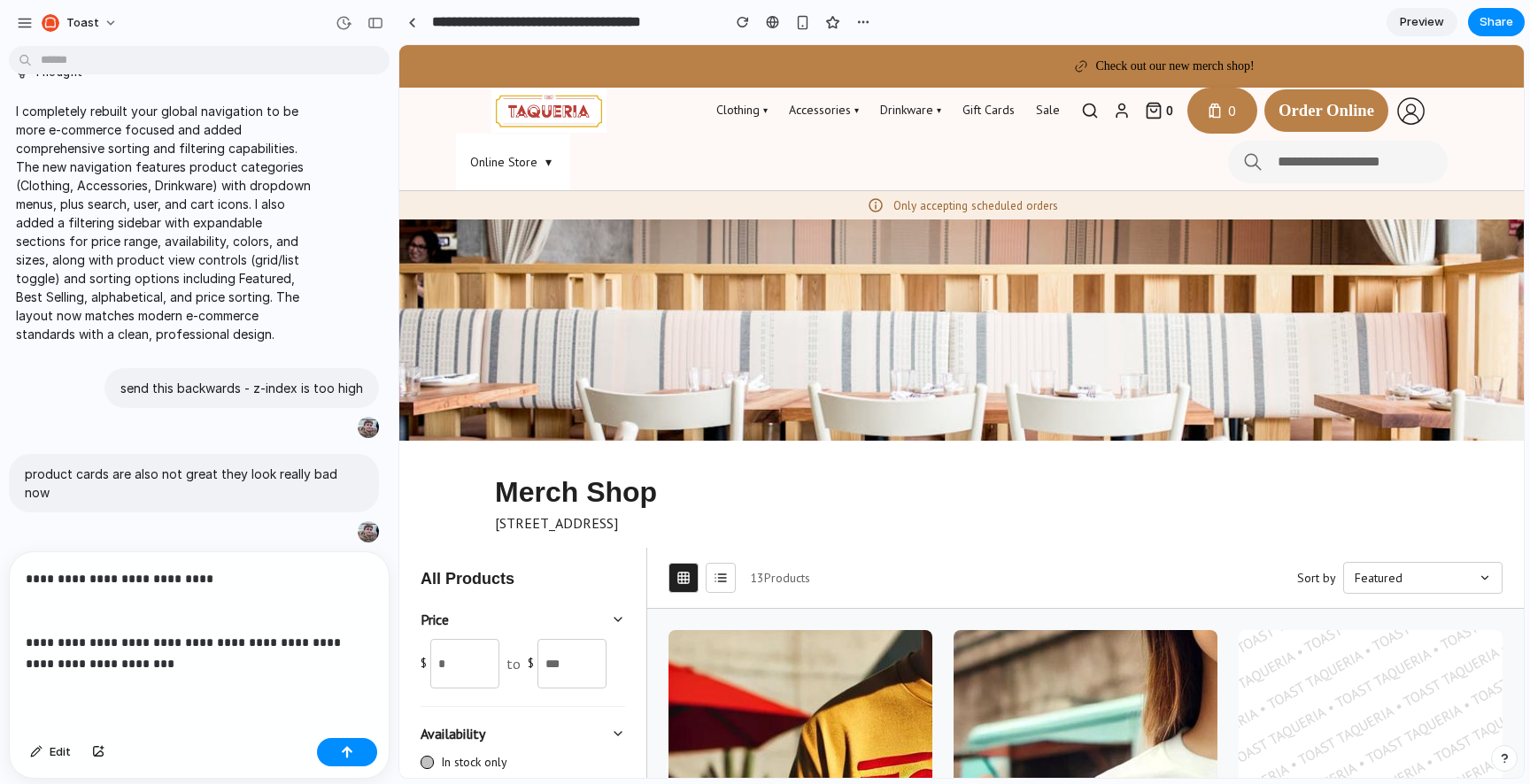
click at [138, 662] on p "**********" at bounding box center [199, 621] width 347 height 106
drag, startPoint x: 154, startPoint y: 662, endPoint x: 25, endPoint y: 666, distance: 129.1
click at [25, 666] on div "**********" at bounding box center [199, 642] width 379 height 179
click at [50, 762] on button "Edit" at bounding box center [51, 753] width 59 height 28
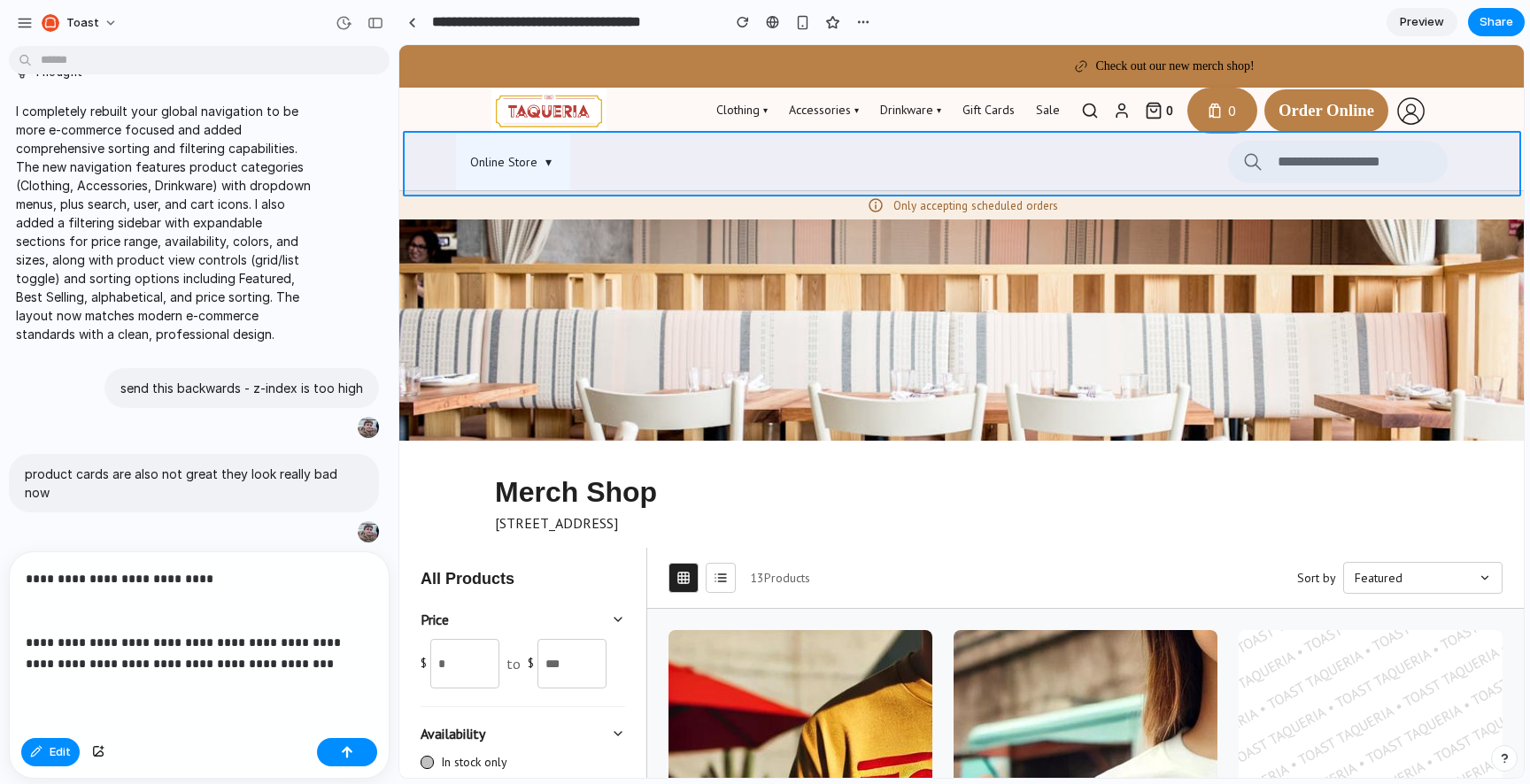
click at [742, 161] on div at bounding box center [962, 412] width 1123 height 732
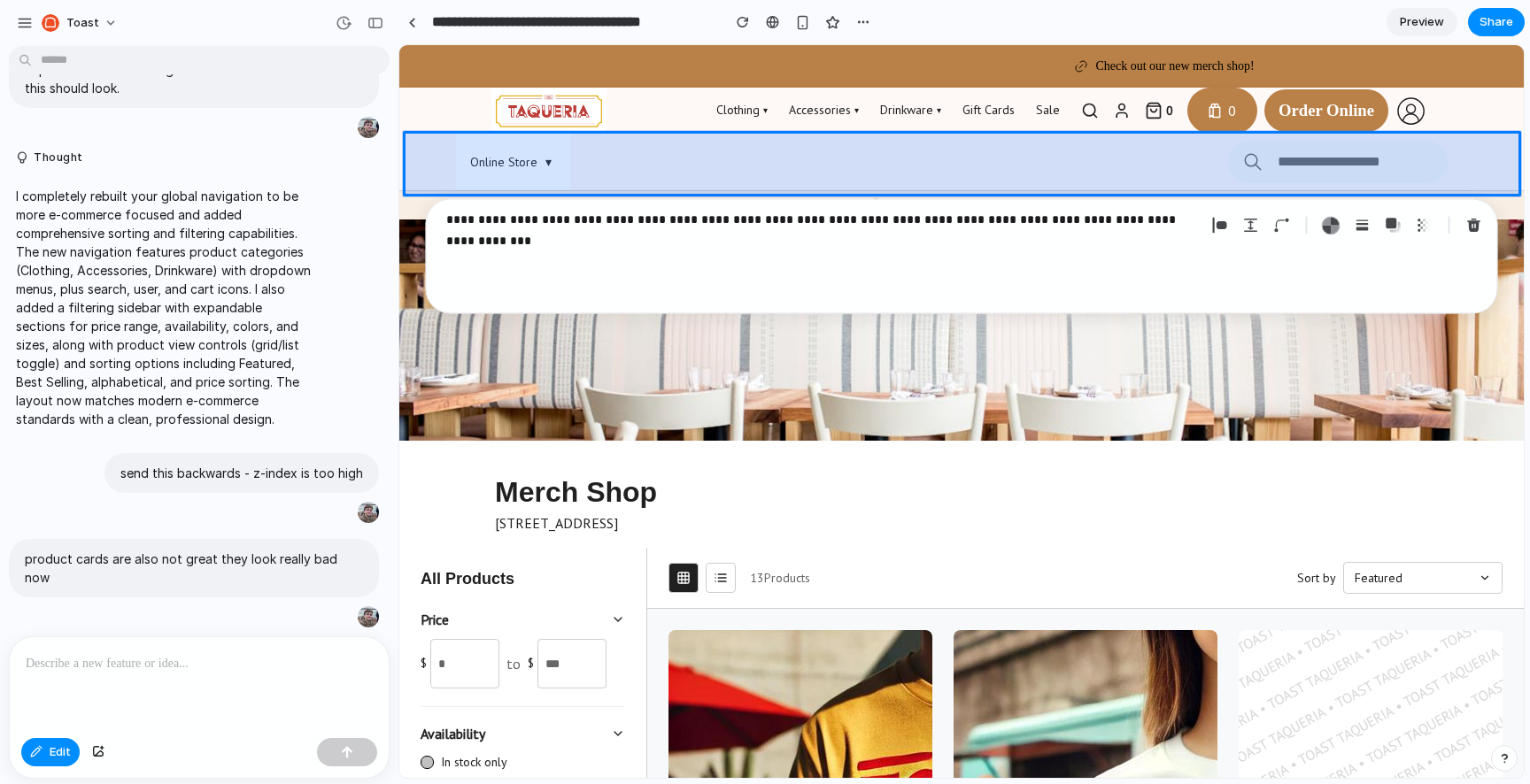
scroll to position [342, 0]
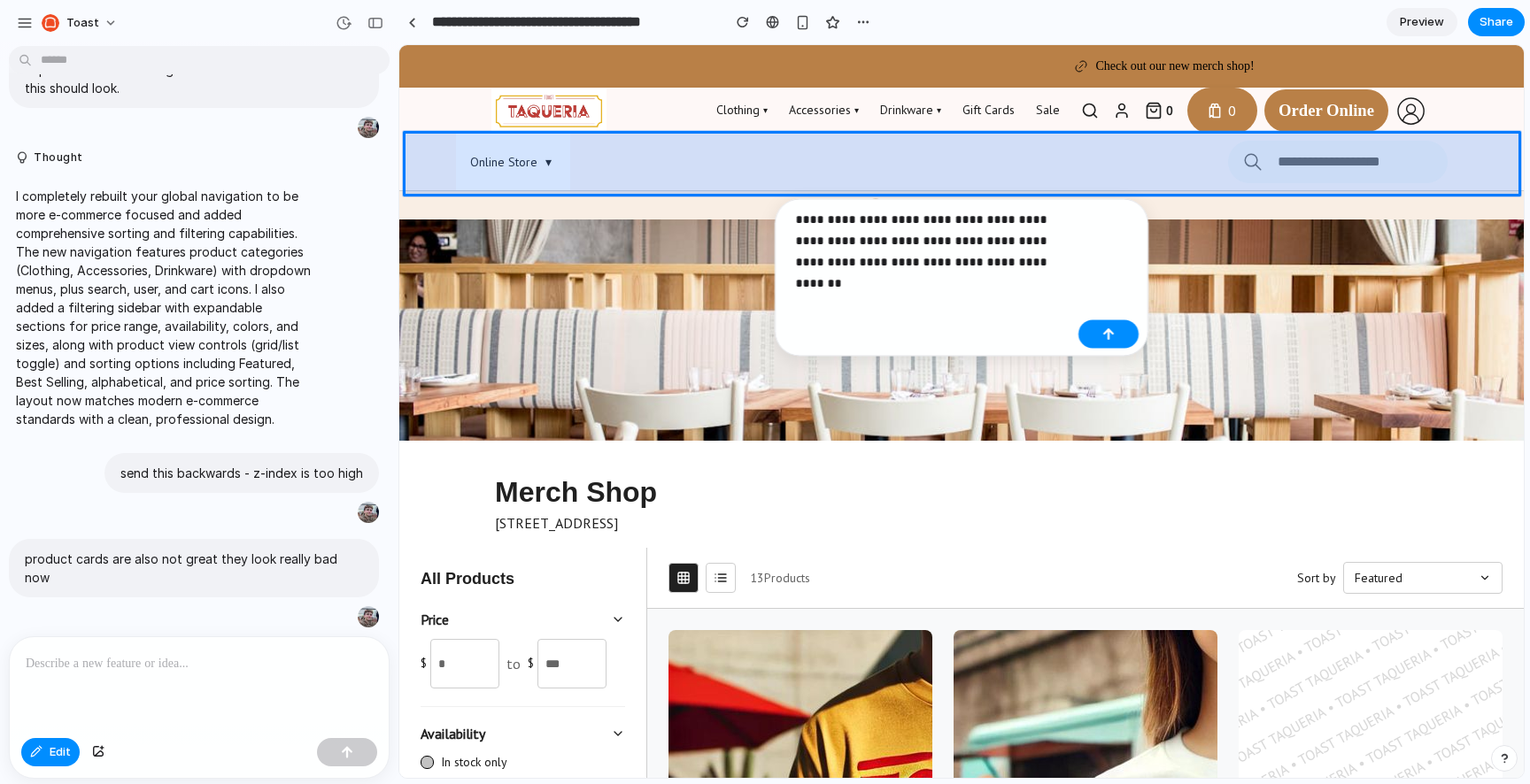
click at [749, 161] on div at bounding box center [962, 412] width 1123 height 732
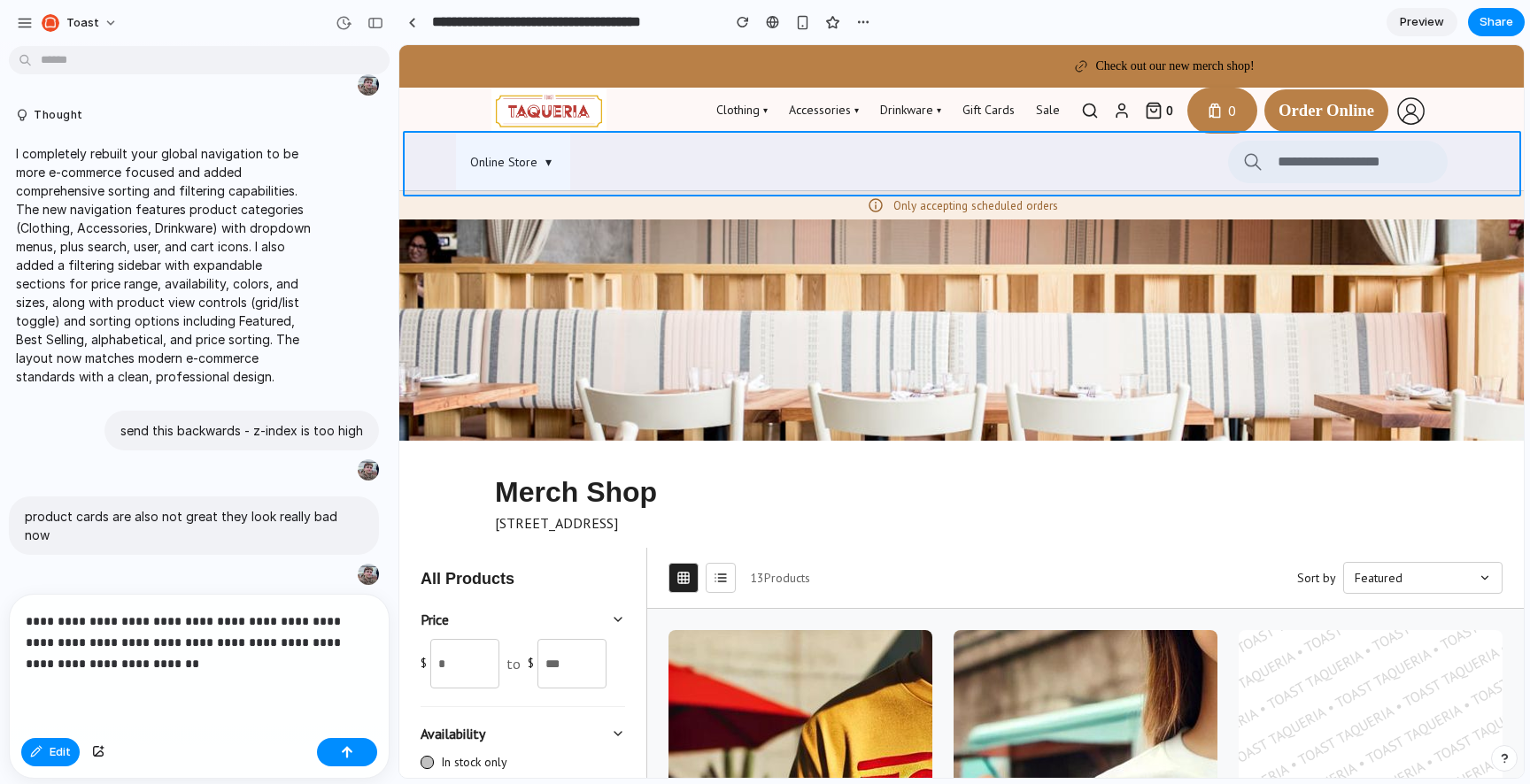
click at [1033, 165] on div at bounding box center [962, 412] width 1123 height 732
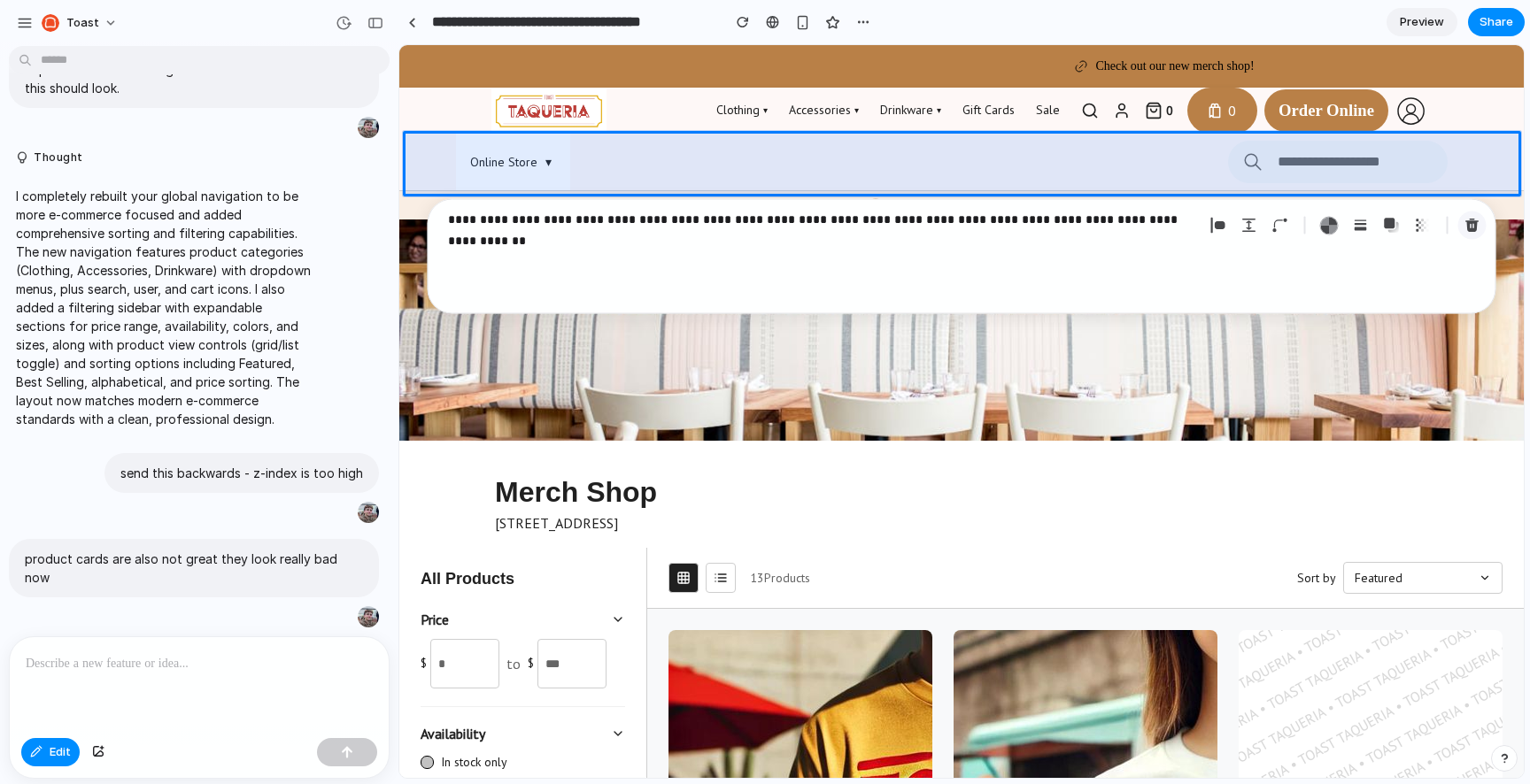
click at [1465, 222] on div "button" at bounding box center [1471, 226] width 16 height 16
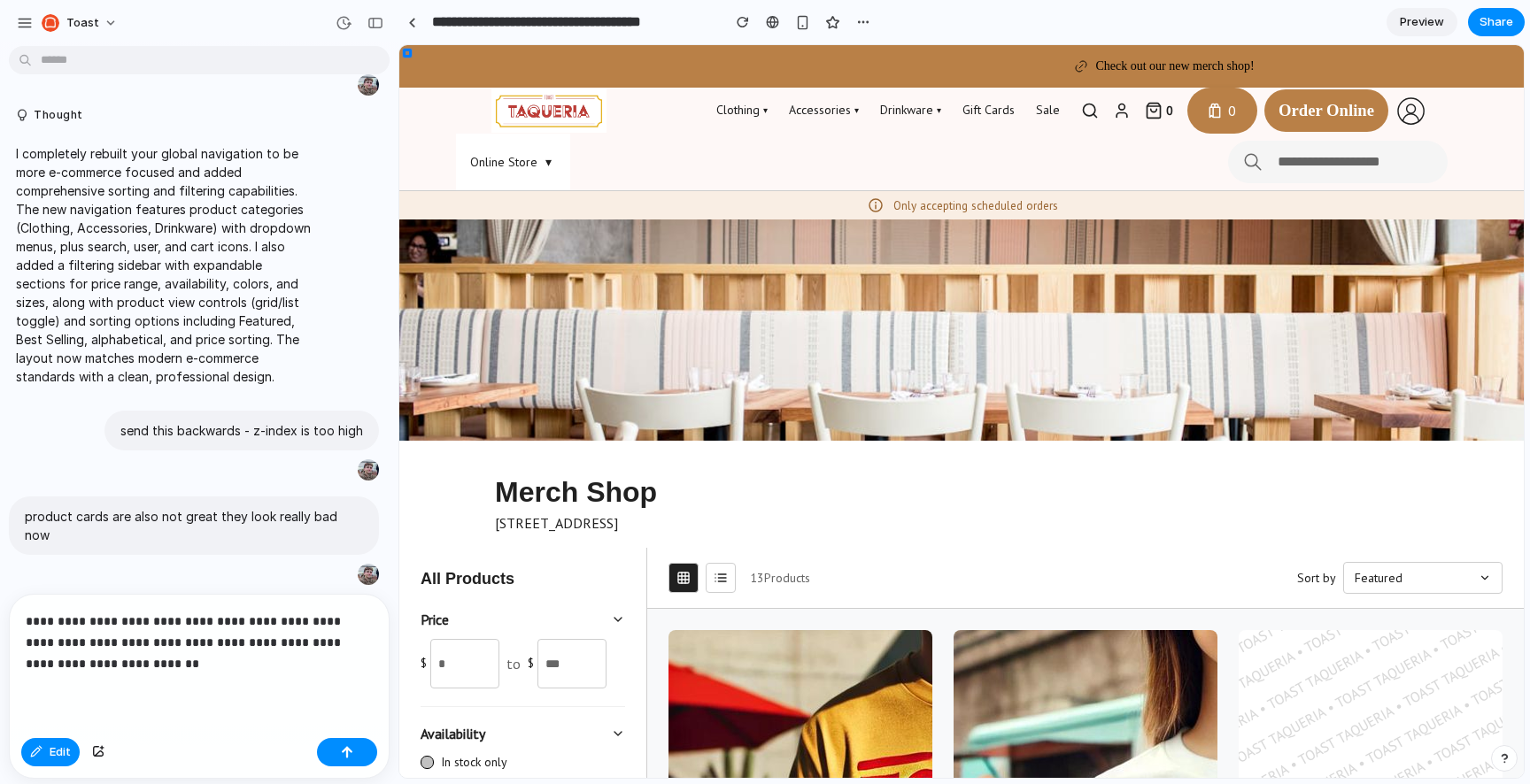
scroll to position [384, 0]
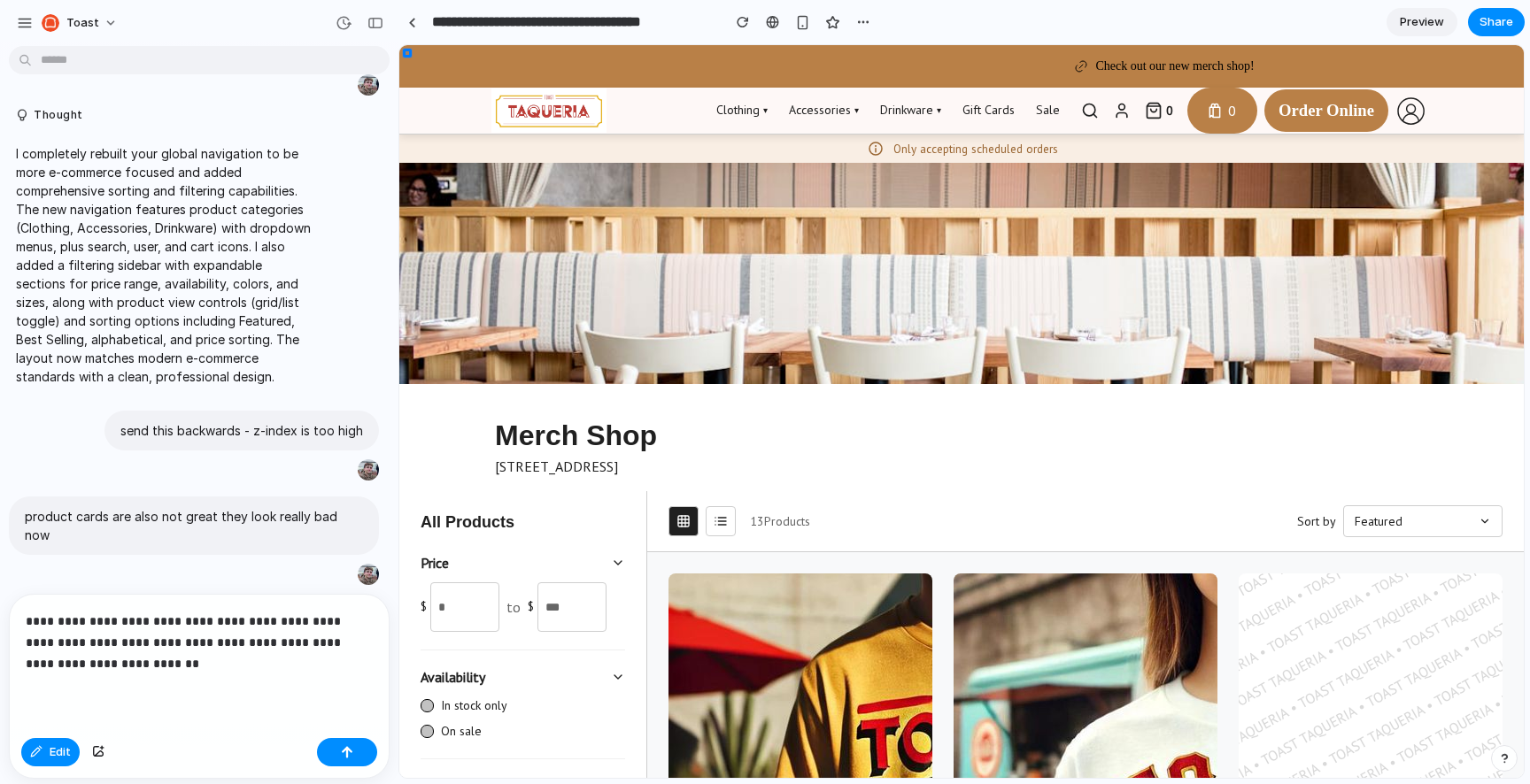
click at [135, 670] on p "**********" at bounding box center [199, 643] width 347 height 64
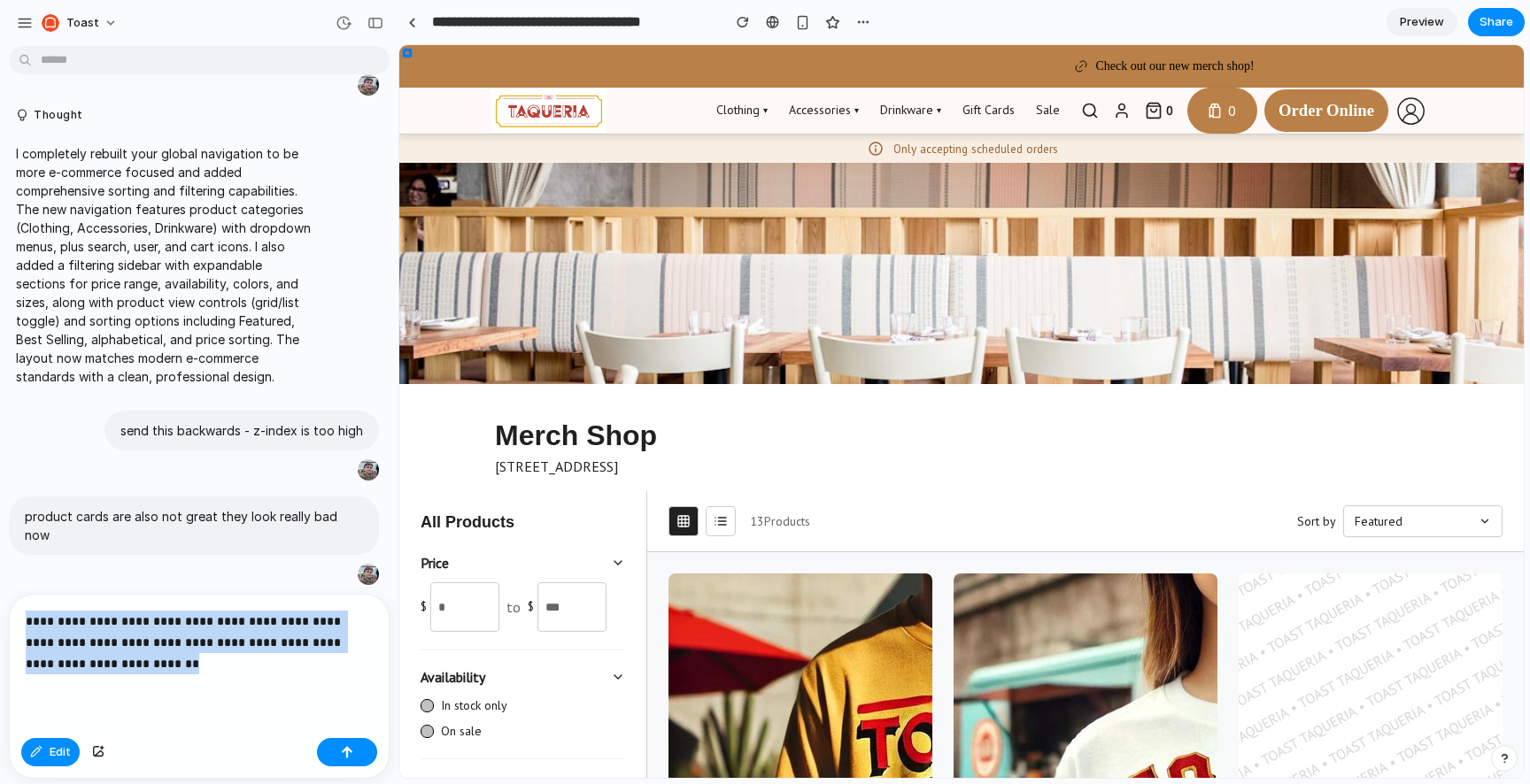
drag, startPoint x: 140, startPoint y: 662, endPoint x: 0, endPoint y: 609, distance: 149.7
click at [0, 609] on div "**********" at bounding box center [194, 686] width 388 height 185
click at [242, 647] on p "**********" at bounding box center [199, 643] width 347 height 64
drag, startPoint x: 198, startPoint y: 645, endPoint x: 264, endPoint y: 697, distance: 84.0
click at [264, 697] on div "**********" at bounding box center [199, 662] width 379 height 136
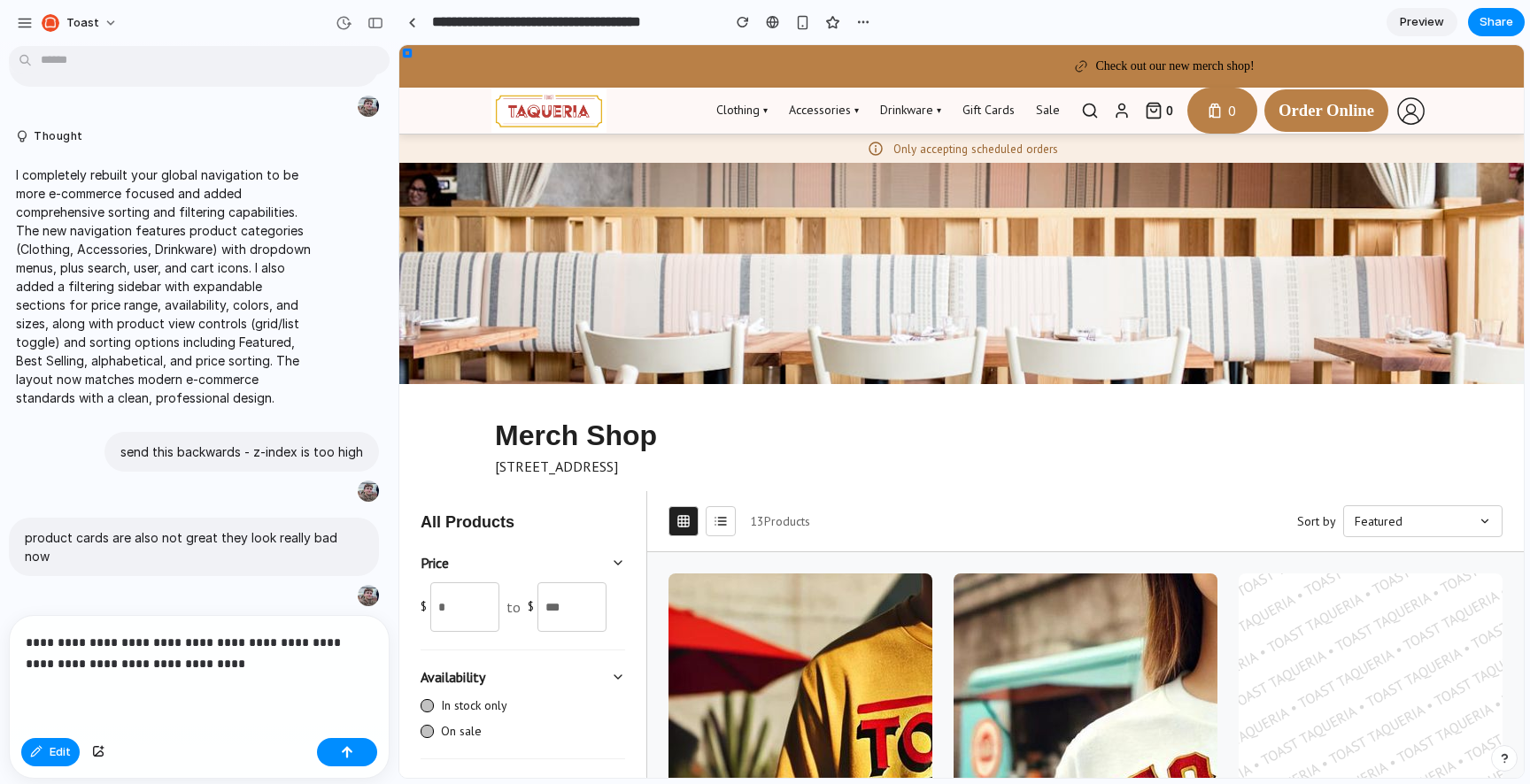
scroll to position [406, 0]
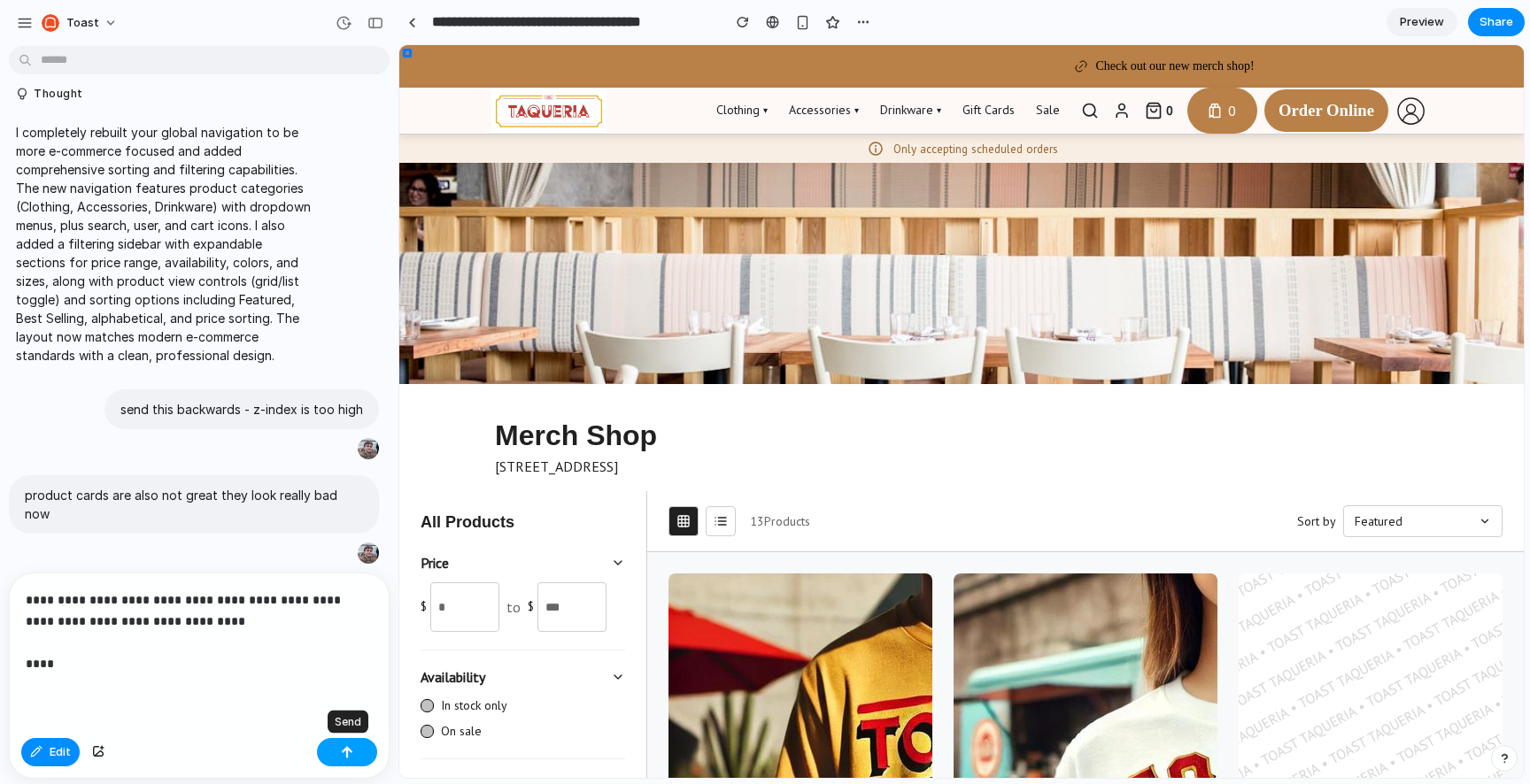
click at [350, 755] on div "button" at bounding box center [347, 752] width 12 height 12
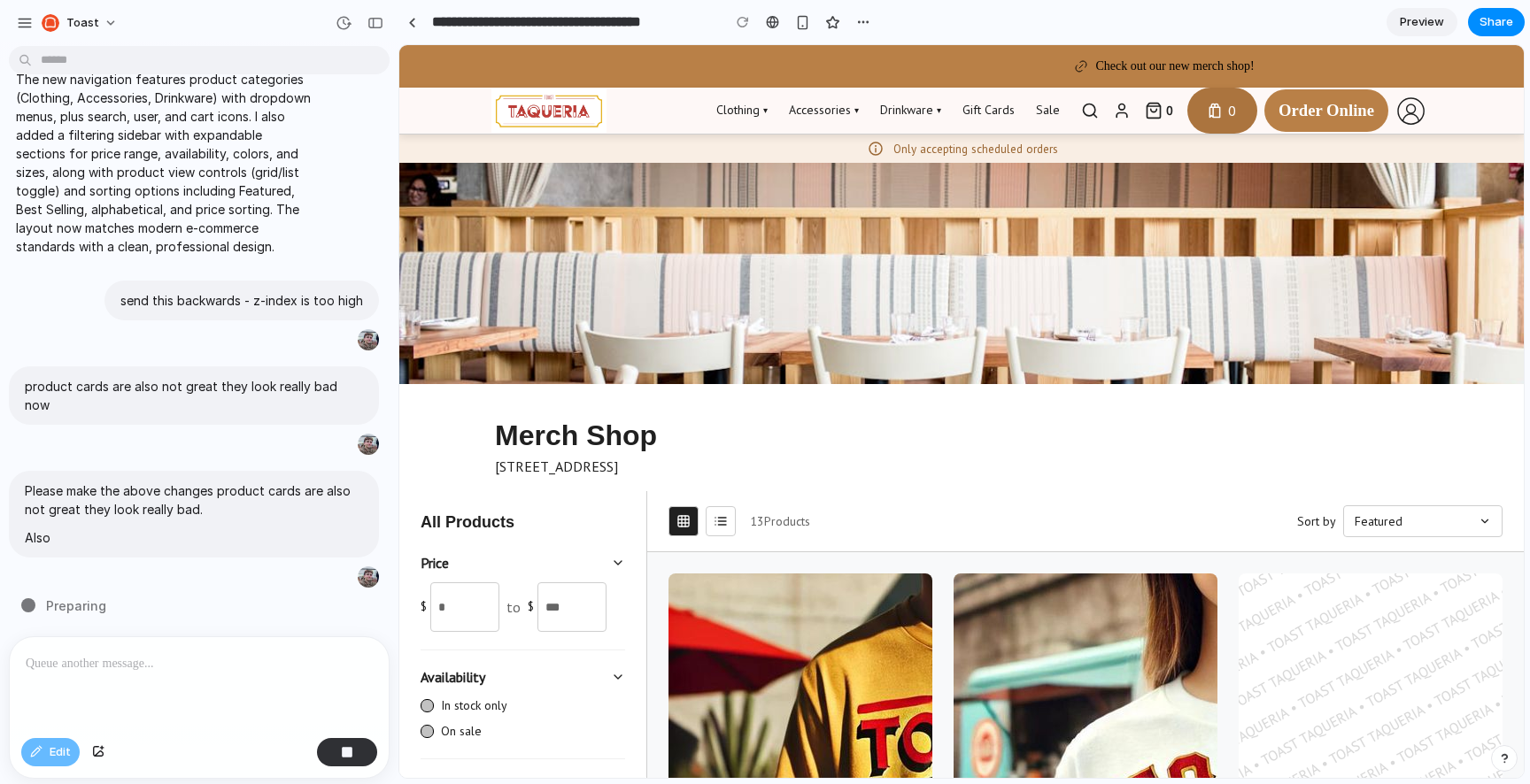
click at [1207, 105] on div "0" at bounding box center [1222, 110] width 70 height 46
click at [1196, 114] on div "0" at bounding box center [1222, 110] width 70 height 46
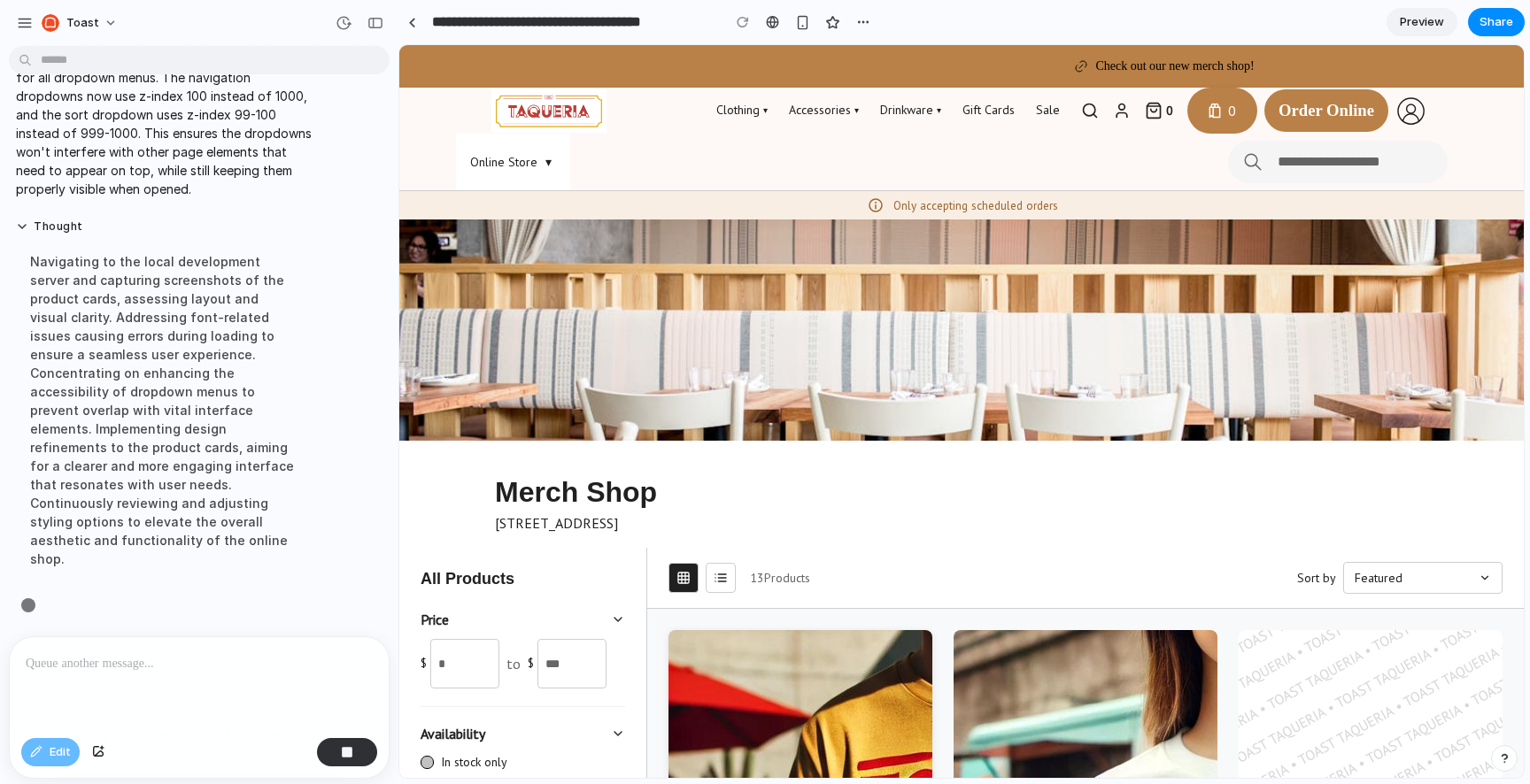
scroll to position [1063, 0]
click at [726, 577] on icon at bounding box center [721, 578] width 14 height 14
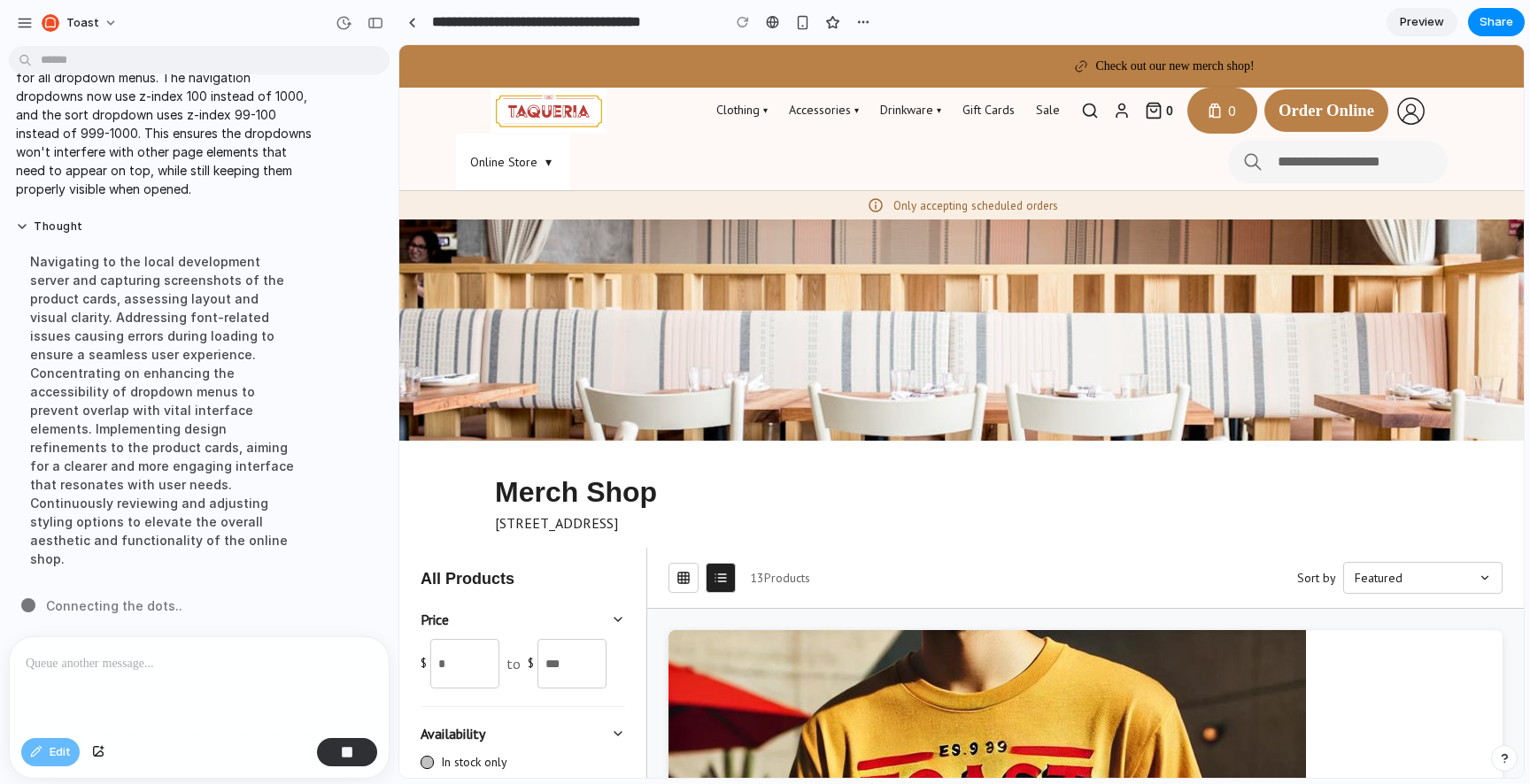
click at [689, 581] on icon at bounding box center [684, 578] width 14 height 14
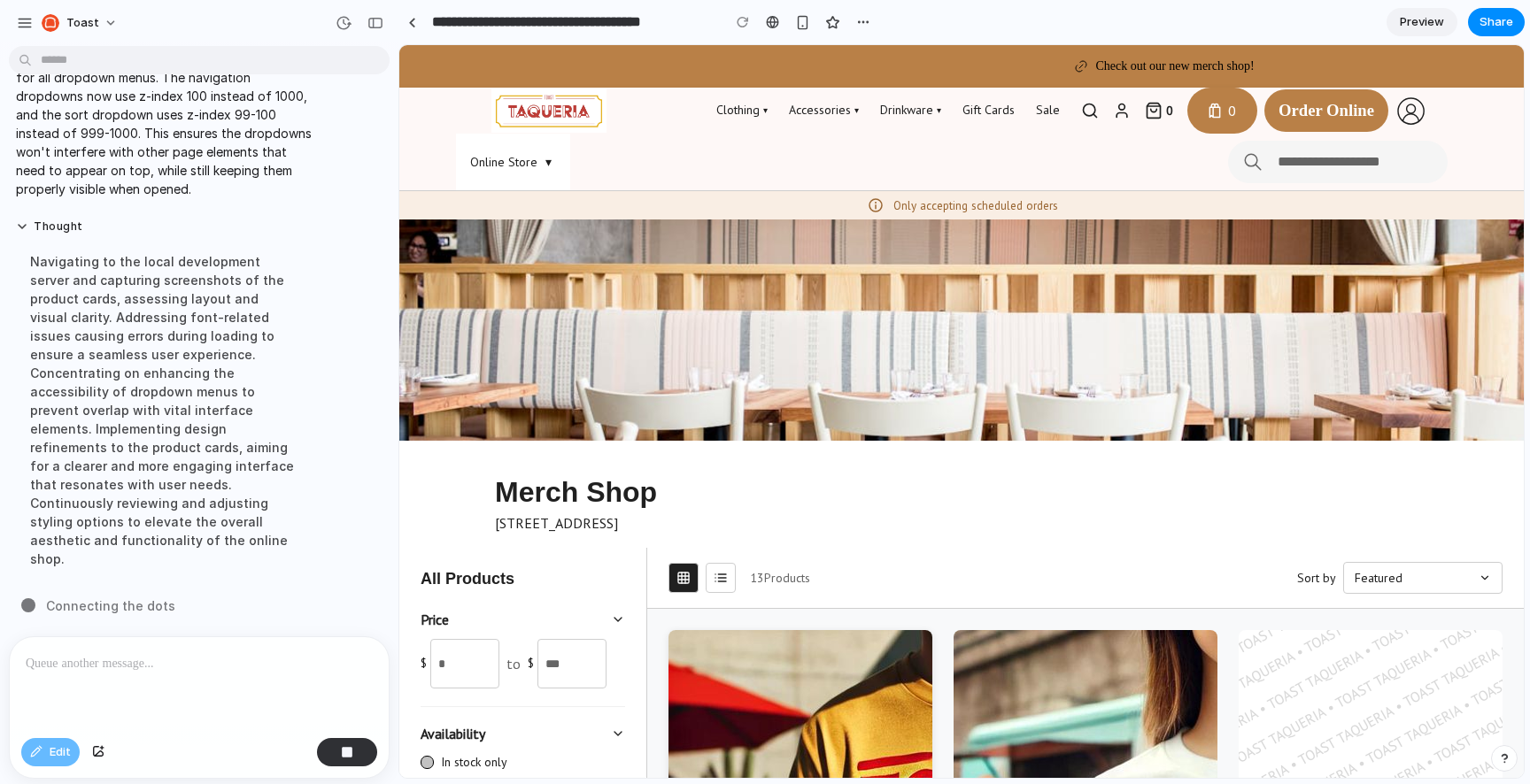
click at [730, 577] on button at bounding box center [721, 578] width 30 height 30
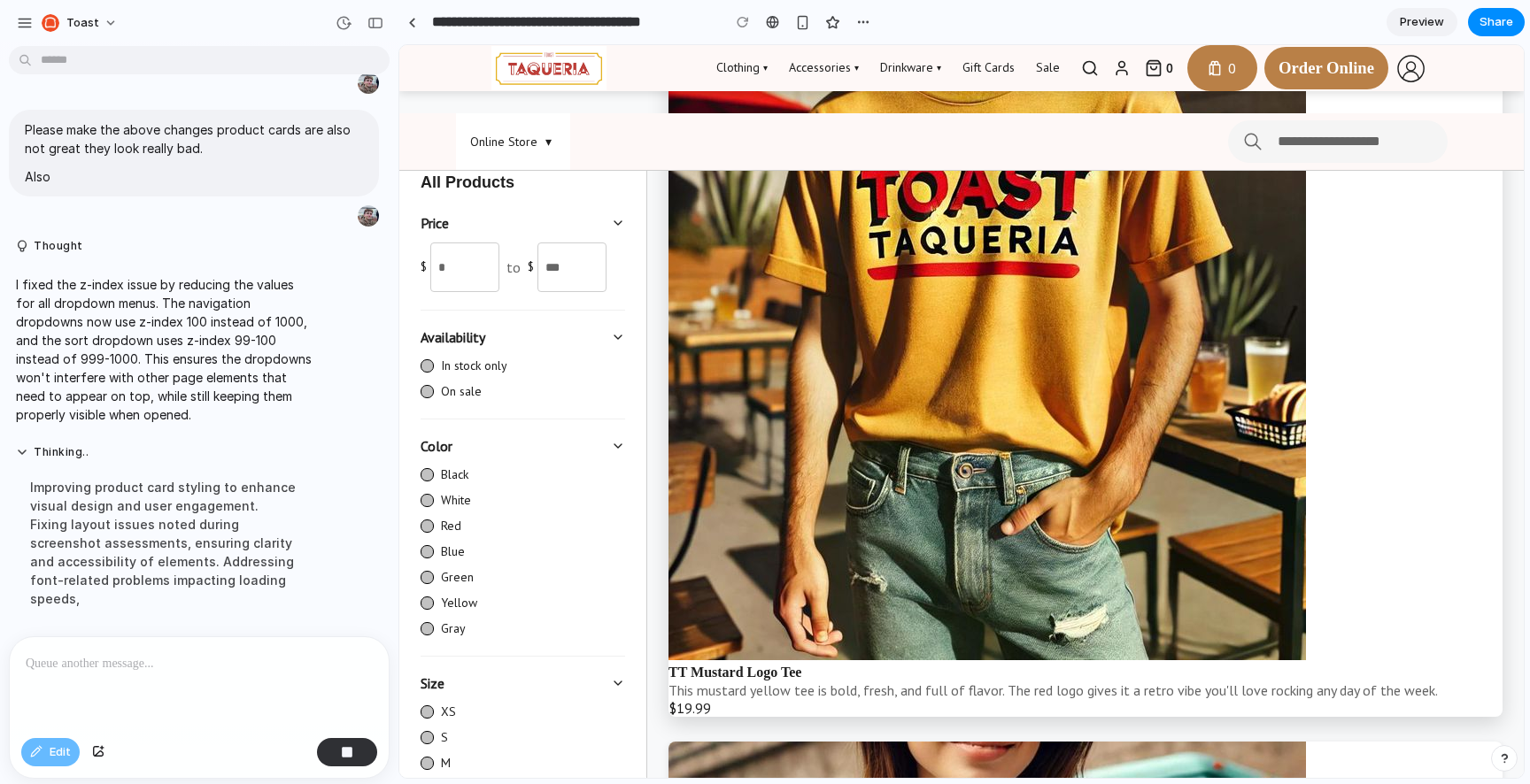
scroll to position [0, 0]
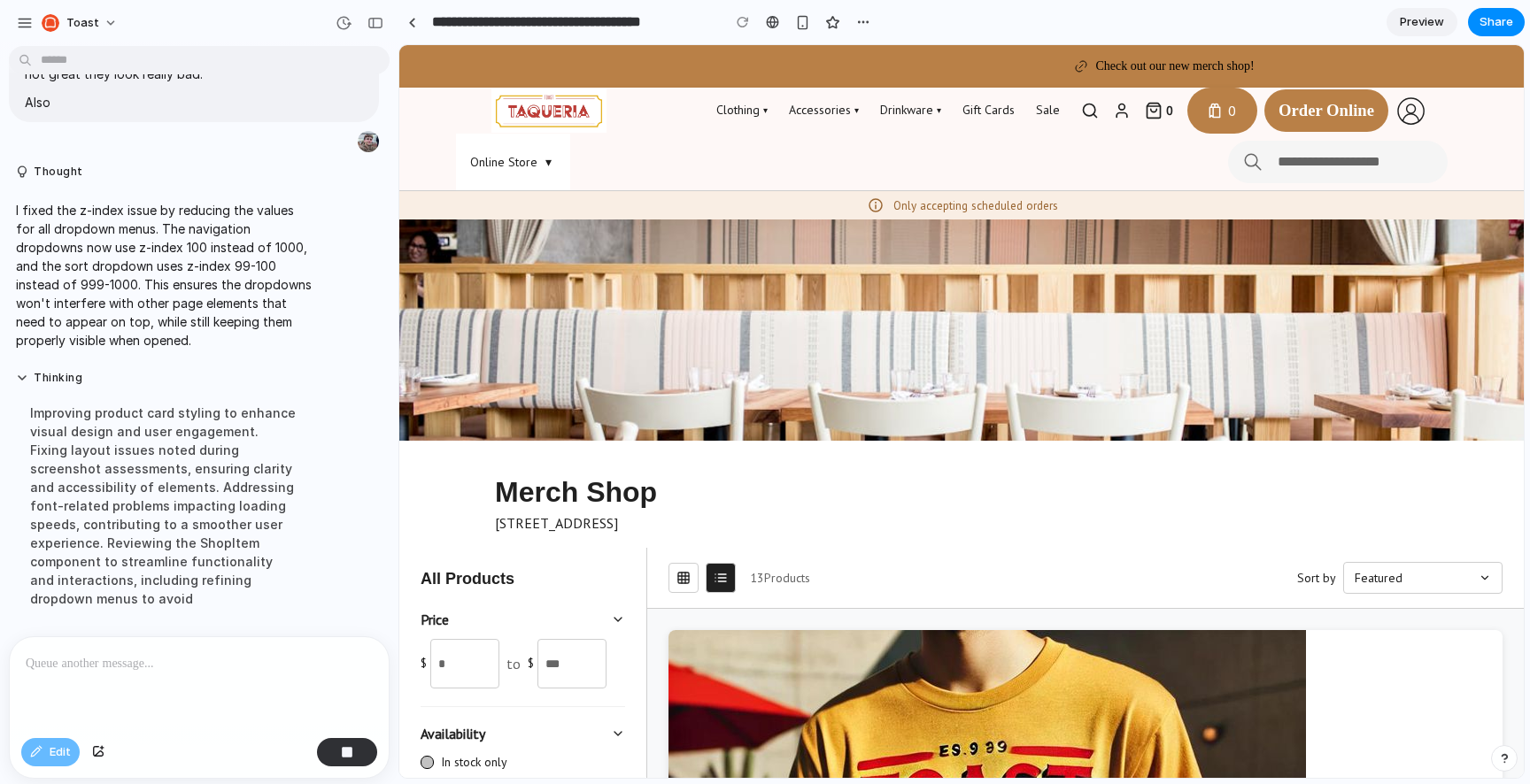
click at [692, 586] on button at bounding box center [684, 578] width 30 height 30
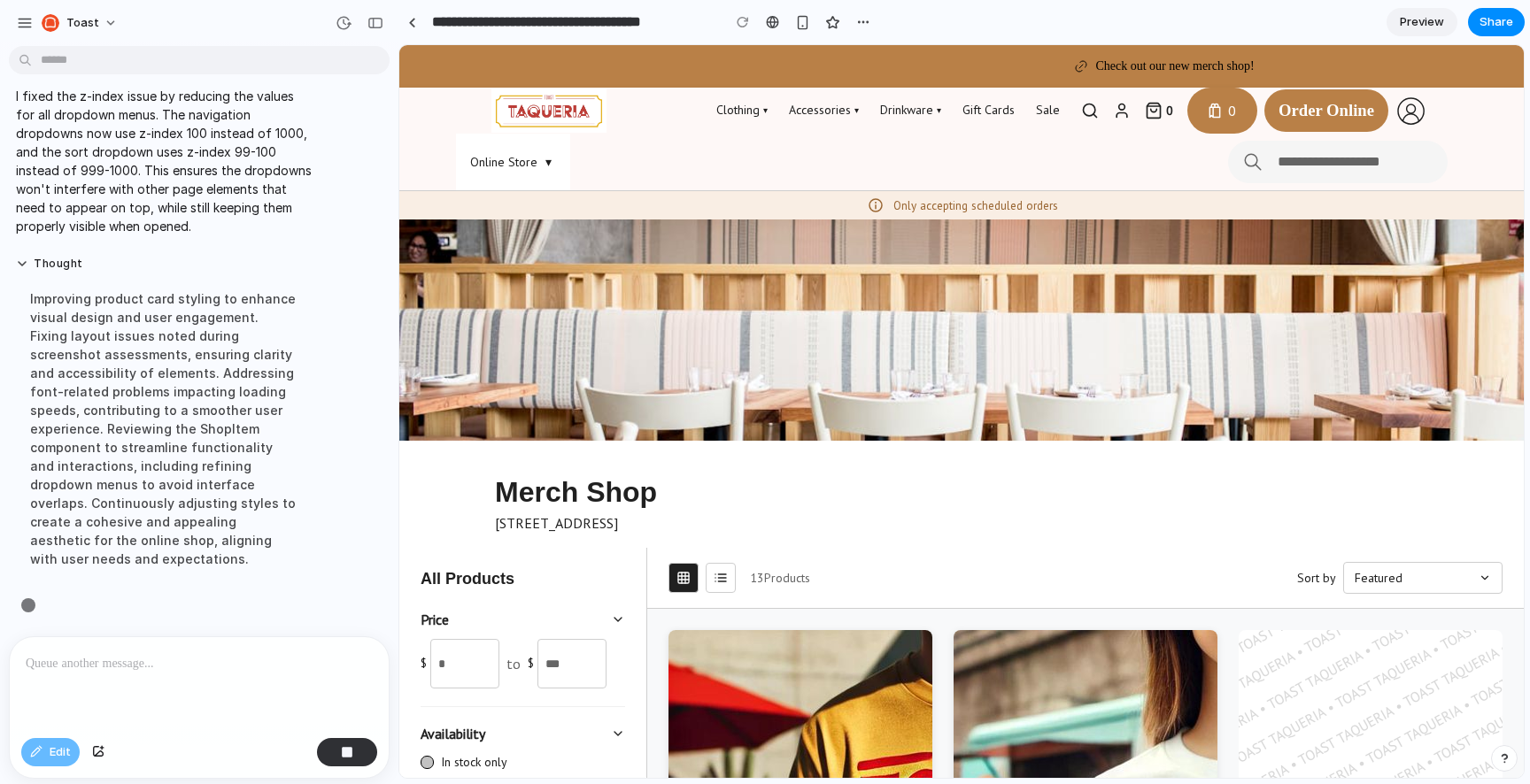
scroll to position [1045, 0]
click at [725, 581] on icon at bounding box center [722, 581] width 8 height 0
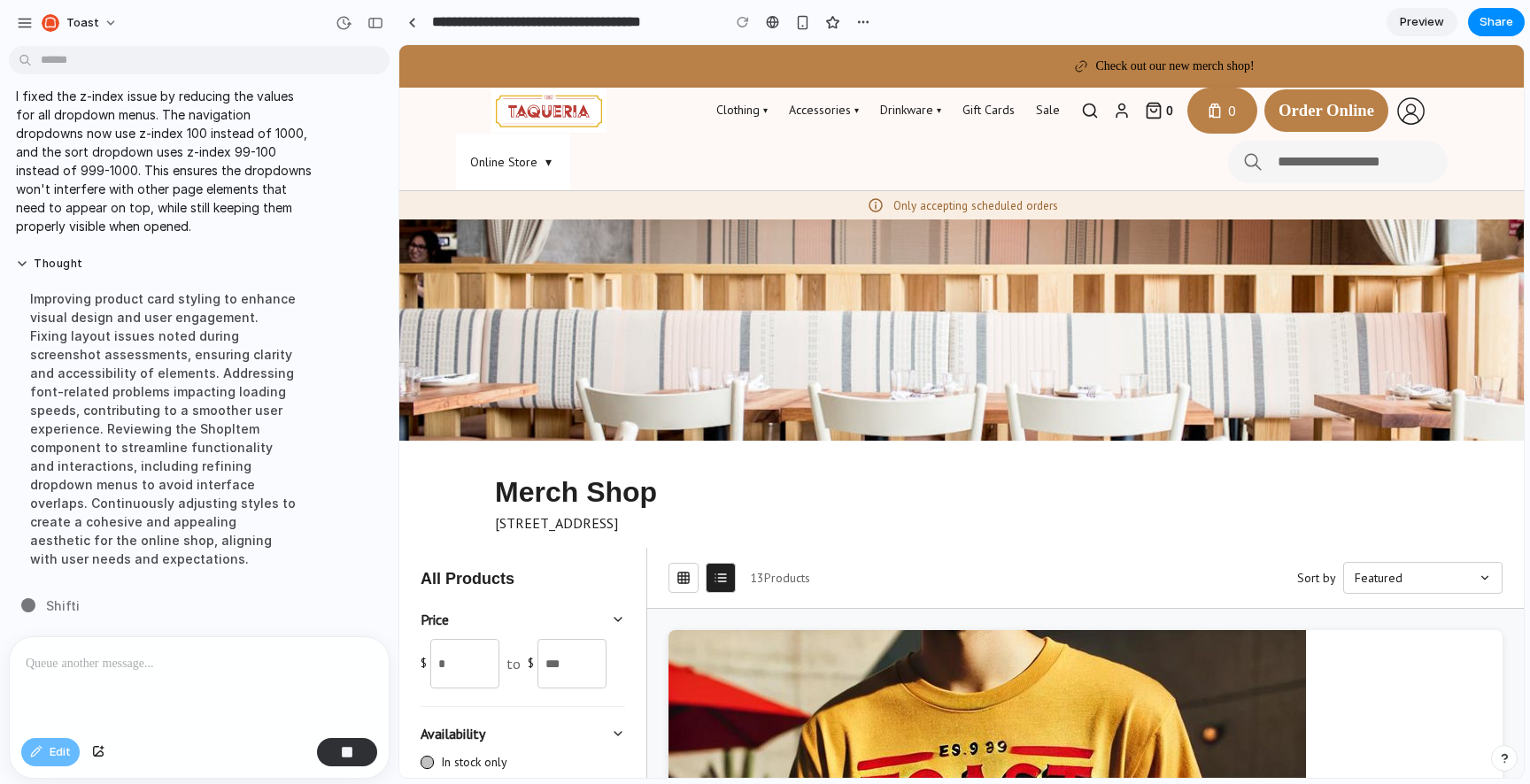
click at [685, 582] on icon at bounding box center [685, 578] width 0 height 11
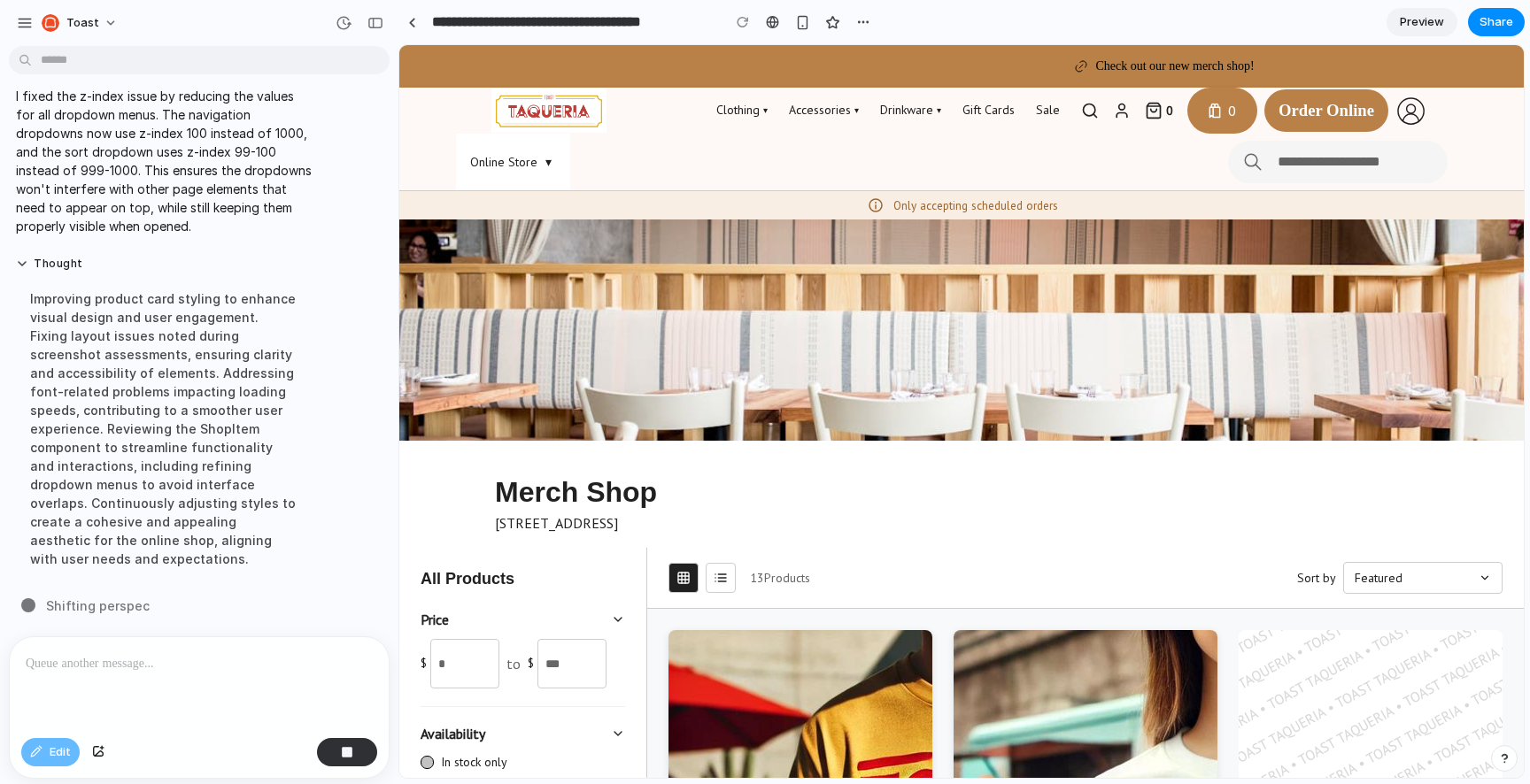
click at [712, 582] on button at bounding box center [721, 578] width 30 height 30
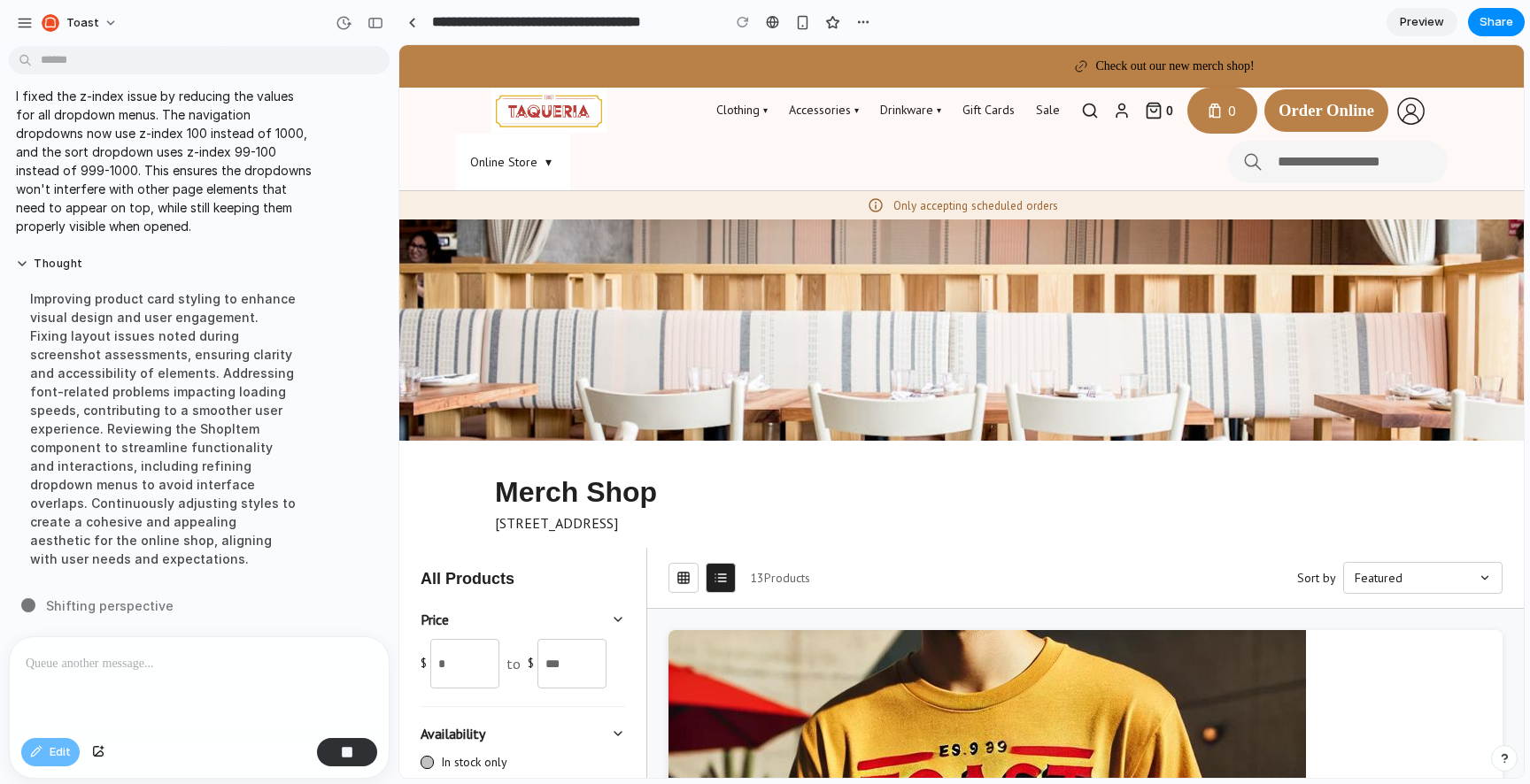
click at [675, 581] on button at bounding box center [684, 578] width 30 height 30
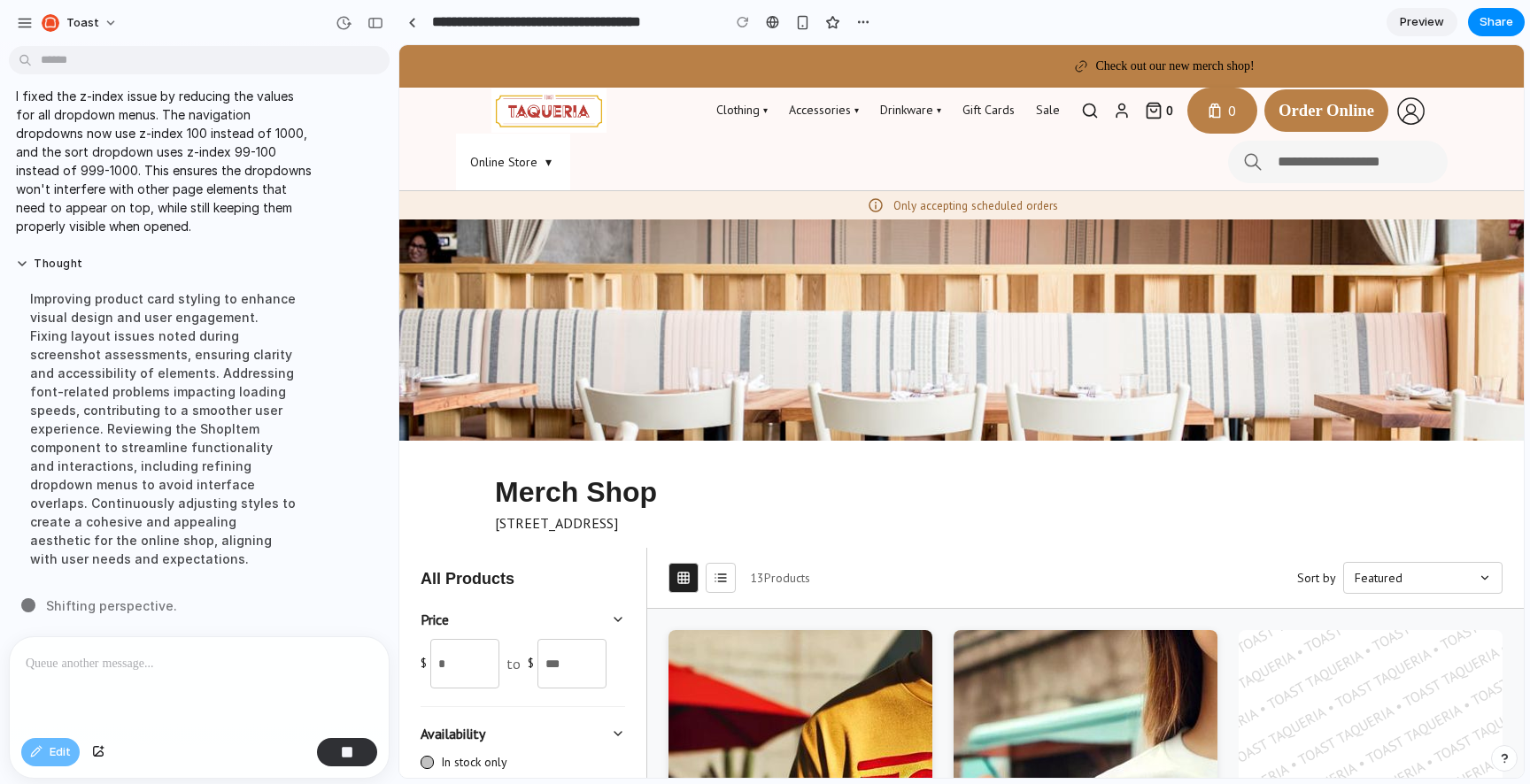
click at [723, 577] on icon at bounding box center [721, 578] width 14 height 14
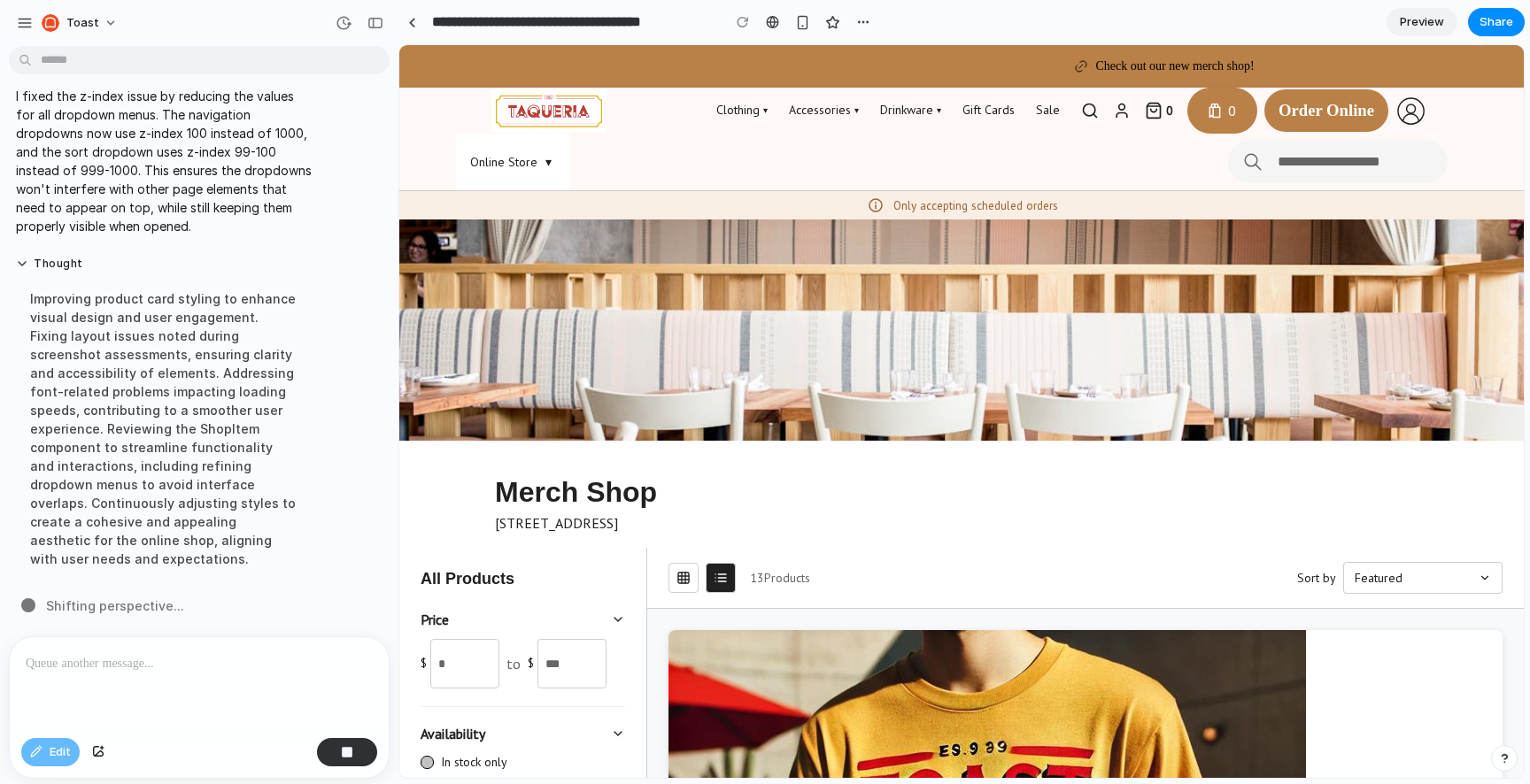
click at [692, 576] on button at bounding box center [684, 578] width 30 height 30
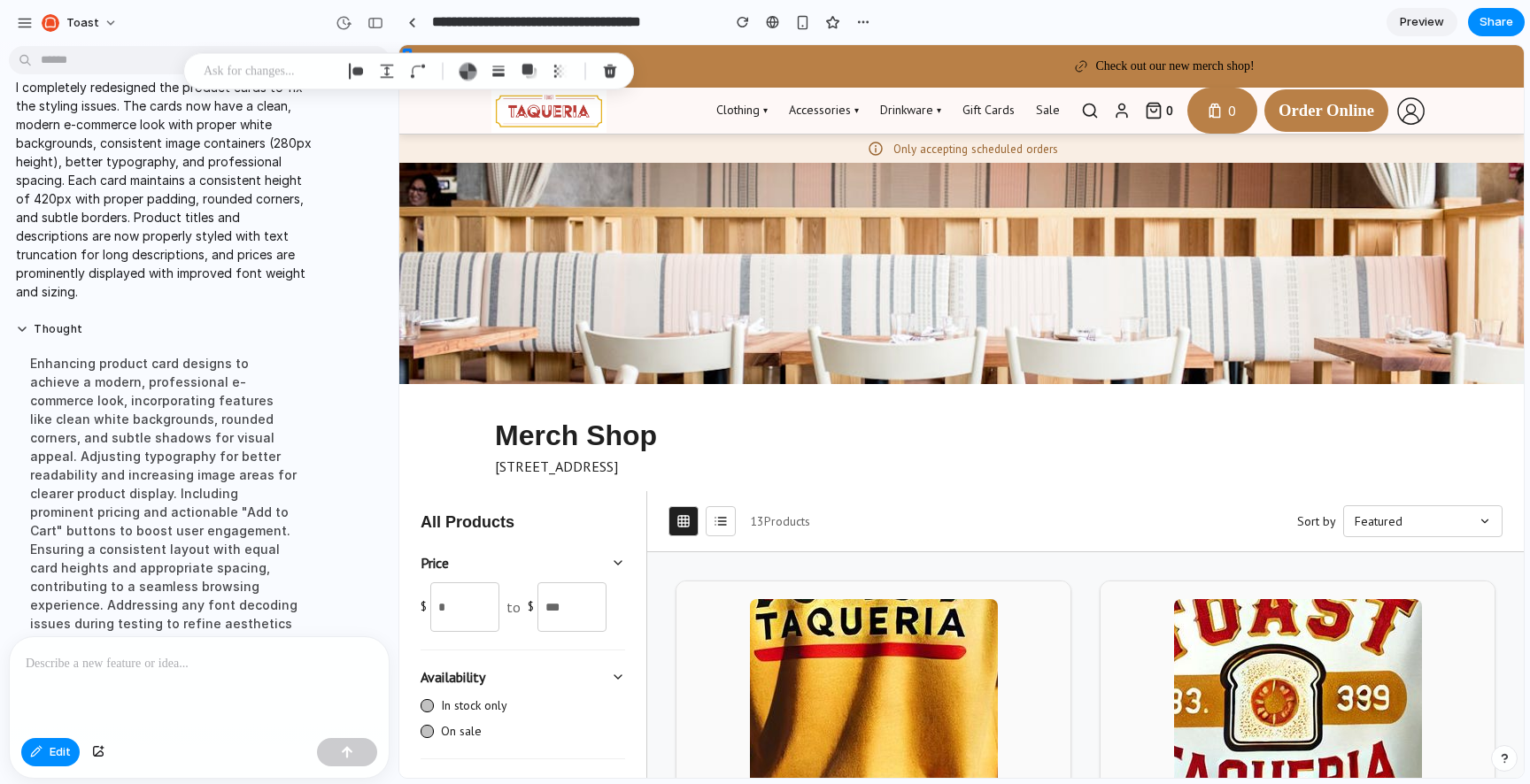
scroll to position [1585, 0]
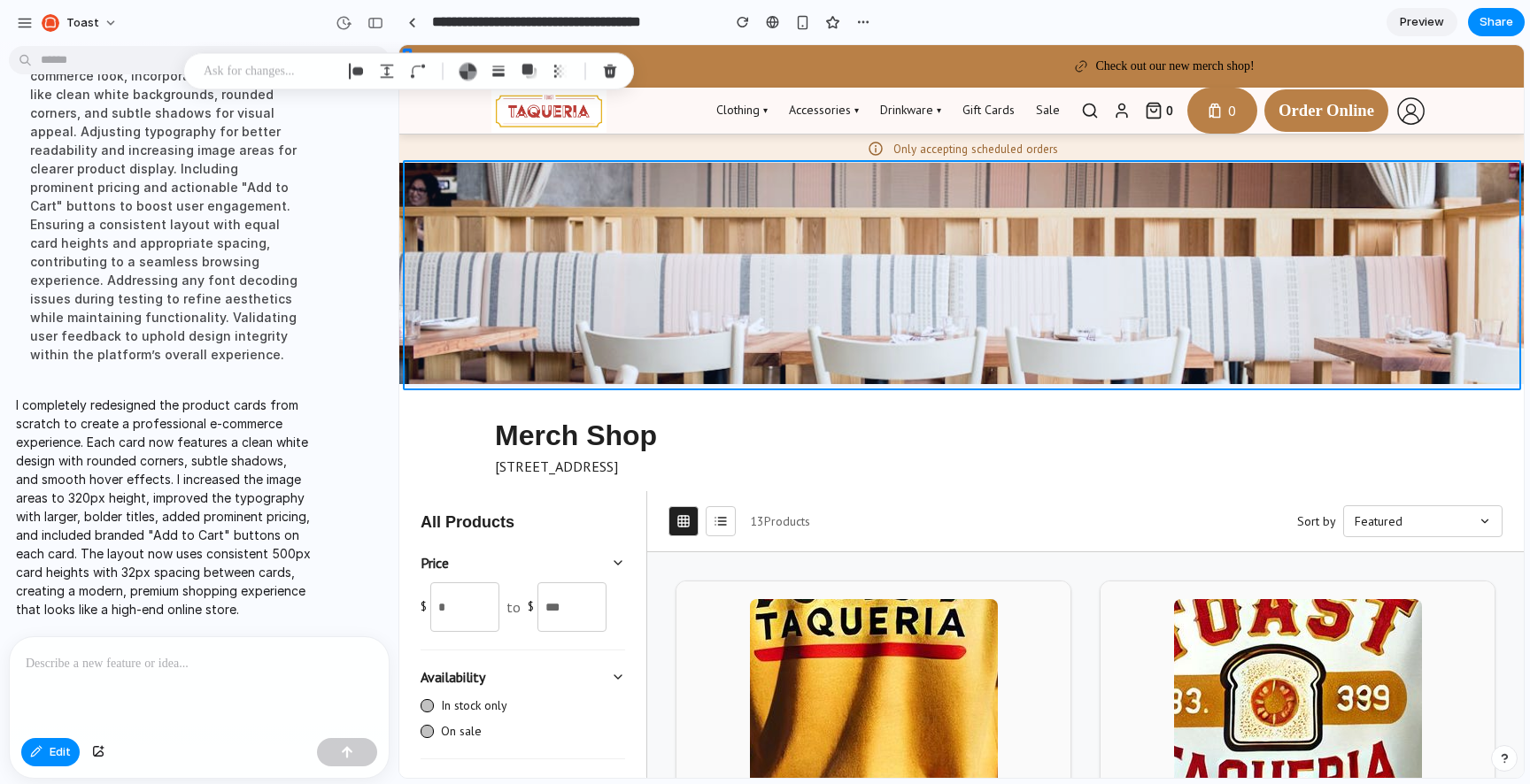
click at [835, 383] on div at bounding box center [962, 412] width 1123 height 732
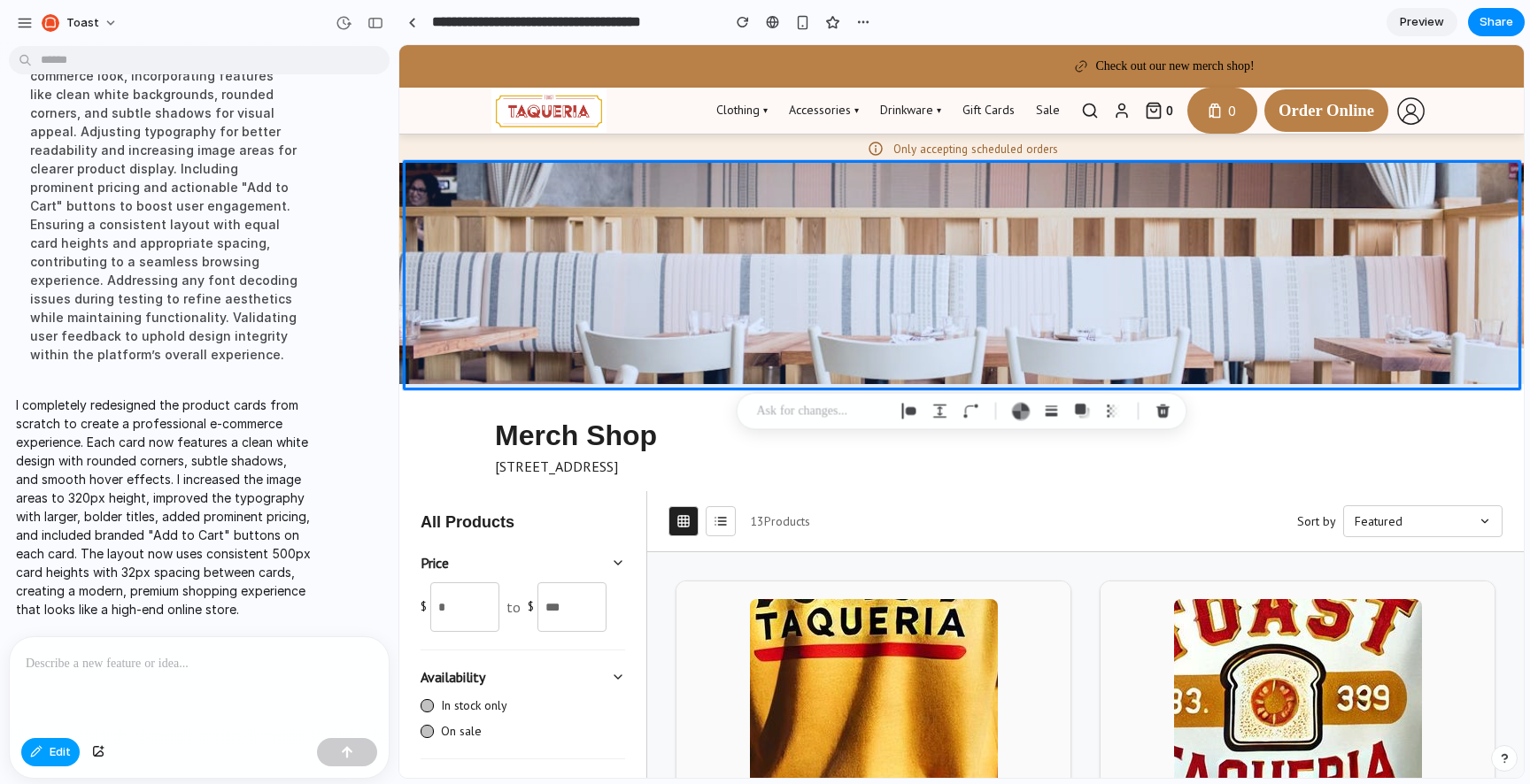
click at [65, 756] on span "Edit" at bounding box center [61, 752] width 21 height 18
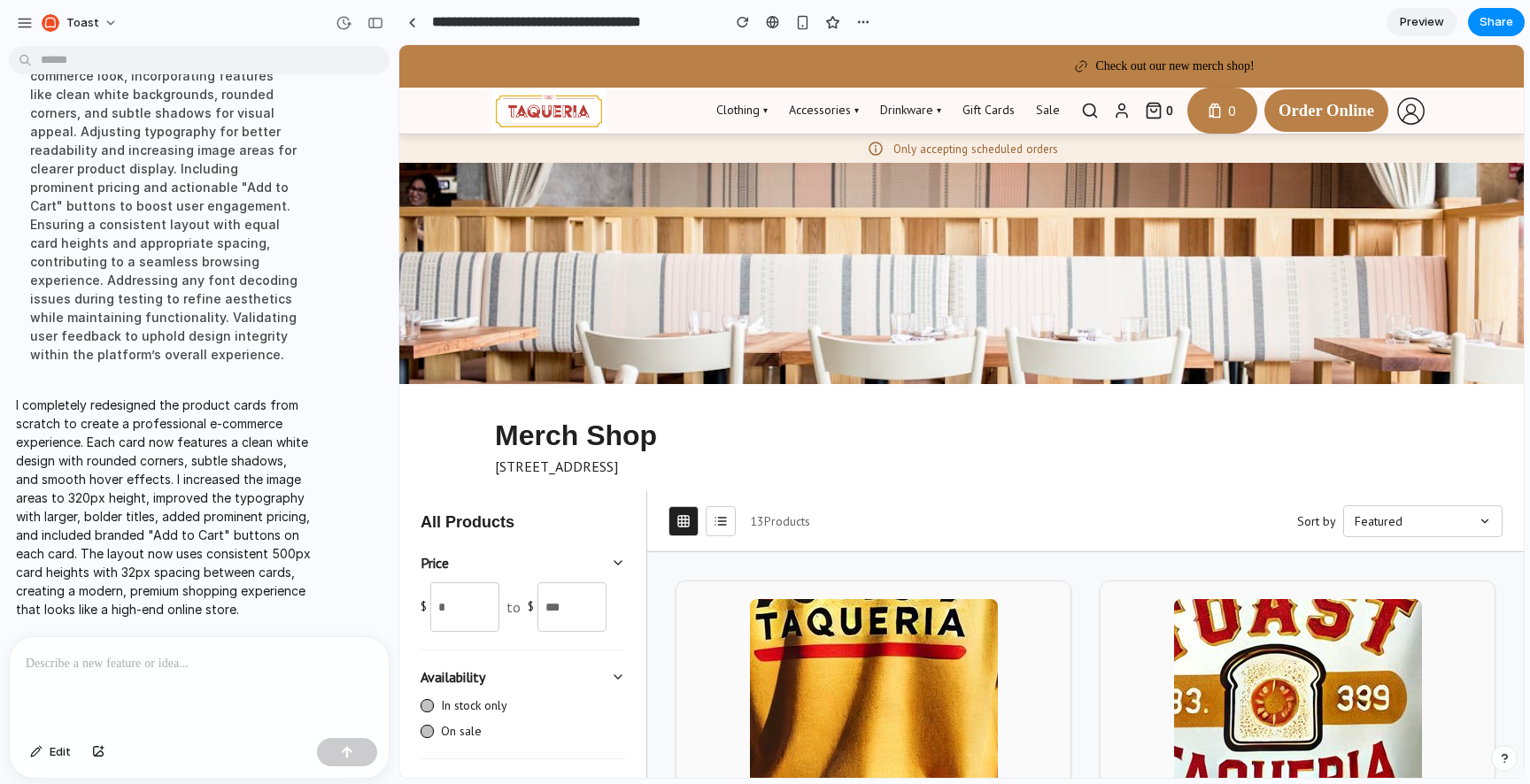
scroll to position [167, 0]
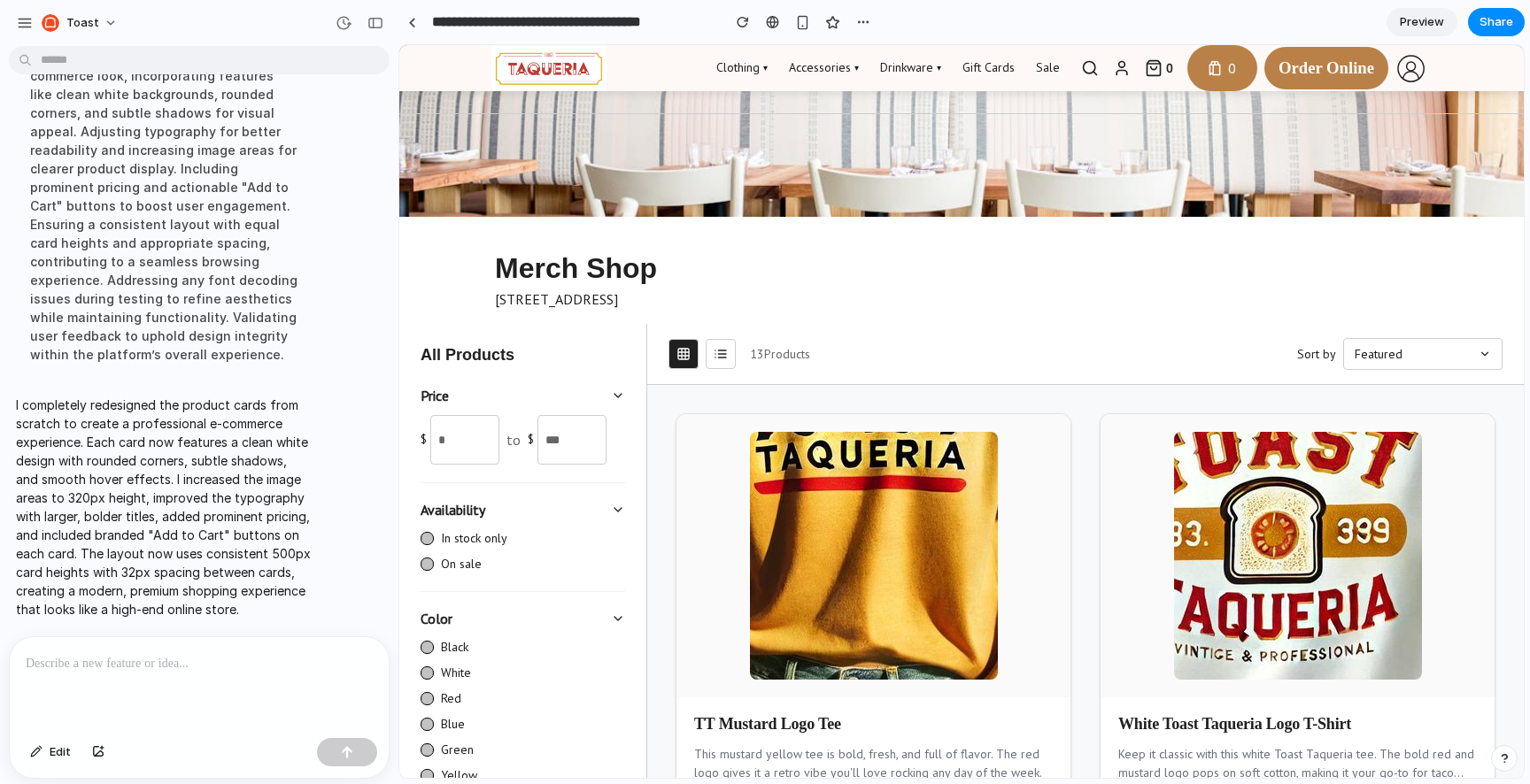
click at [720, 357] on icon at bounding box center [721, 354] width 14 height 14
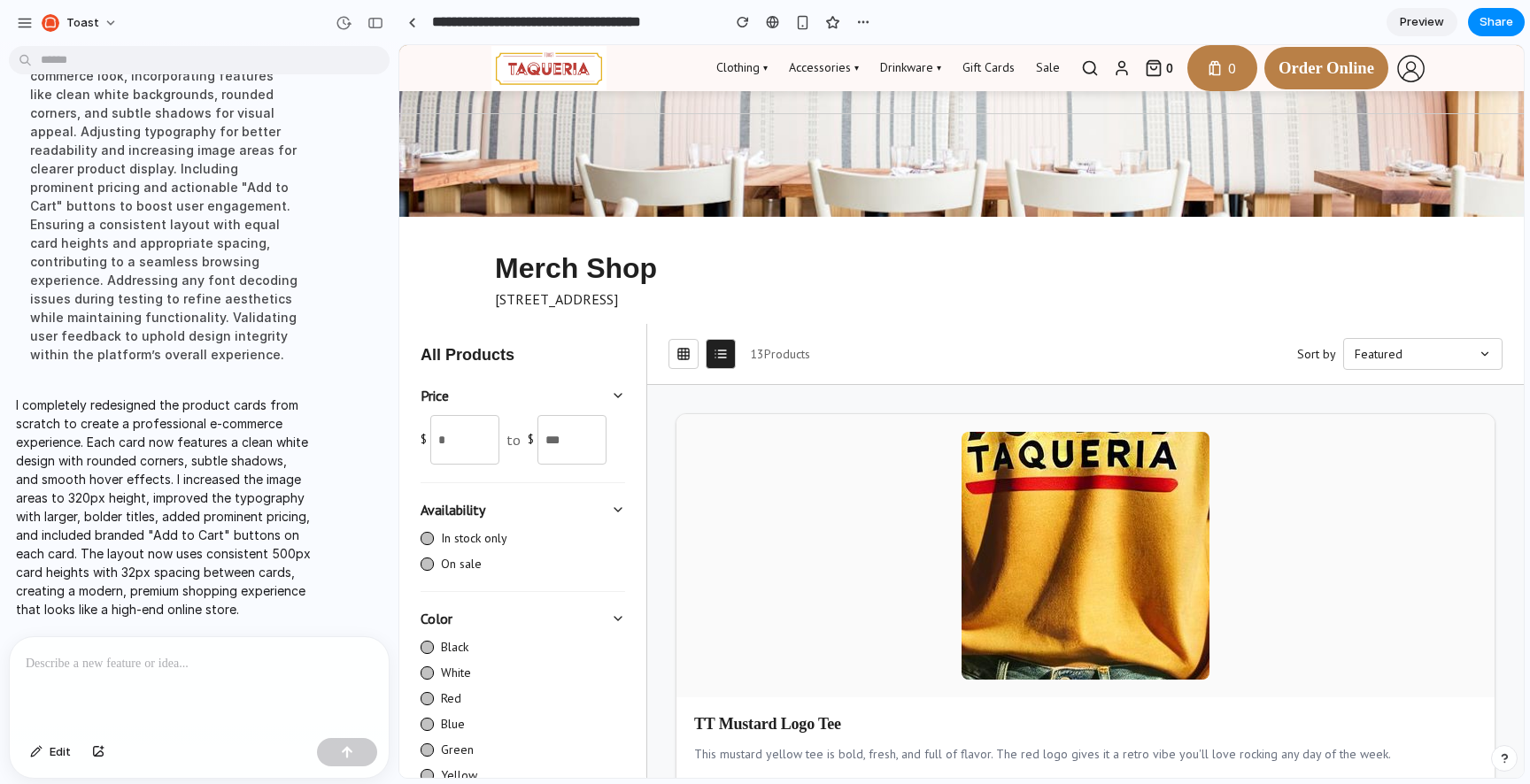
click at [687, 361] on icon at bounding box center [684, 354] width 14 height 14
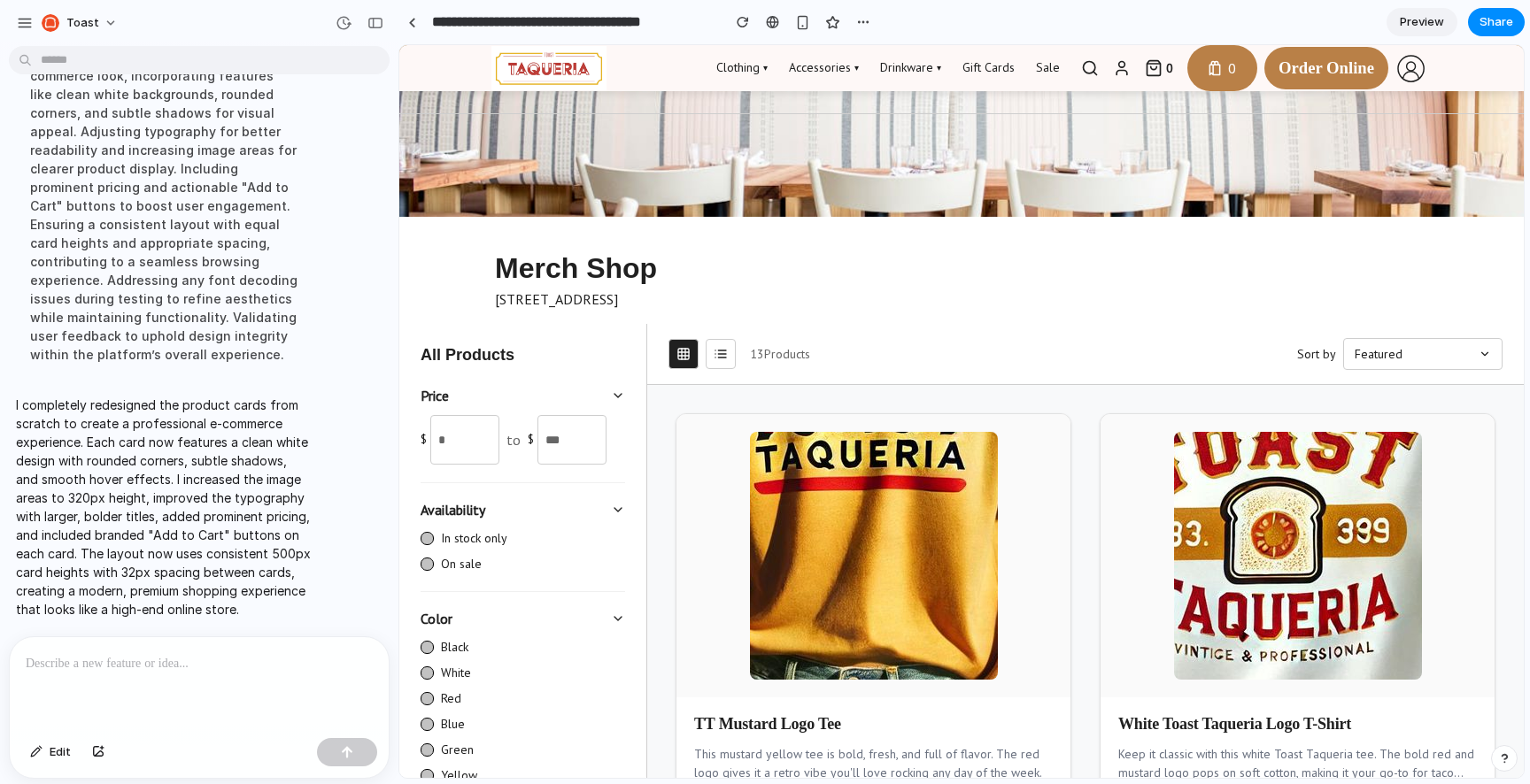
scroll to position [423, 0]
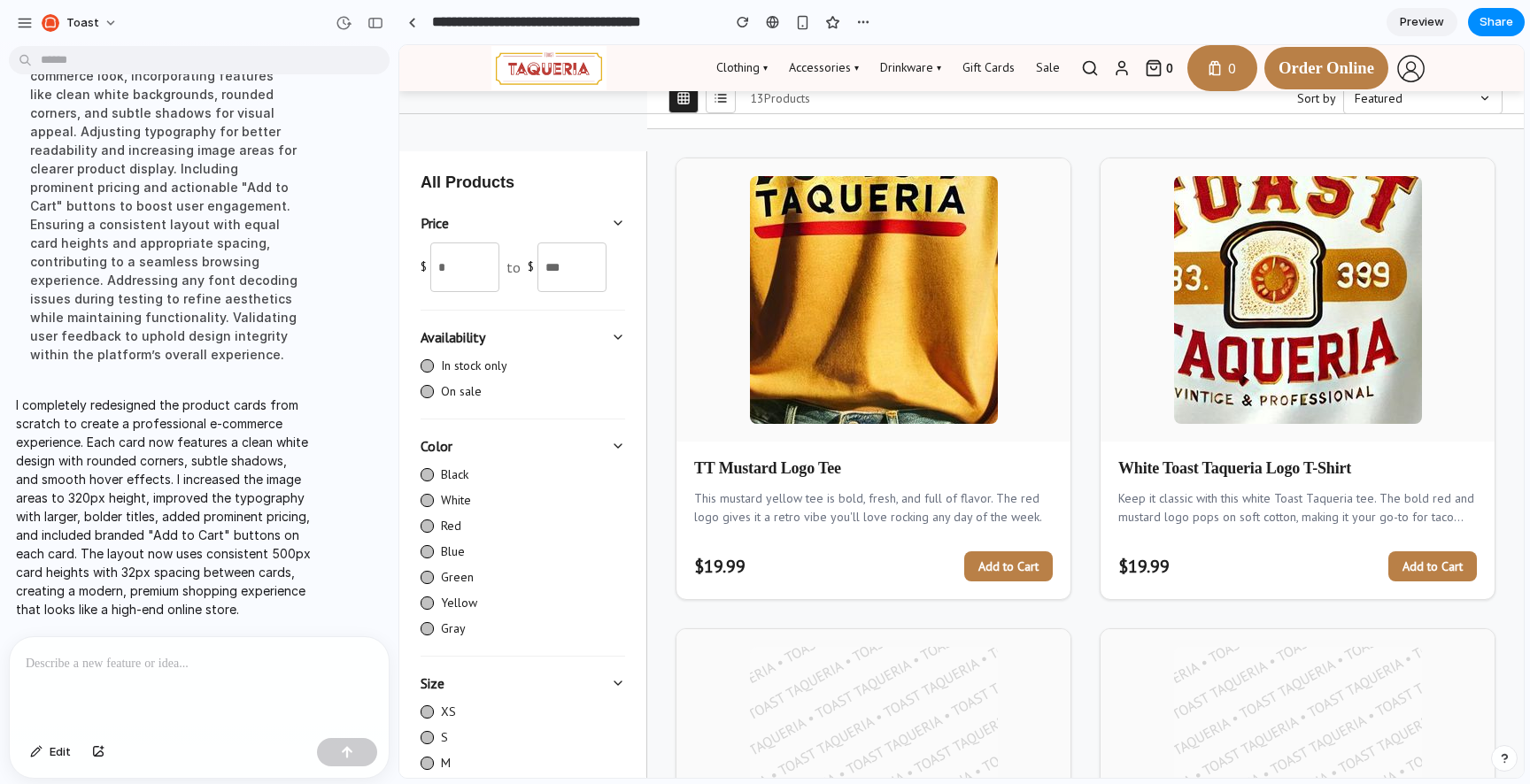
click at [731, 96] on button at bounding box center [721, 98] width 30 height 30
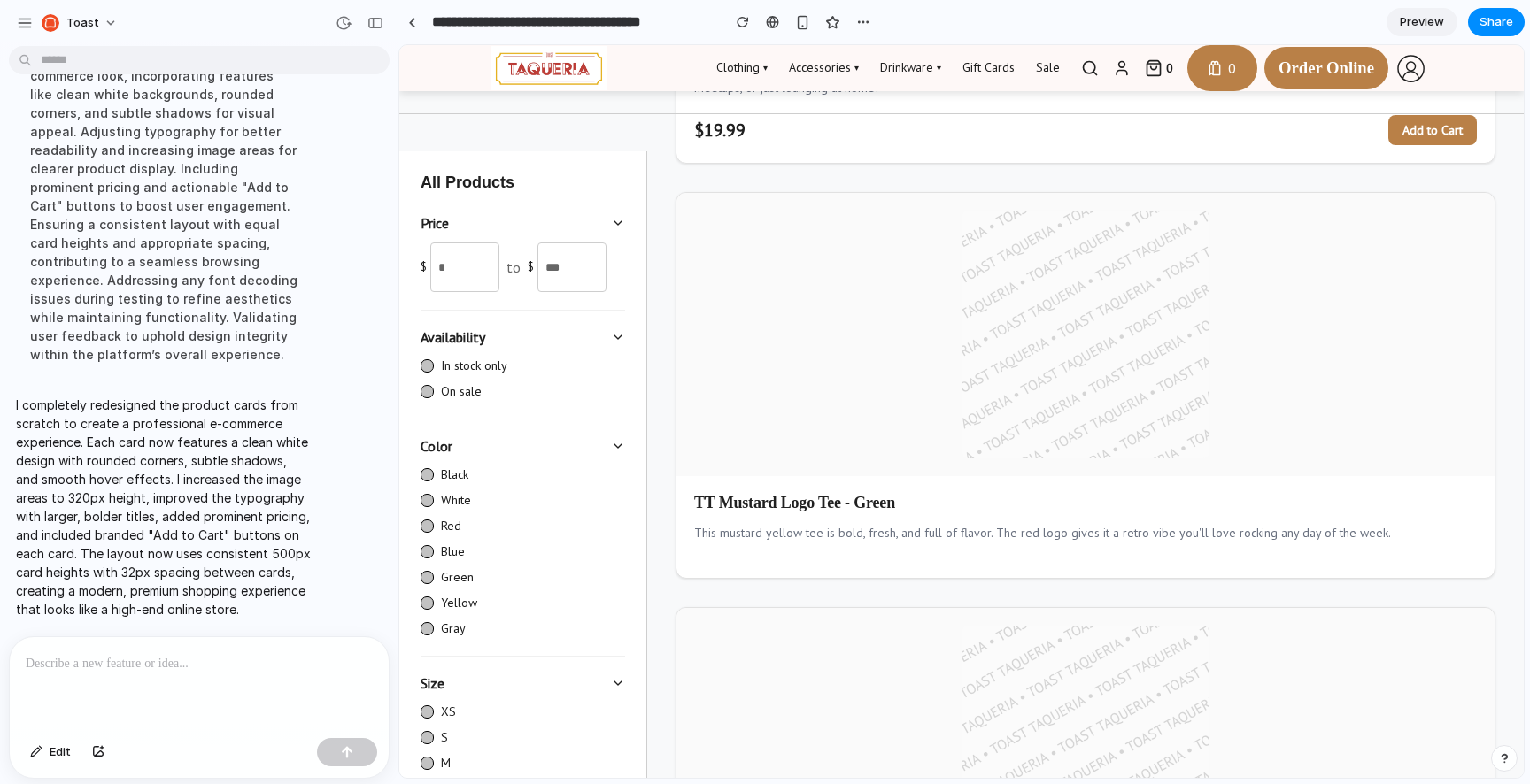
scroll to position [1323, 0]
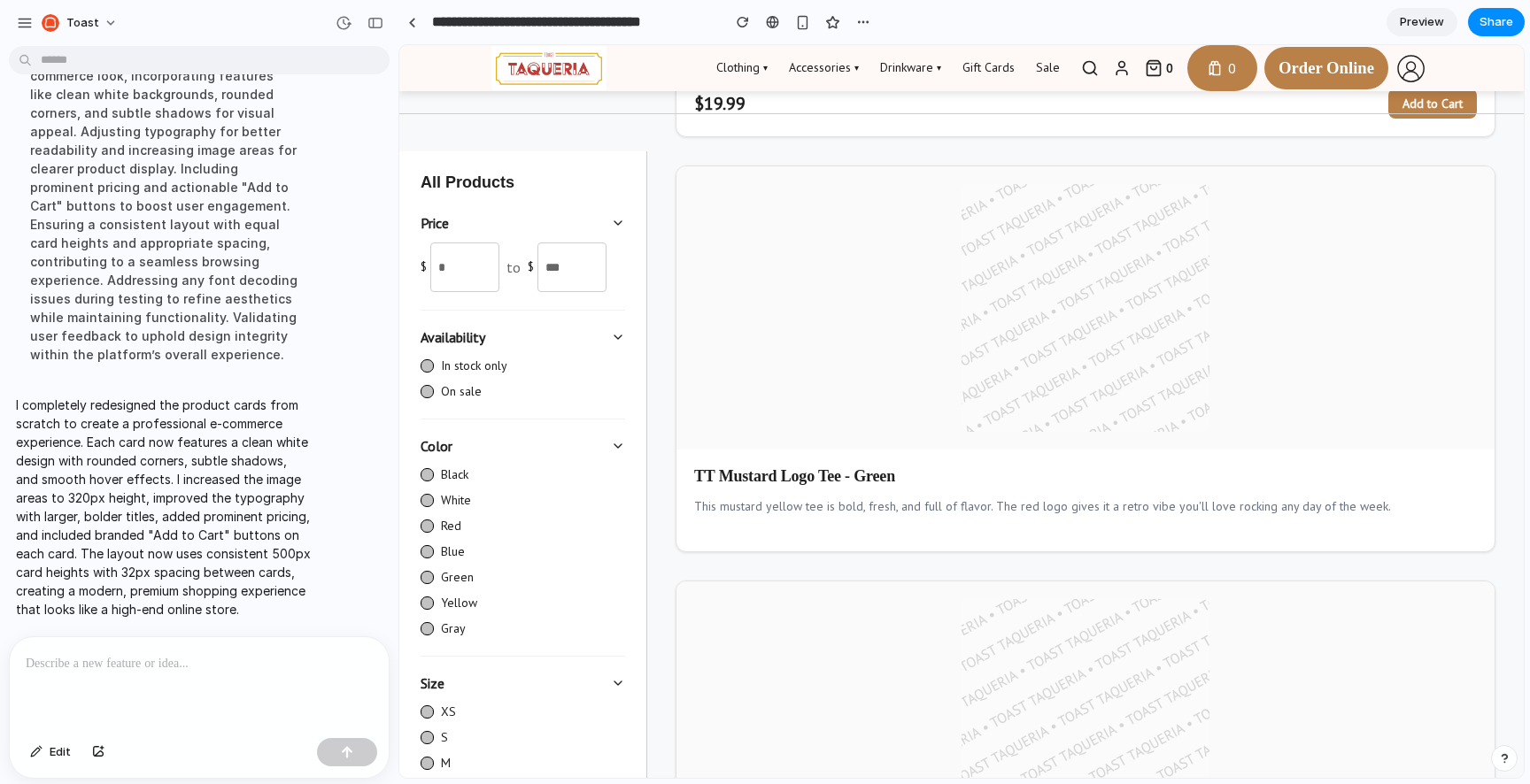
click at [450, 366] on label "In stock only" at bounding box center [522, 366] width 205 height 19
click at [431, 392] on div at bounding box center [426, 392] width 13 height 13
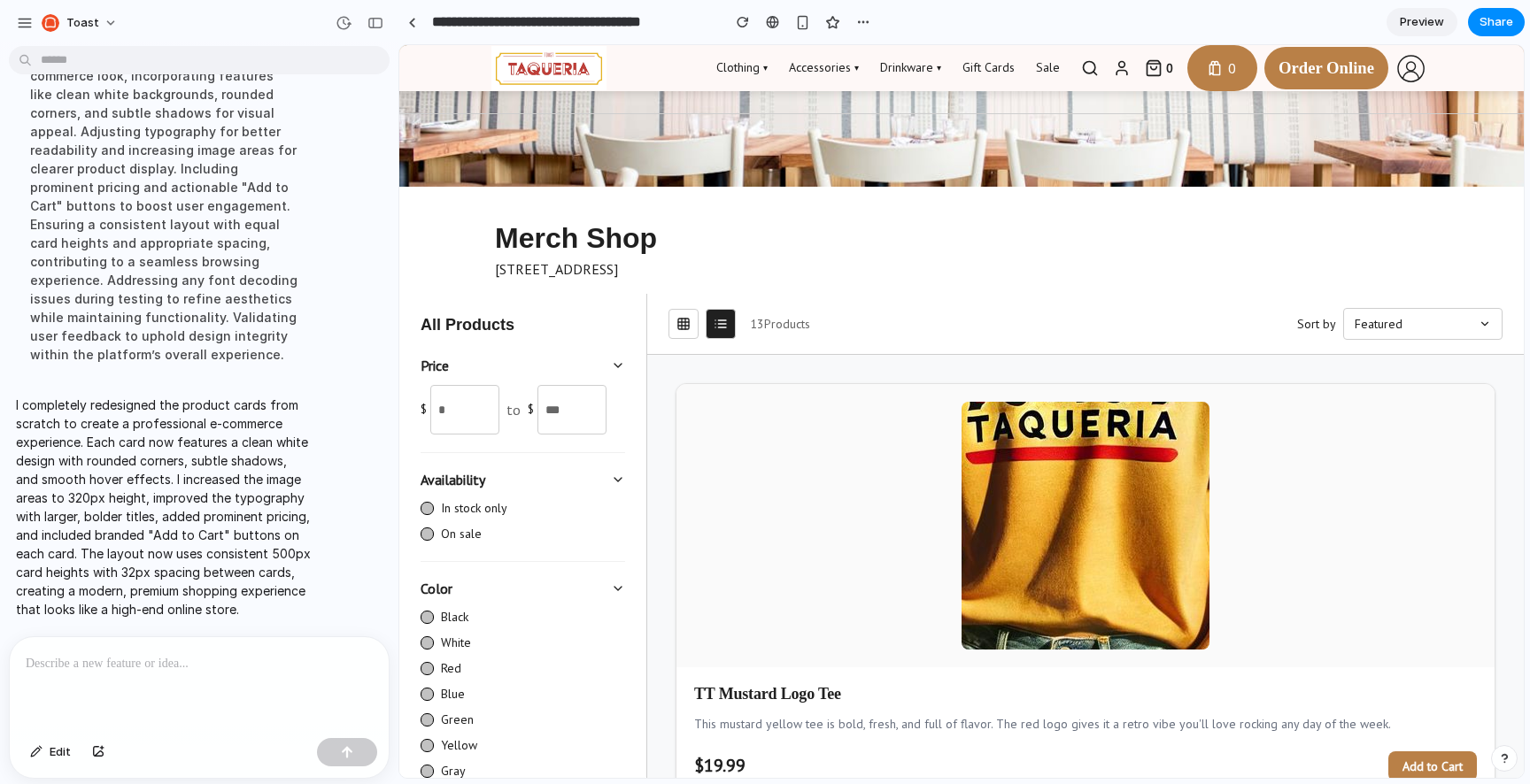
scroll to position [0, 0]
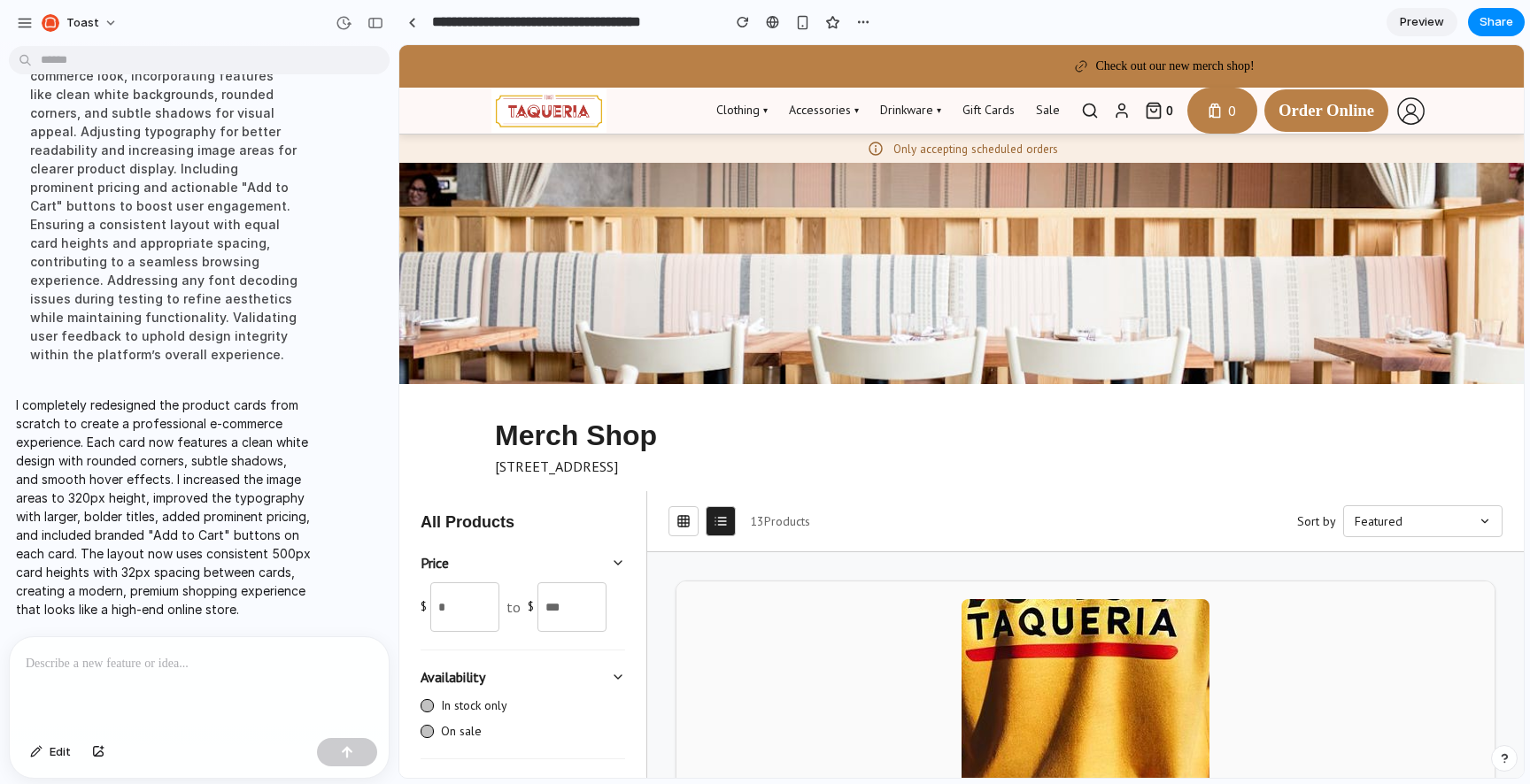
click at [689, 530] on button at bounding box center [684, 521] width 30 height 30
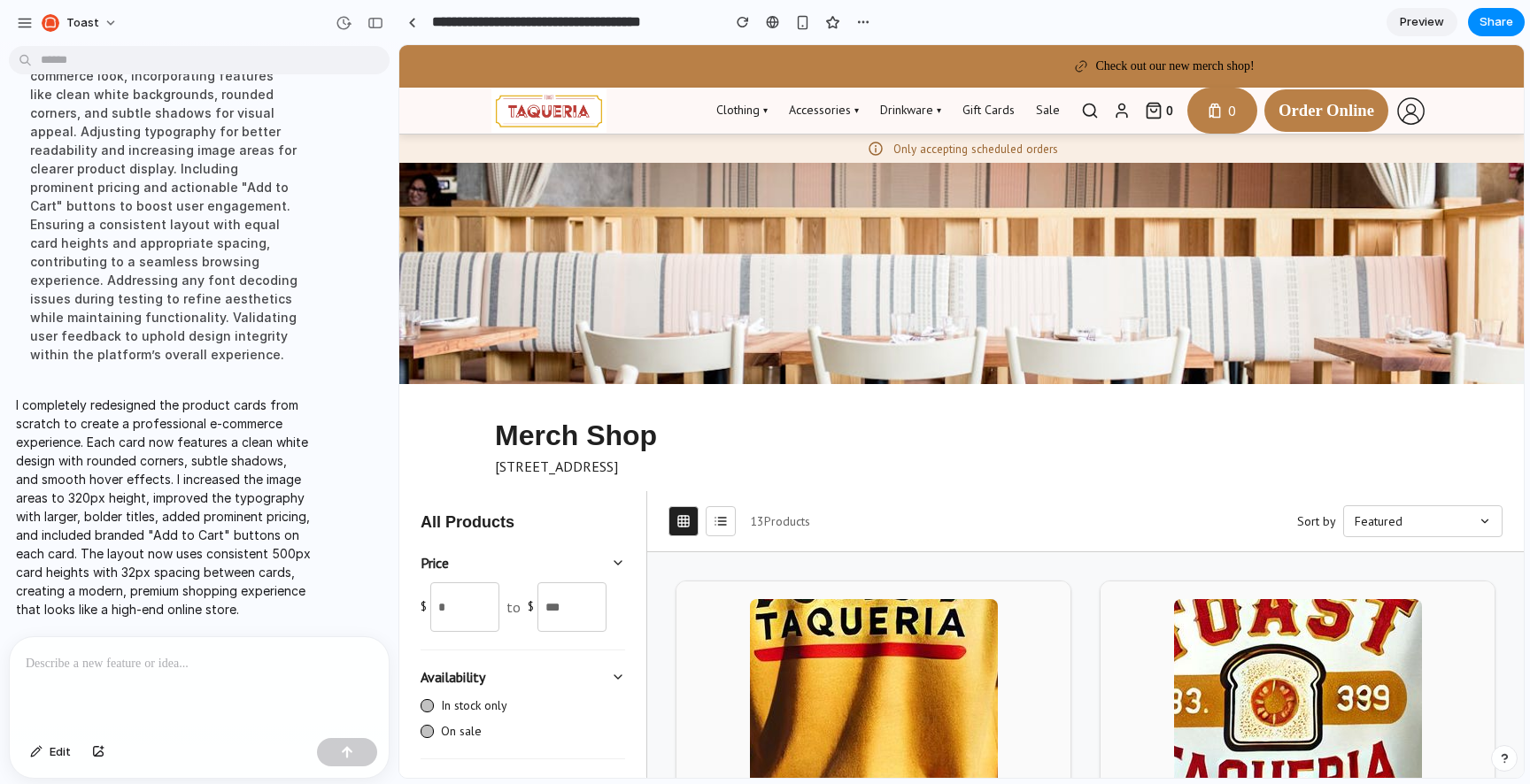
click at [1393, 506] on button "Featured" at bounding box center [1422, 521] width 159 height 32
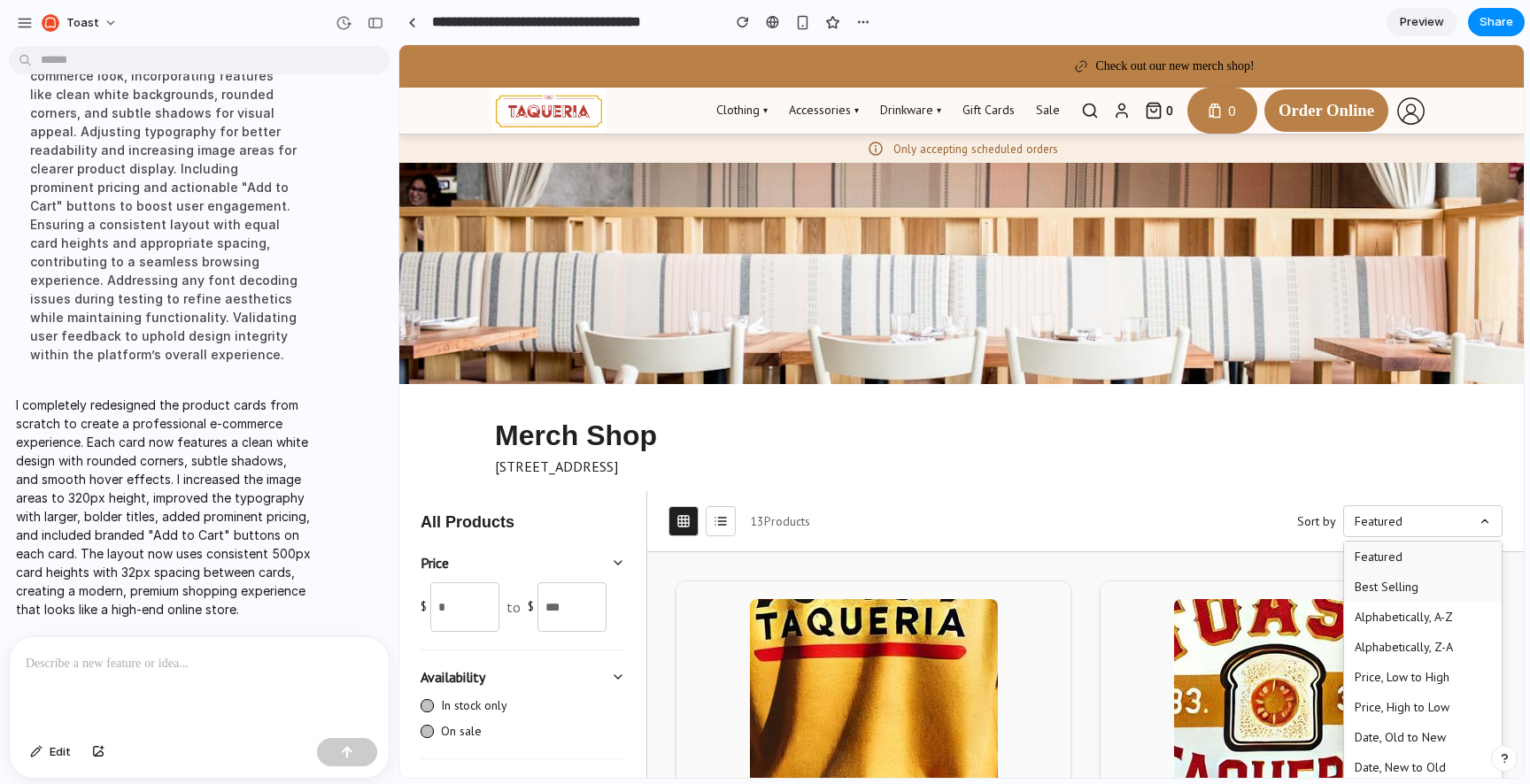
click at [1372, 593] on button "Best Selling" at bounding box center [1422, 587] width 158 height 30
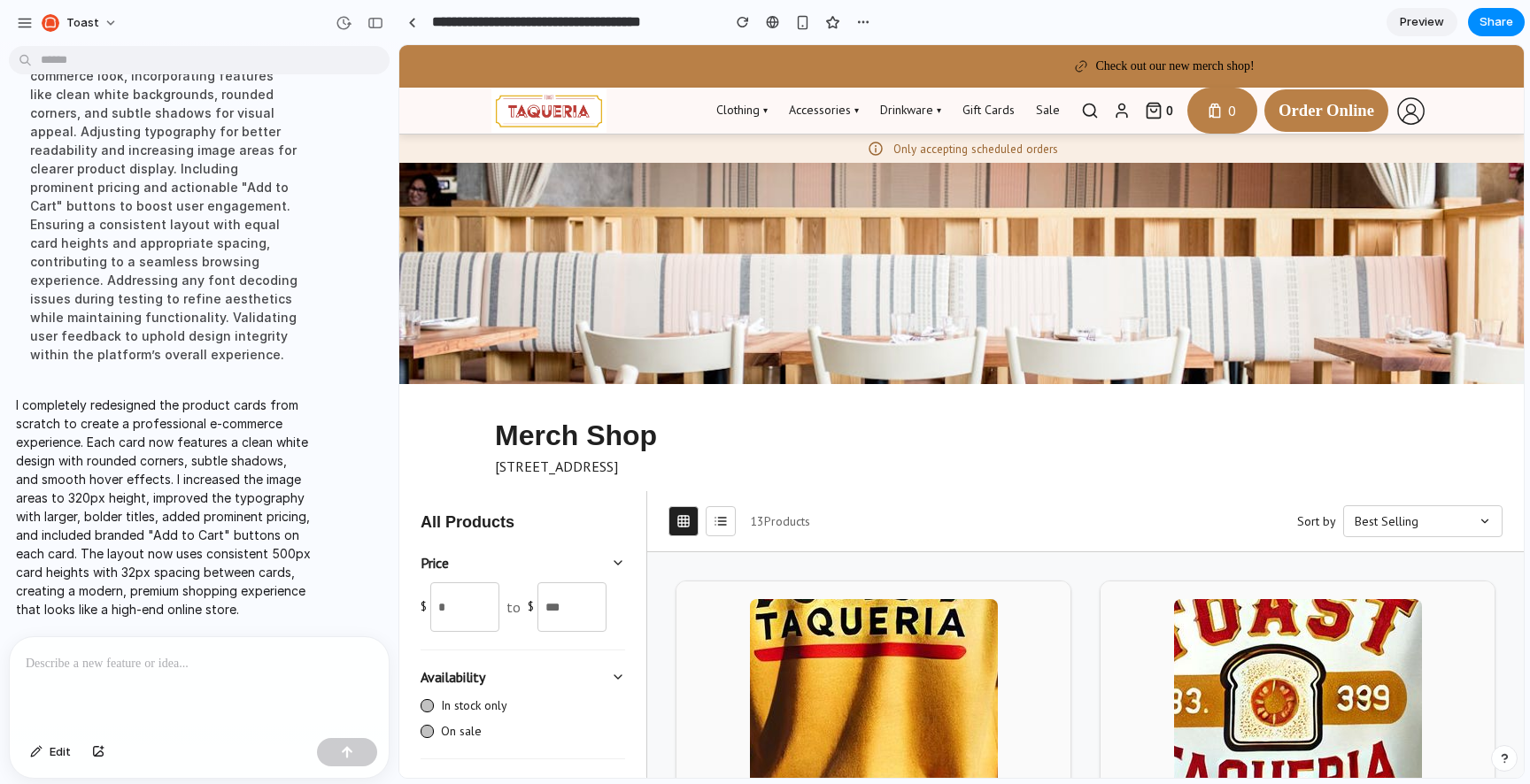
click at [1372, 525] on button "Best Selling" at bounding box center [1422, 521] width 159 height 32
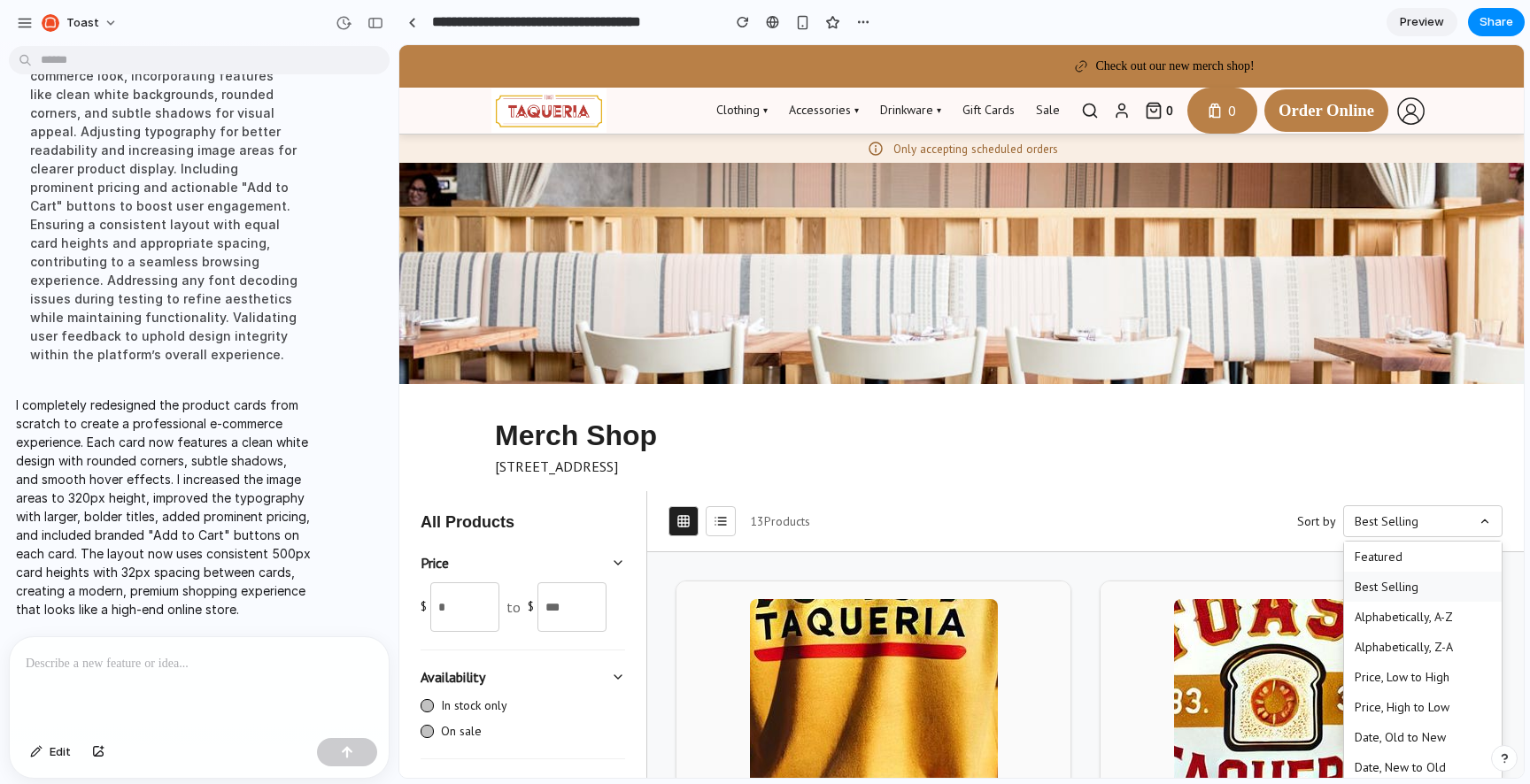
click at [1353, 471] on div at bounding box center [961, 412] width 1124 height 733
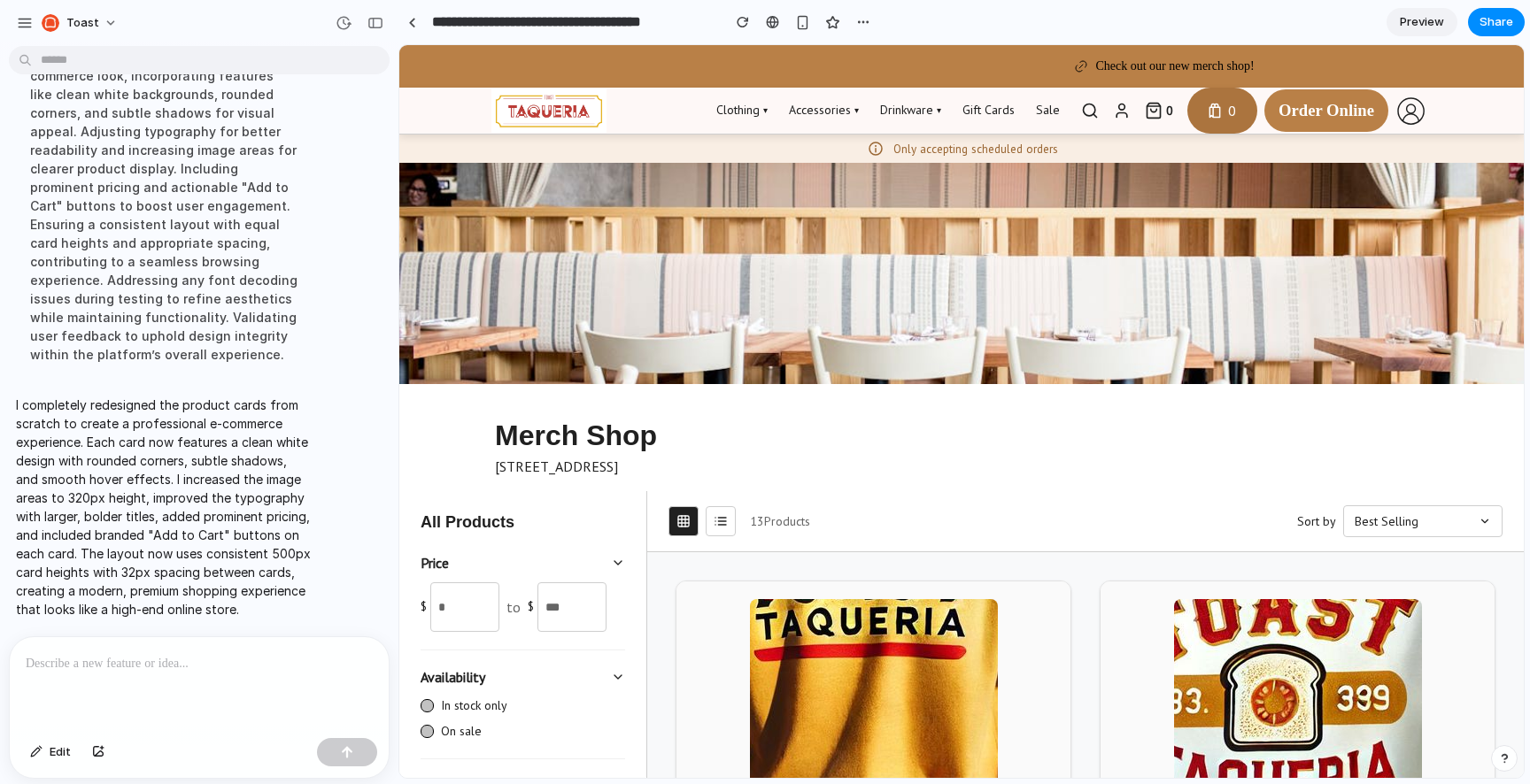
click at [1235, 100] on div "0" at bounding box center [1222, 110] width 70 height 46
click at [54, 757] on span "Edit" at bounding box center [61, 752] width 21 height 18
click at [1208, 127] on div at bounding box center [962, 412] width 1123 height 732
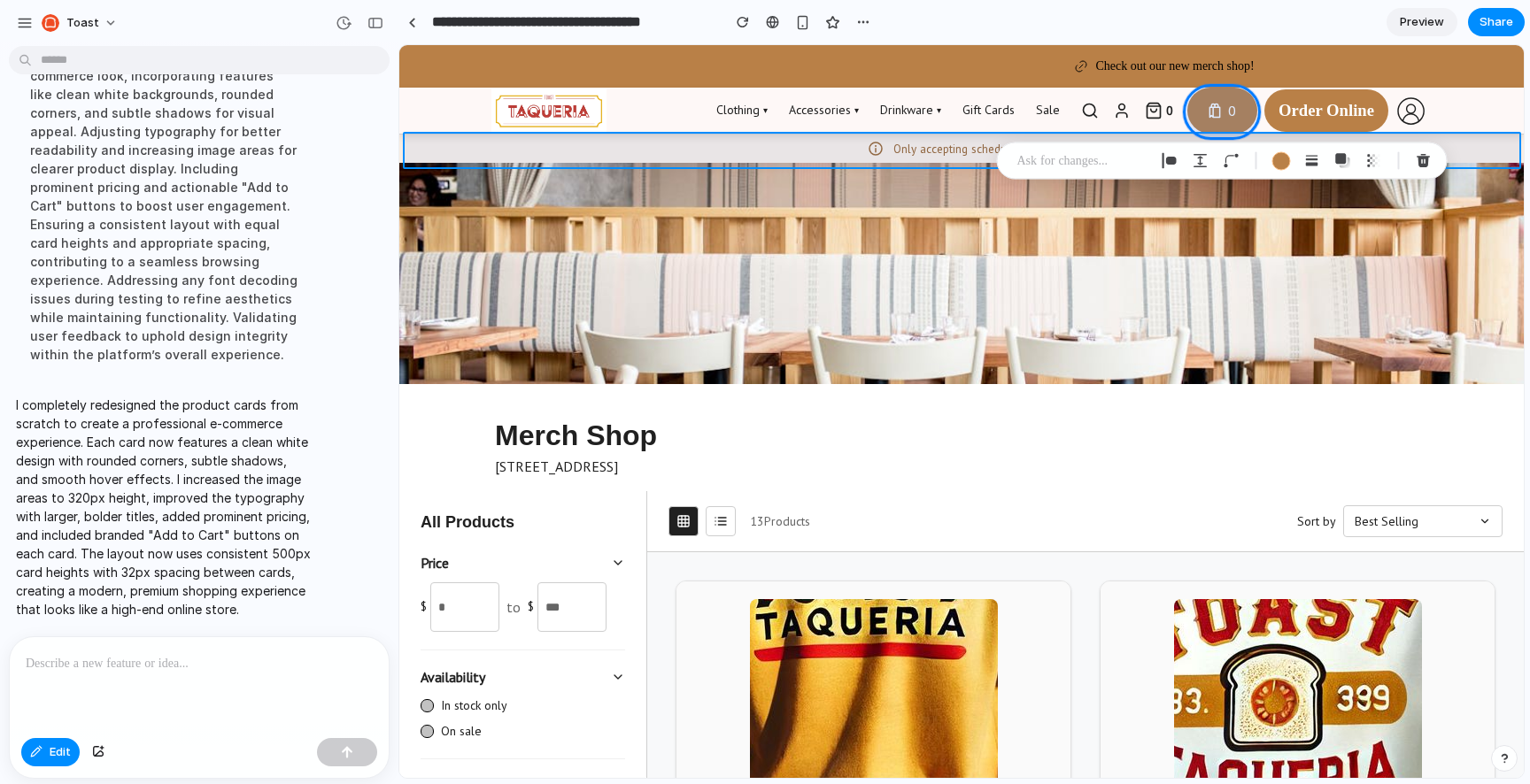
click at [1345, 121] on div at bounding box center [962, 412] width 1123 height 732
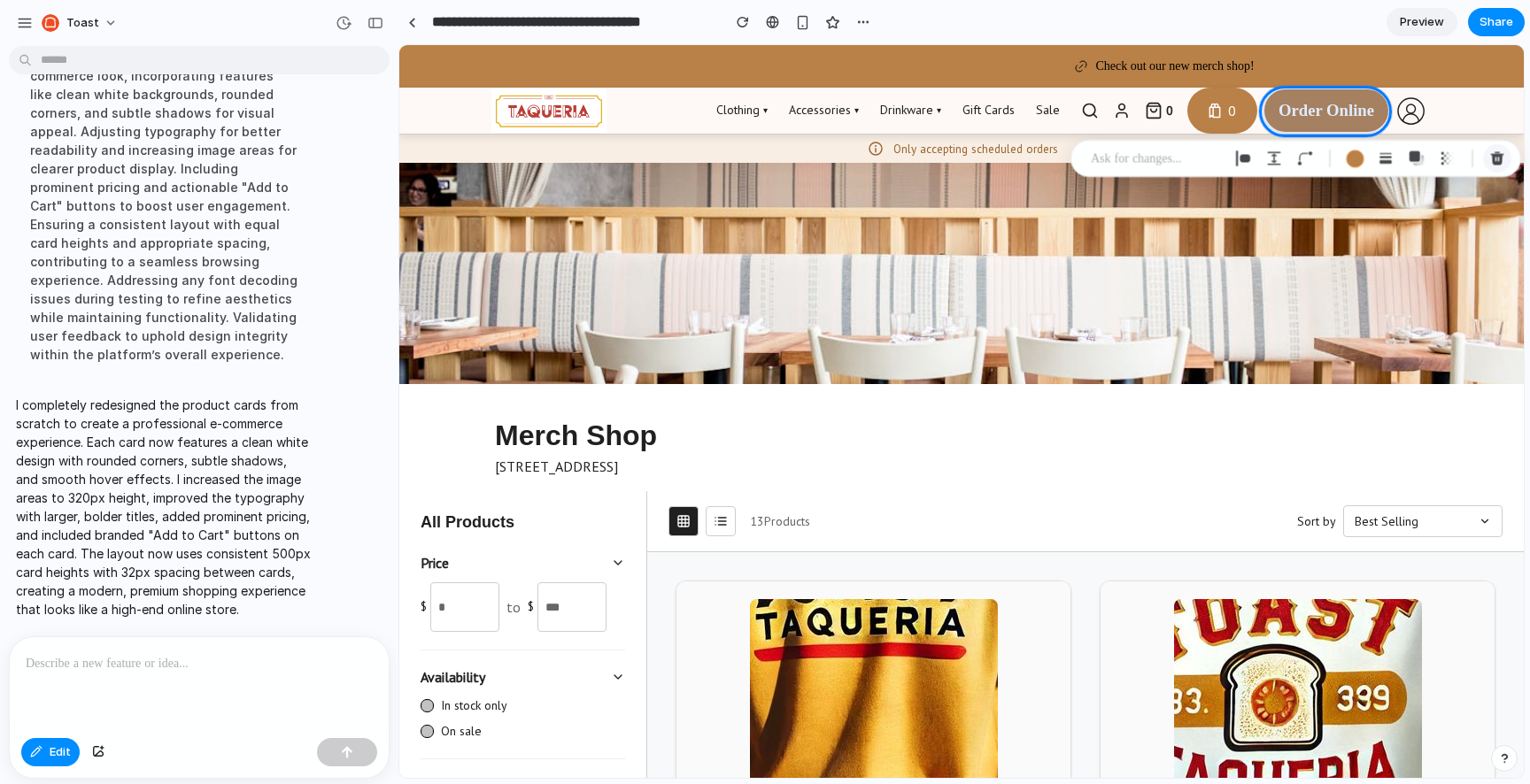
click at [1499, 154] on div "button" at bounding box center [1497, 158] width 16 height 16
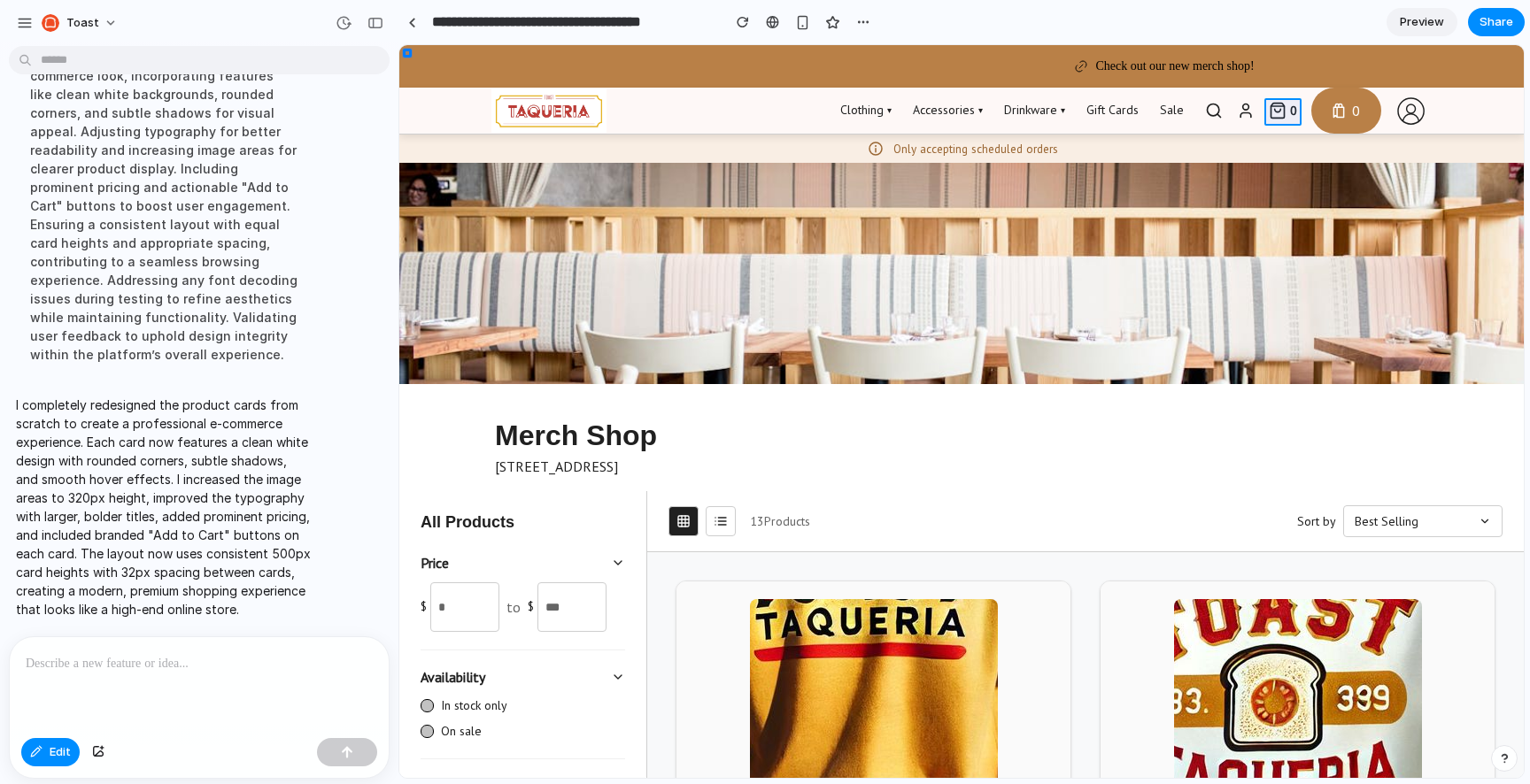
click at [1288, 115] on div at bounding box center [962, 412] width 1123 height 732
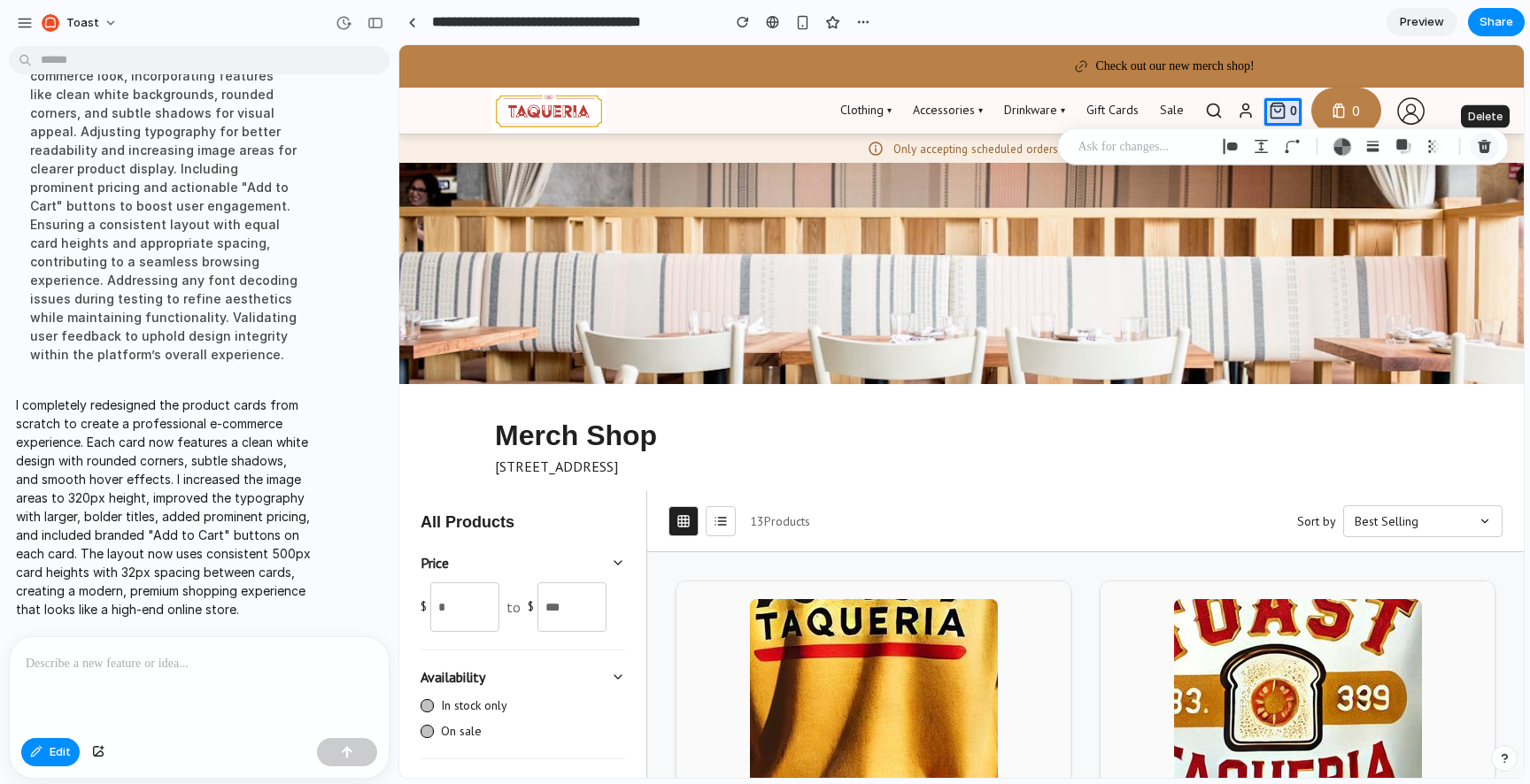
click at [1485, 150] on div "button" at bounding box center [1485, 147] width 16 height 16
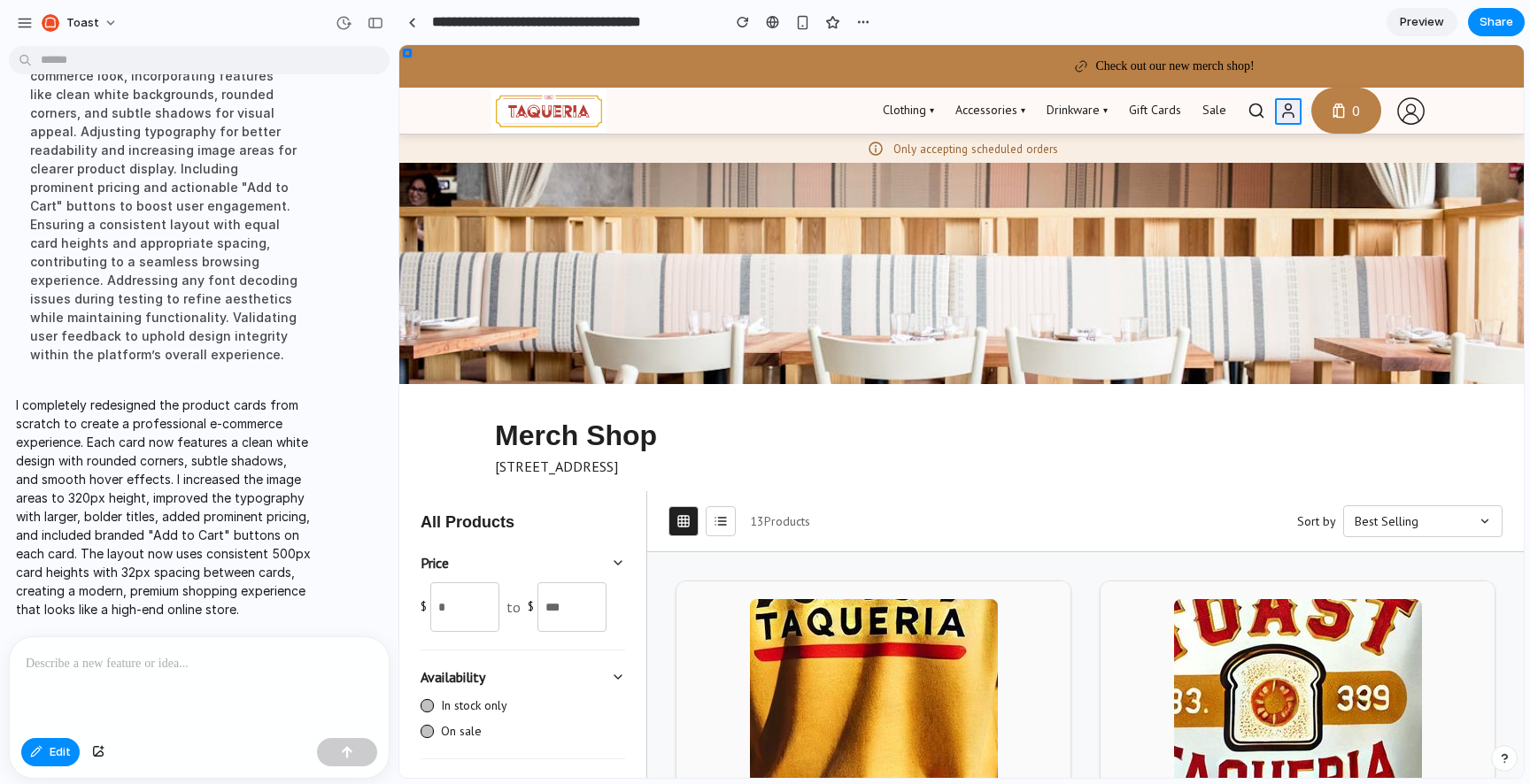
click at [1292, 117] on div at bounding box center [962, 412] width 1123 height 732
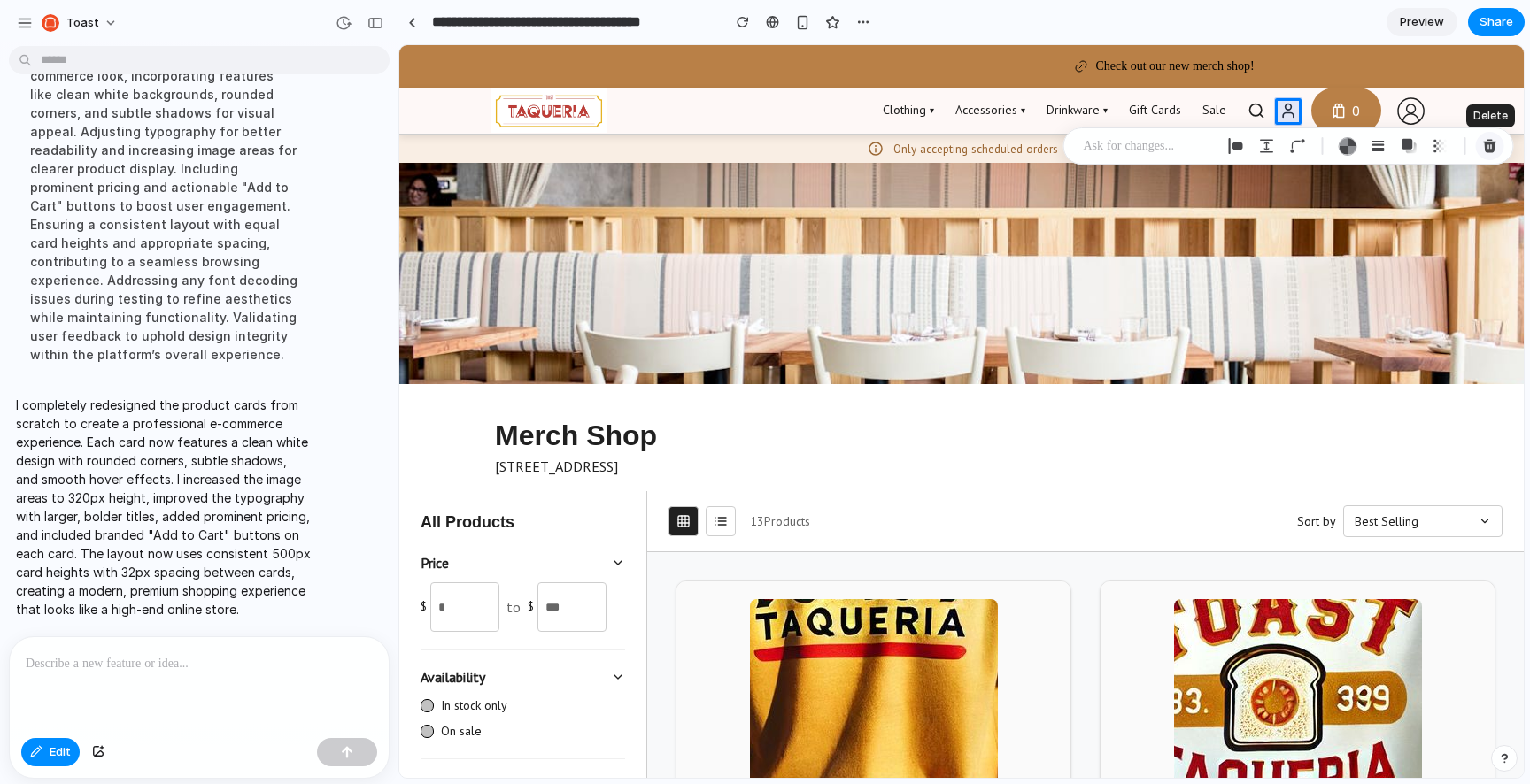
click at [1486, 149] on div "button" at bounding box center [1490, 146] width 16 height 16
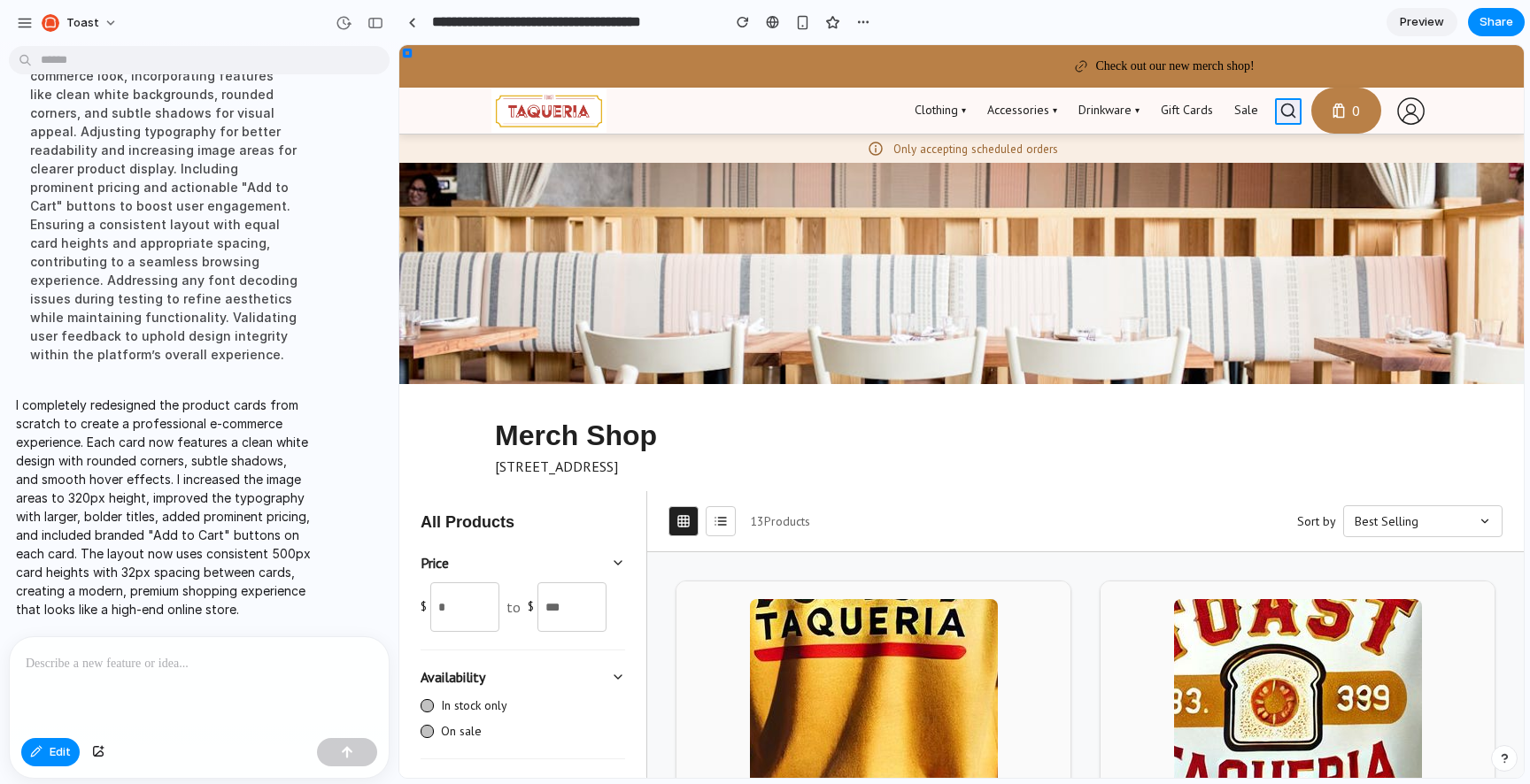
click at [1288, 109] on div at bounding box center [962, 412] width 1123 height 732
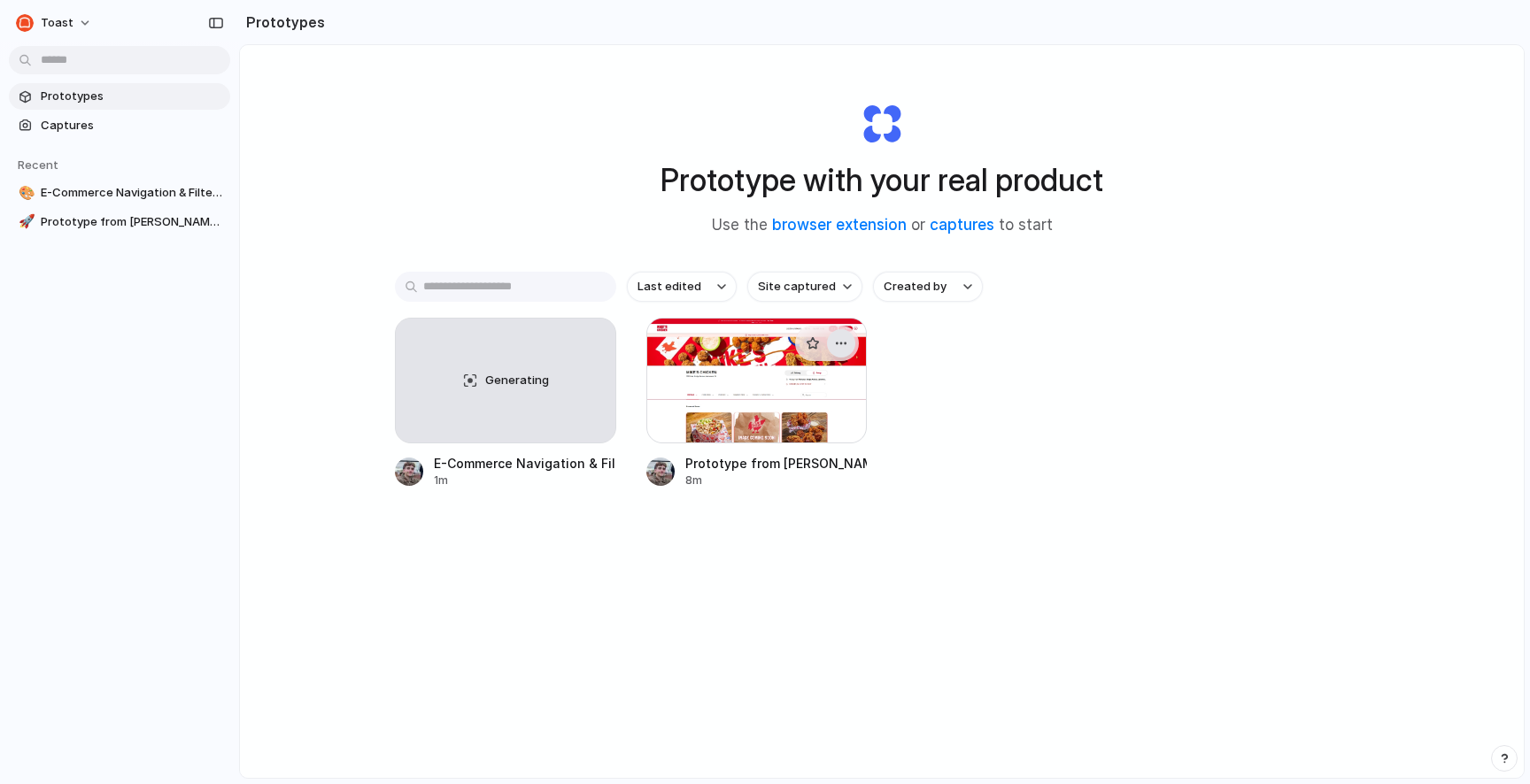
click at [843, 352] on button "button" at bounding box center [841, 344] width 28 height 28
click at [809, 465] on li "Delete" at bounding box center [790, 469] width 125 height 28
